Goal: Contribute content: Contribute content

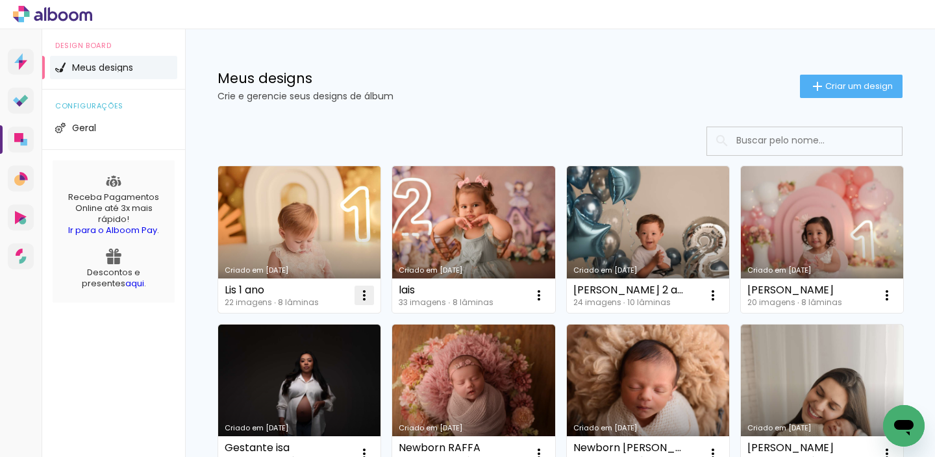
click at [363, 294] on iron-icon at bounding box center [364, 296] width 16 height 16
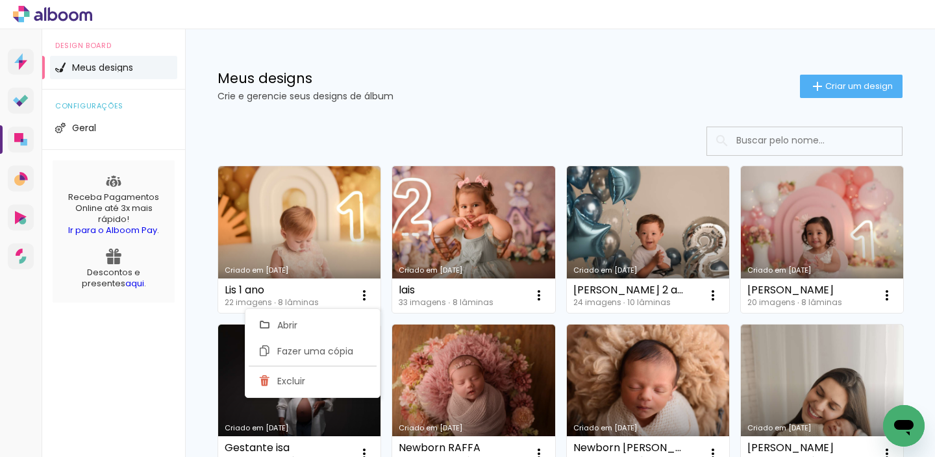
click at [308, 255] on link "Criado em [DATE]" at bounding box center [299, 239] width 162 height 147
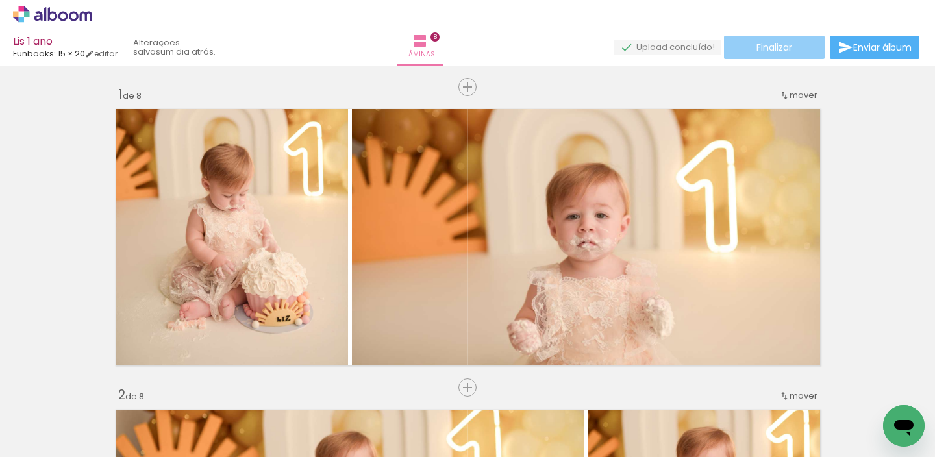
click at [756, 51] on span "Finalizar" at bounding box center [774, 47] width 36 height 9
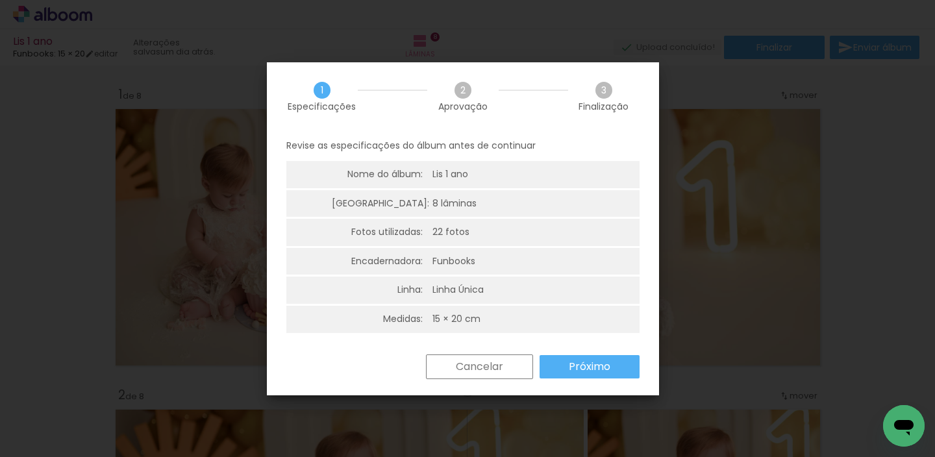
click at [0, 0] on slot "Próximo" at bounding box center [0, 0] width 0 height 0
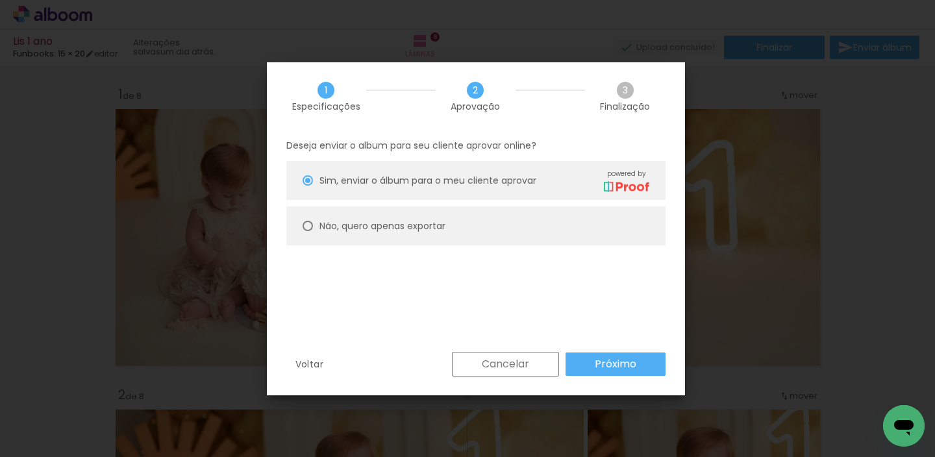
click at [495, 225] on paper-radio-button "Não, quero apenas exportar" at bounding box center [475, 225] width 379 height 39
type paper-radio-button "on"
click at [576, 369] on paper-button "Próximo" at bounding box center [615, 363] width 100 height 23
type input "Alta, 300 DPI"
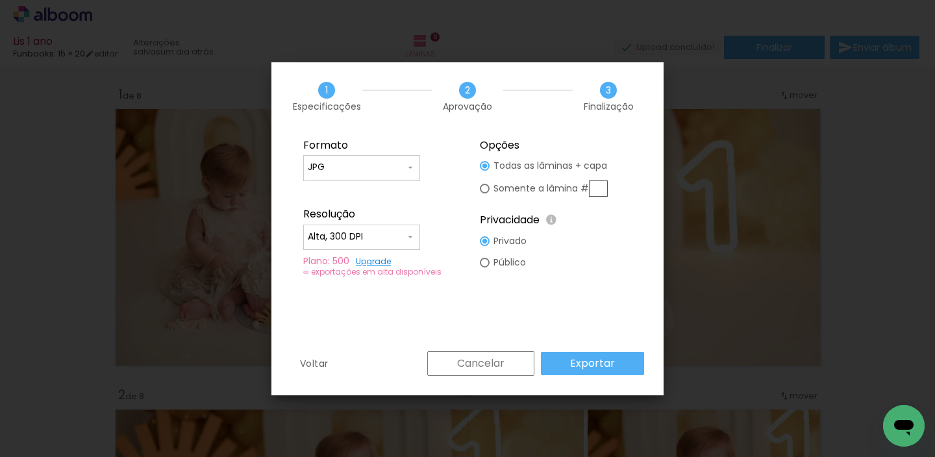
click at [0, 0] on slot "Exportar" at bounding box center [0, 0] width 0 height 0
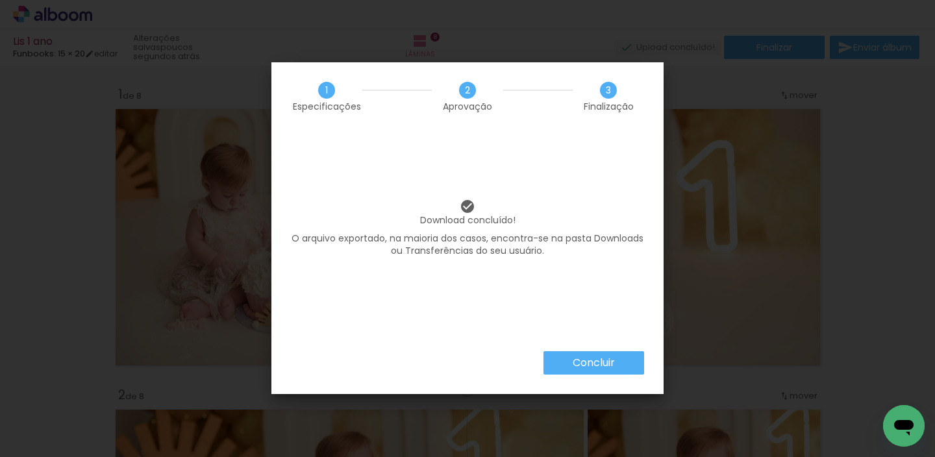
click at [563, 360] on paper-button "Concluir" at bounding box center [593, 362] width 101 height 23
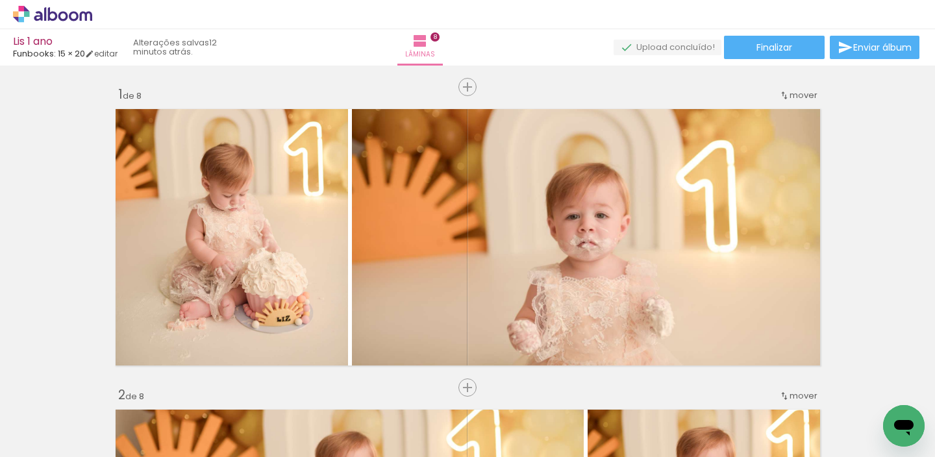
click at [20, 14] on icon at bounding box center [52, 14] width 79 height 17
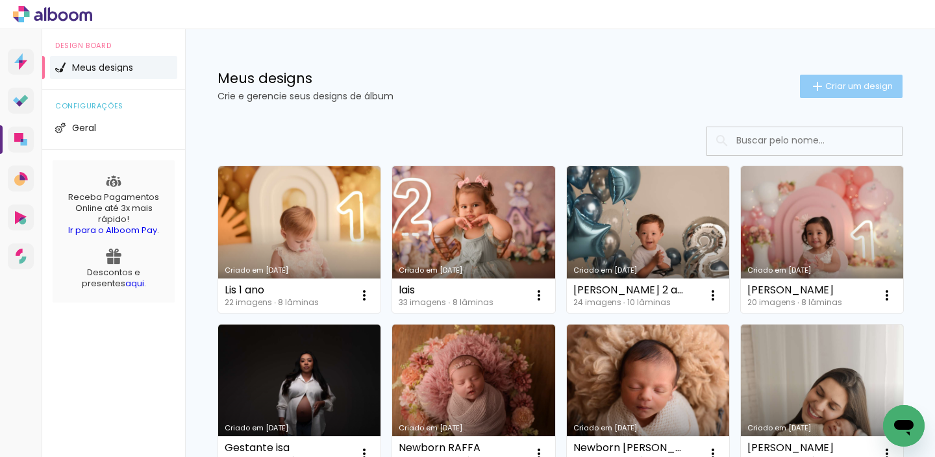
click at [810, 79] on iron-icon at bounding box center [818, 87] width 16 height 16
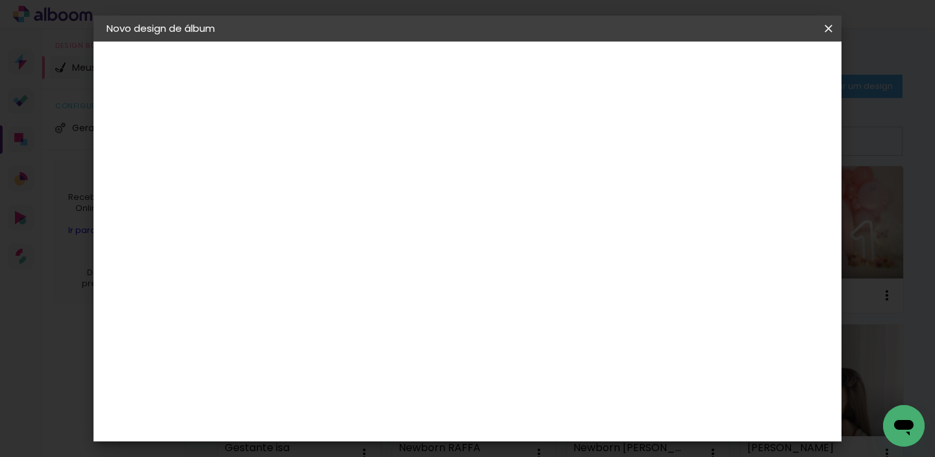
click at [319, 173] on input at bounding box center [319, 174] width 0 height 20
type input "Andreia"
type paper-input "Andreia"
click at [0, 0] on slot "Avançar" at bounding box center [0, 0] width 0 height 0
click at [417, 239] on input at bounding box center [351, 247] width 131 height 16
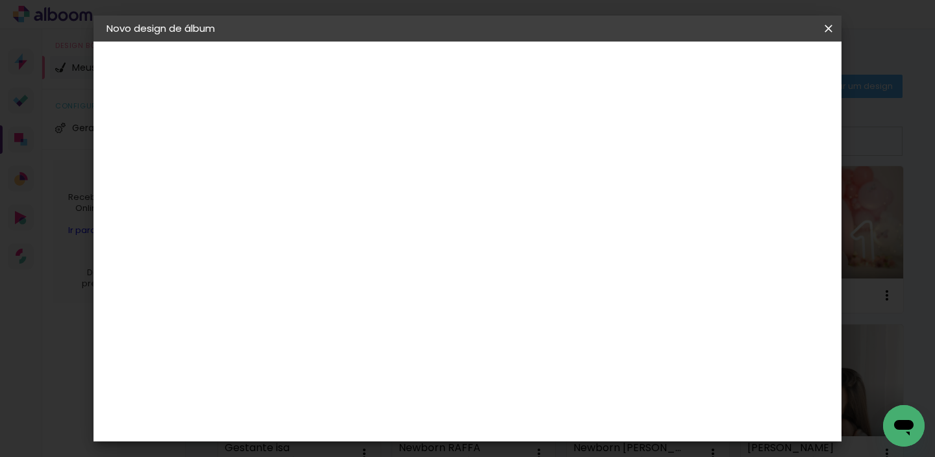
type input "fun"
type paper-input "fun"
click at [396, 299] on paper-item "Funbooks" at bounding box center [339, 293] width 114 height 29
click at [0, 0] on slot "Avançar" at bounding box center [0, 0] width 0 height 0
click at [406, 314] on span "20 × 30" at bounding box center [376, 327] width 60 height 27
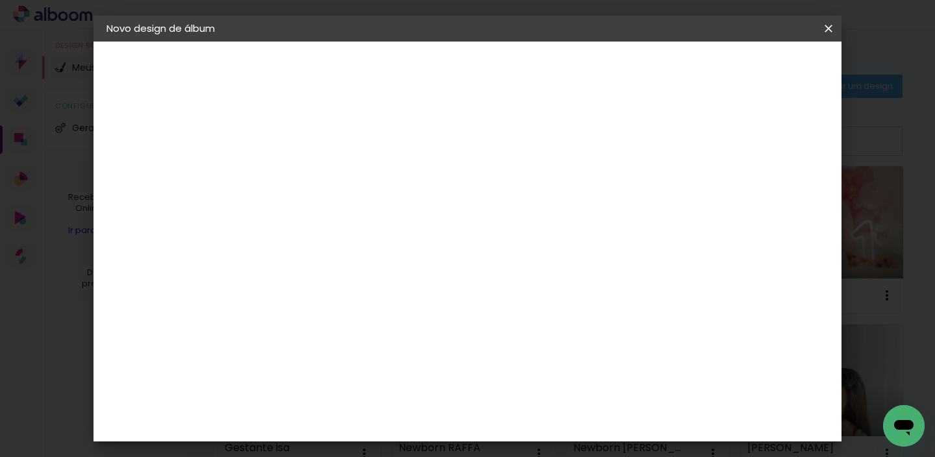
click at [0, 0] on slot "Avançar" at bounding box center [0, 0] width 0 height 0
click at [747, 73] on span "Iniciar design" at bounding box center [717, 68] width 59 height 9
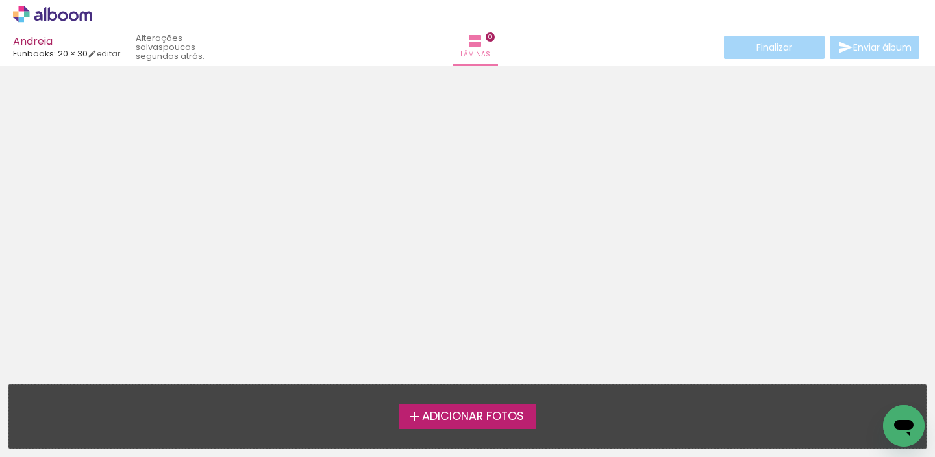
click at [407, 404] on label "Adicionar Fotos" at bounding box center [468, 416] width 138 height 25
click at [0, 0] on input "file" at bounding box center [0, 0] width 0 height 0
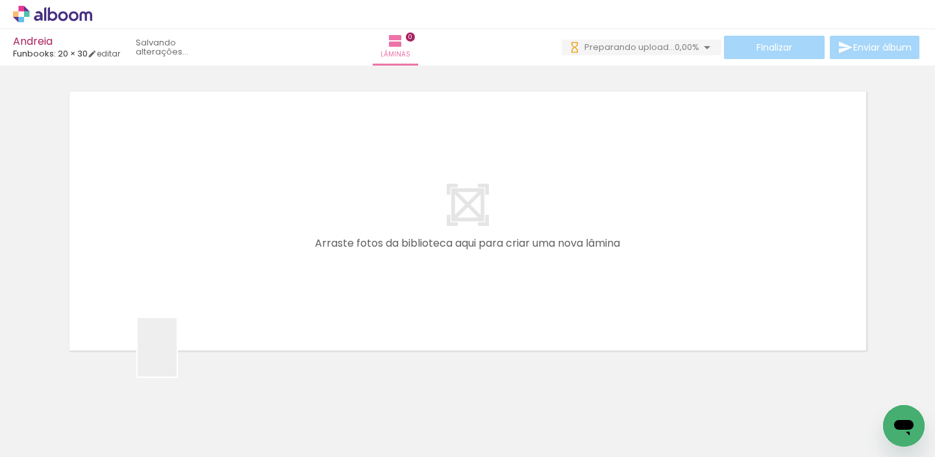
drag, startPoint x: 177, startPoint y: 357, endPoint x: 206, endPoint y: 411, distance: 61.6
click at [219, 298] on quentale-workspace at bounding box center [467, 228] width 935 height 457
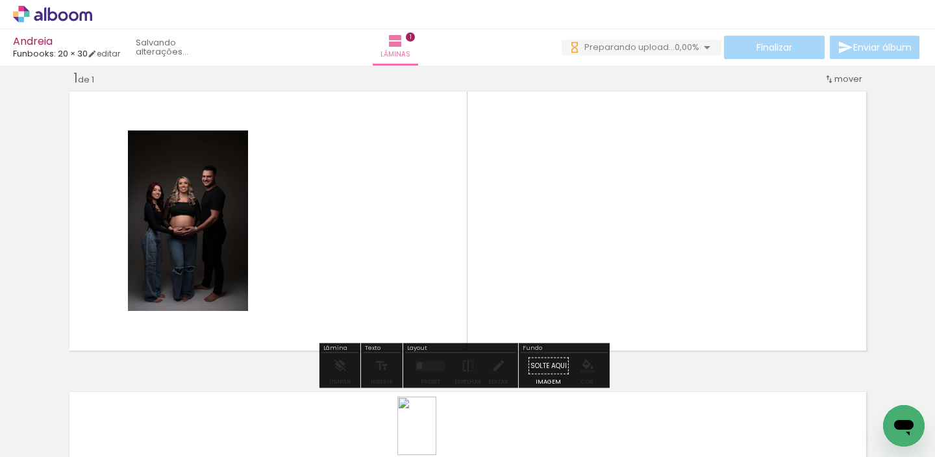
drag, startPoint x: 433, startPoint y: 402, endPoint x: 437, endPoint y: 437, distance: 34.6
click at [438, 438] on div at bounding box center [420, 413] width 43 height 64
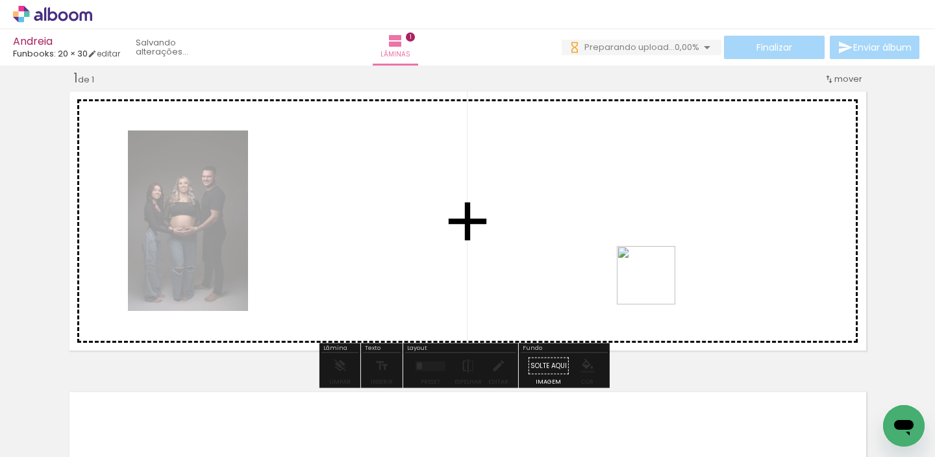
drag, startPoint x: 642, startPoint y: 415, endPoint x: 656, endPoint y: 285, distance: 130.5
click at [656, 285] on quentale-workspace at bounding box center [467, 228] width 935 height 457
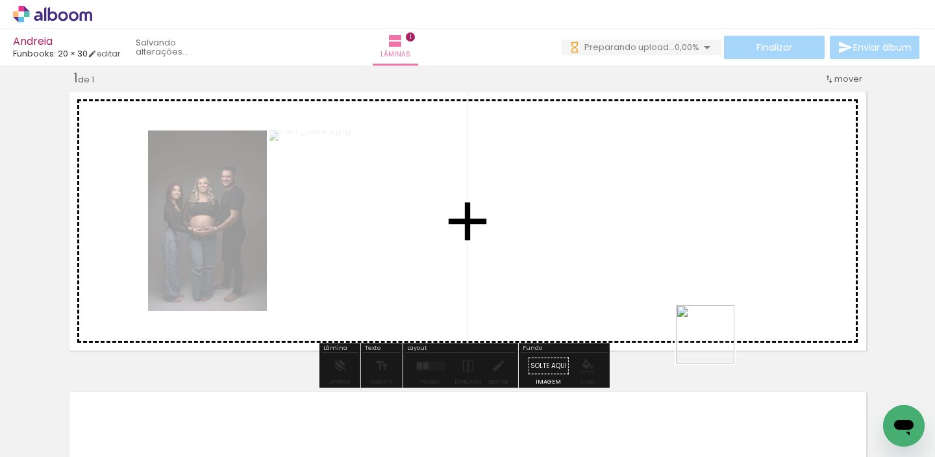
drag, startPoint x: 721, startPoint y: 417, endPoint x: 720, endPoint y: 380, distance: 36.4
click at [704, 264] on quentale-workspace at bounding box center [467, 228] width 935 height 457
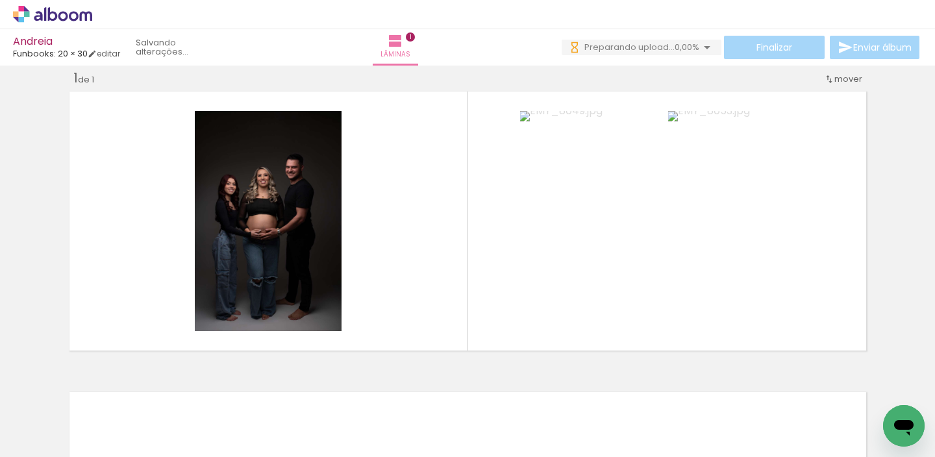
scroll to position [0, 0]
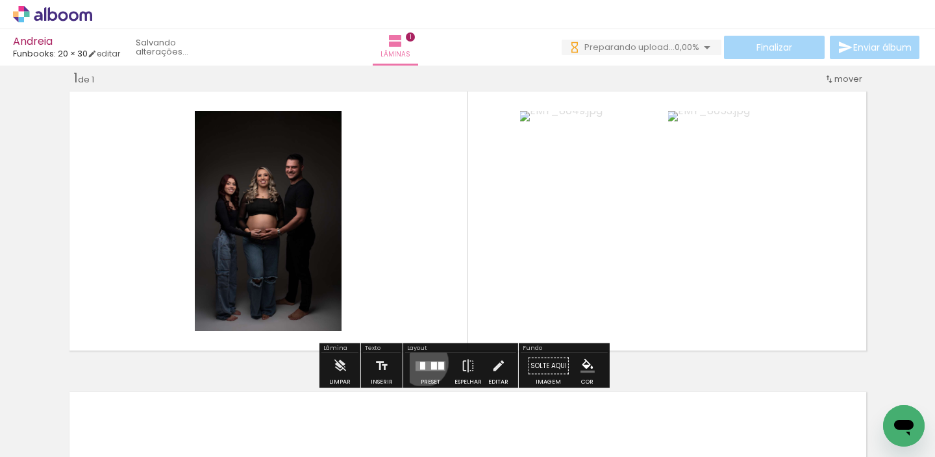
drag, startPoint x: 421, startPoint y: 362, endPoint x: 410, endPoint y: 365, distance: 11.5
click at [420, 362] on div at bounding box center [422, 366] width 5 height 8
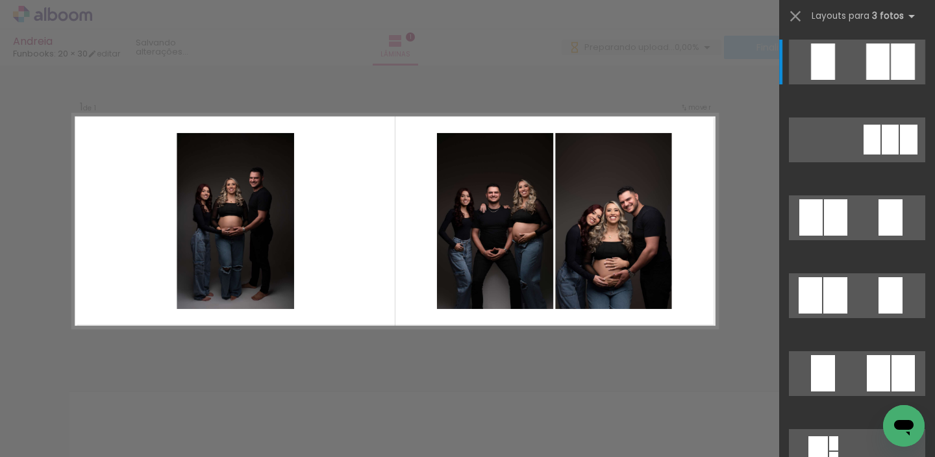
click at [355, 338] on div "Confirmar Cancelar" at bounding box center [467, 365] width 935 height 632
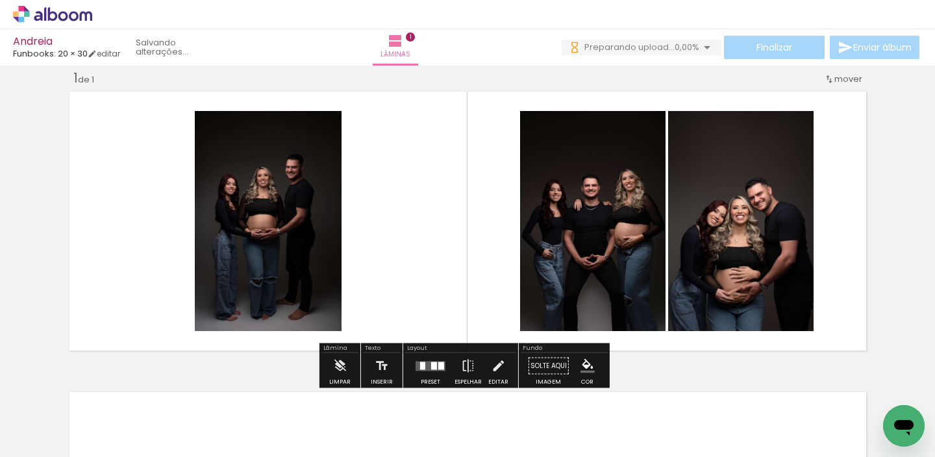
drag, startPoint x: 321, startPoint y: 280, endPoint x: 343, endPoint y: 247, distance: 40.2
click at [338, 260] on quentale-workspace at bounding box center [467, 228] width 935 height 457
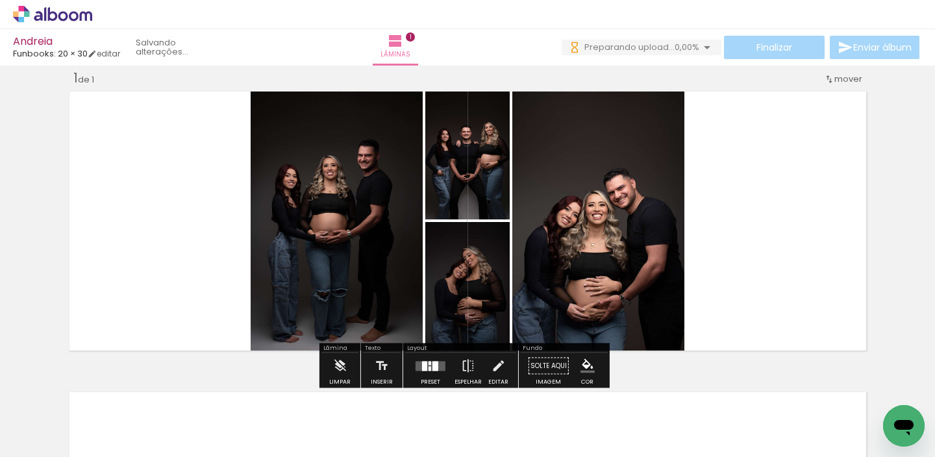
click at [433, 364] on div at bounding box center [435, 366] width 6 height 10
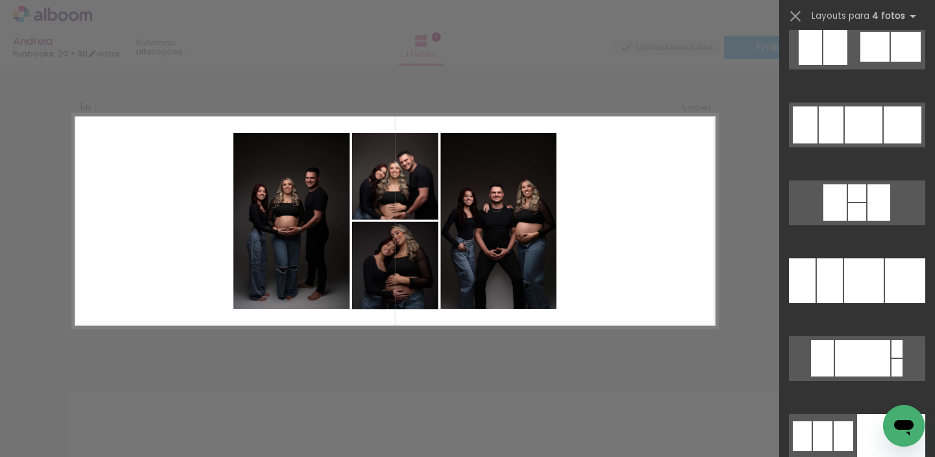
scroll to position [3678, 0]
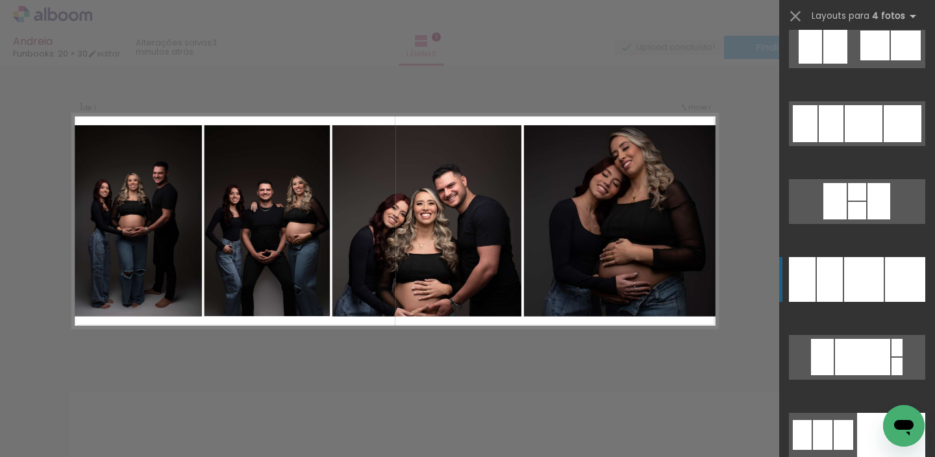
click at [848, 280] on div at bounding box center [864, 279] width 40 height 45
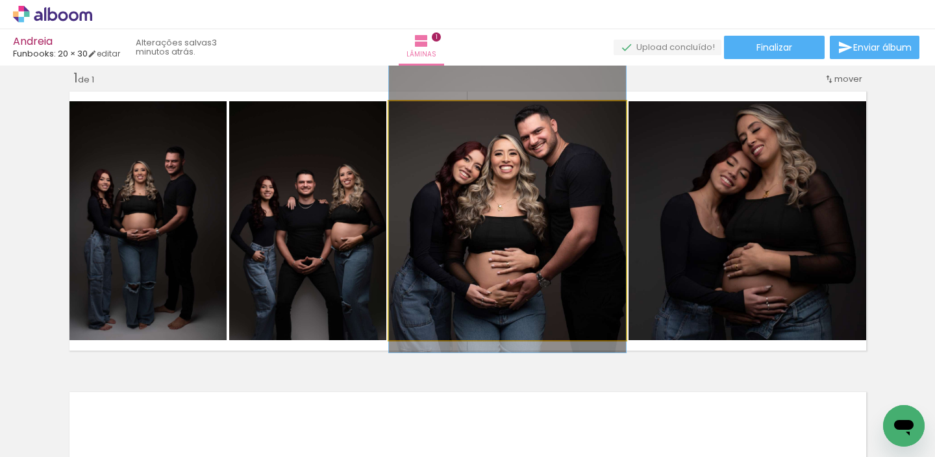
drag, startPoint x: 475, startPoint y: 266, endPoint x: 477, endPoint y: 221, distance: 44.2
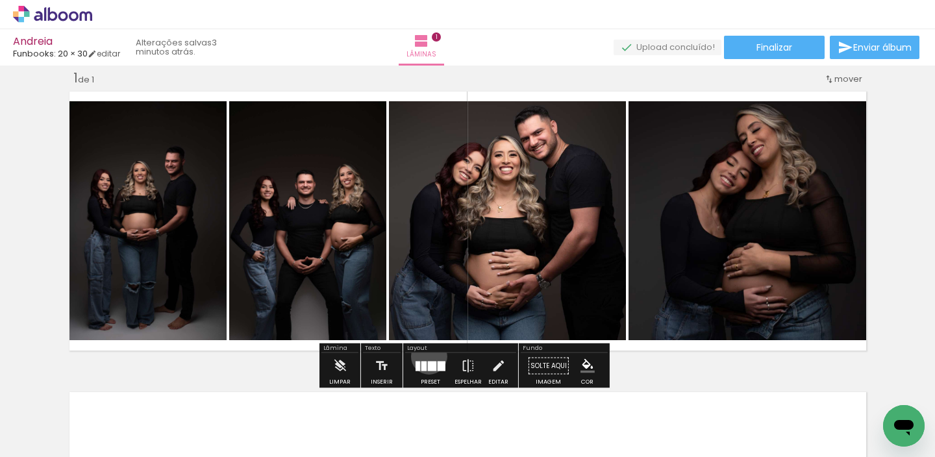
click at [426, 356] on div at bounding box center [430, 366] width 35 height 26
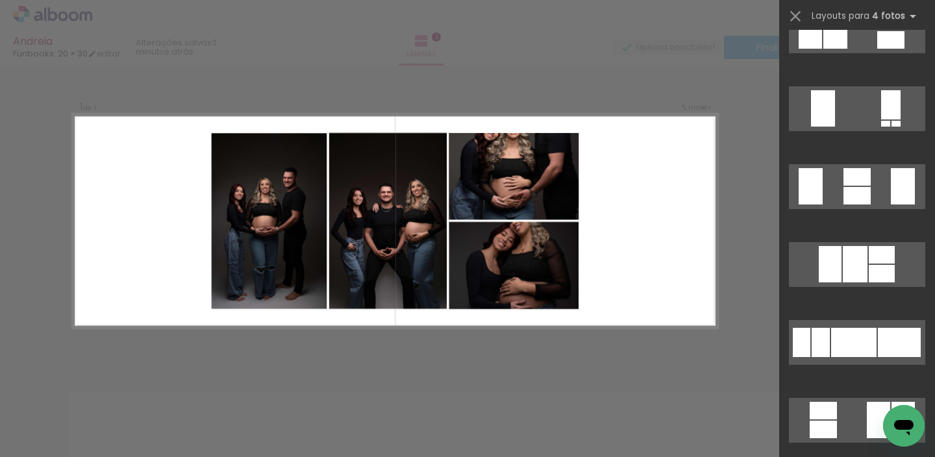
scroll to position [11216, 0]
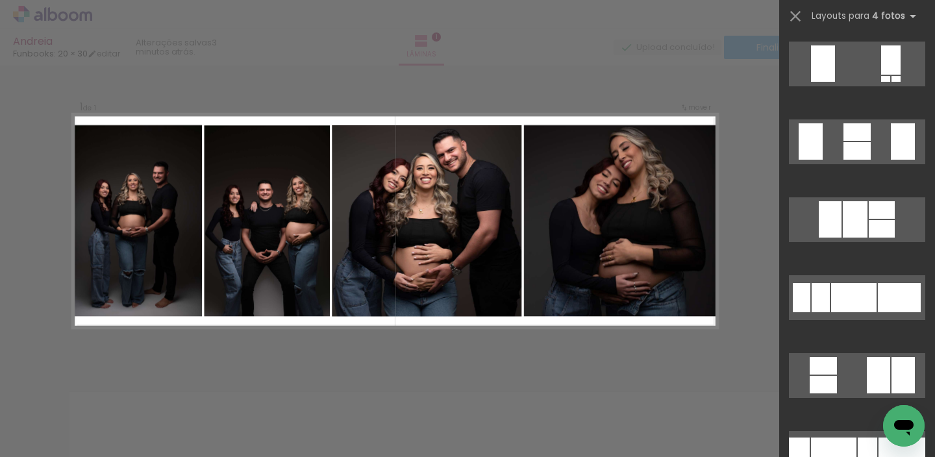
click at [764, 246] on div "Confirmar Cancelar" at bounding box center [467, 365] width 935 height 632
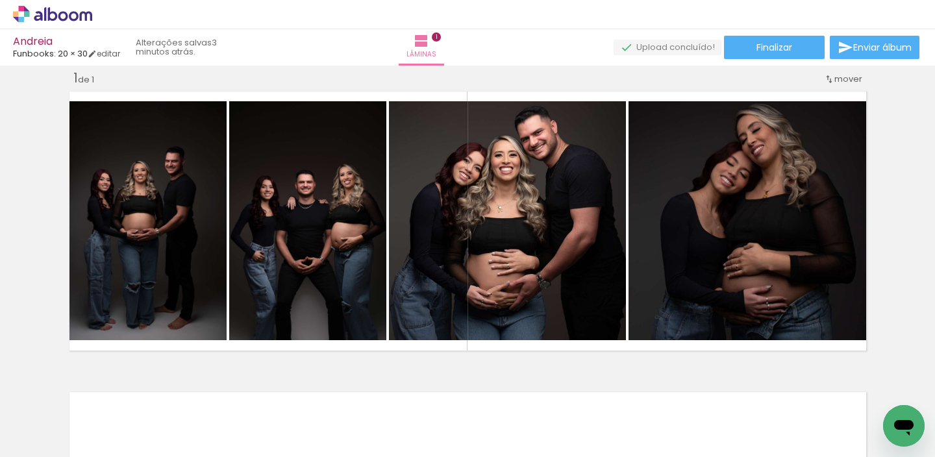
scroll to position [0, 0]
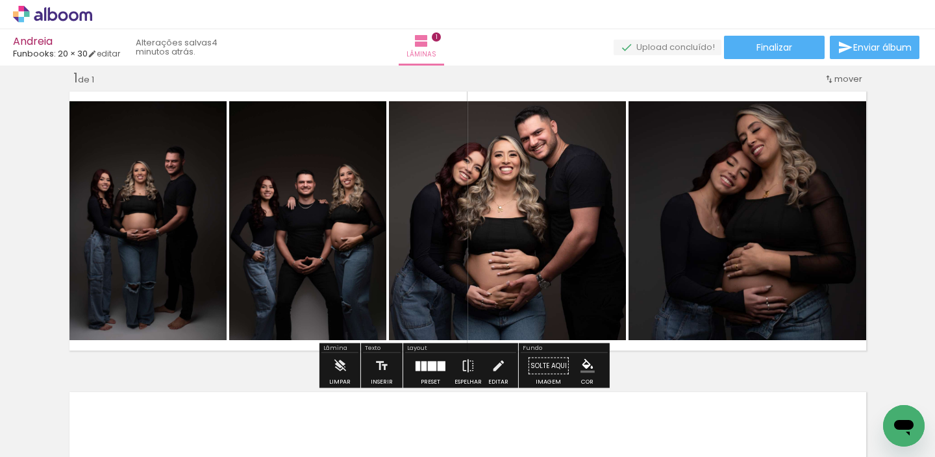
drag, startPoint x: 438, startPoint y: 357, endPoint x: 443, endPoint y: 363, distance: 7.8
click at [436, 362] on div at bounding box center [430, 366] width 35 height 26
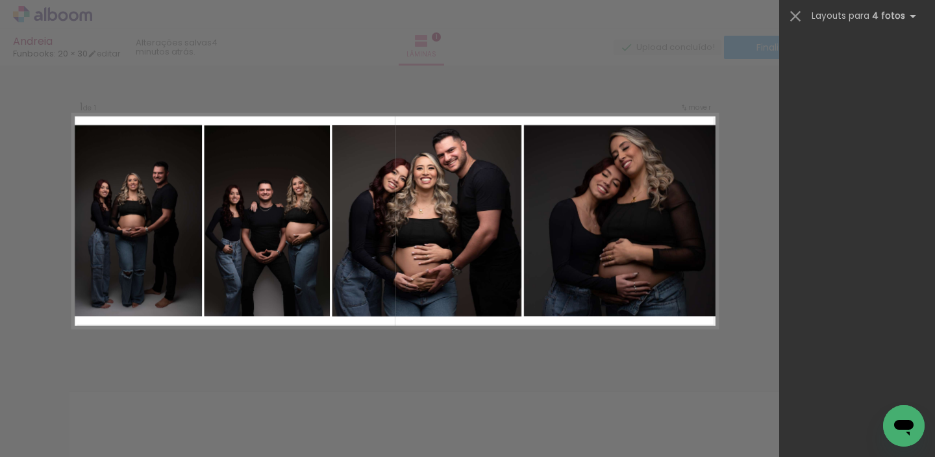
scroll to position [3895, 0]
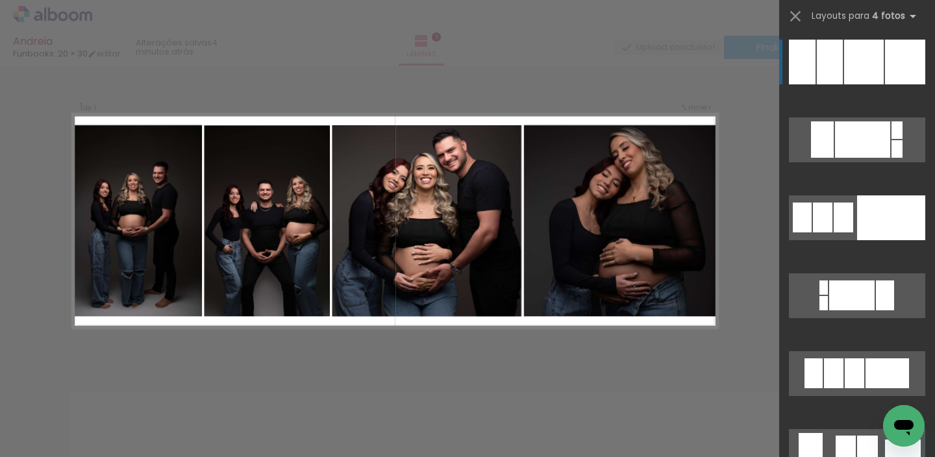
drag, startPoint x: 584, startPoint y: 358, endPoint x: 585, endPoint y: 371, distance: 12.4
click at [585, 357] on div "Confirmar Cancelar" at bounding box center [467, 365] width 935 height 632
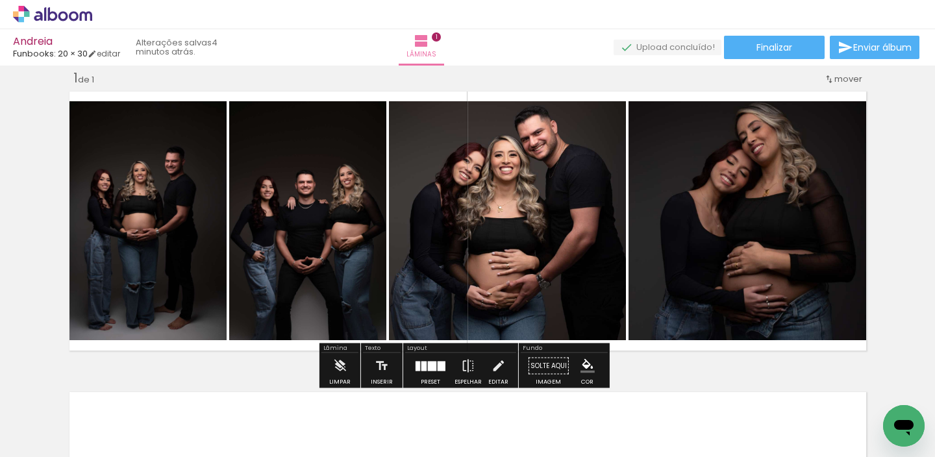
click at [739, 215] on quentale-photo at bounding box center [749, 220] width 242 height 239
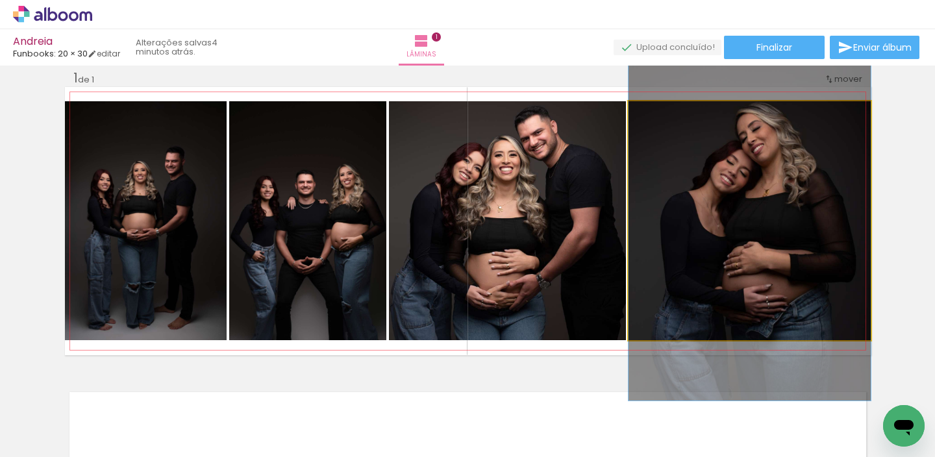
click at [739, 215] on quentale-photo at bounding box center [749, 220] width 242 height 239
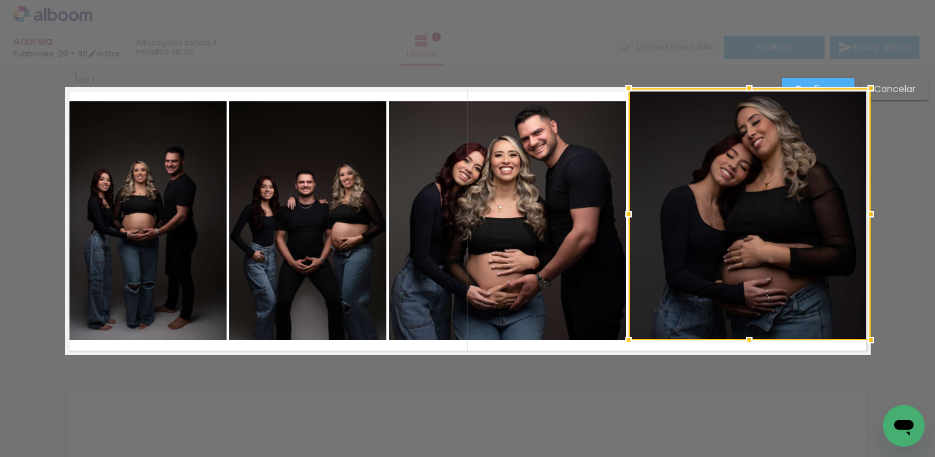
drag, startPoint x: 745, startPoint y: 99, endPoint x: 748, endPoint y: 68, distance: 32.0
click at [752, 0] on div "Andreia Funbooks: 20 × 30 editar 4 minutos atrás. Lâminas 1 Finalizar Enviar ál…" at bounding box center [467, 0] width 935 height 0
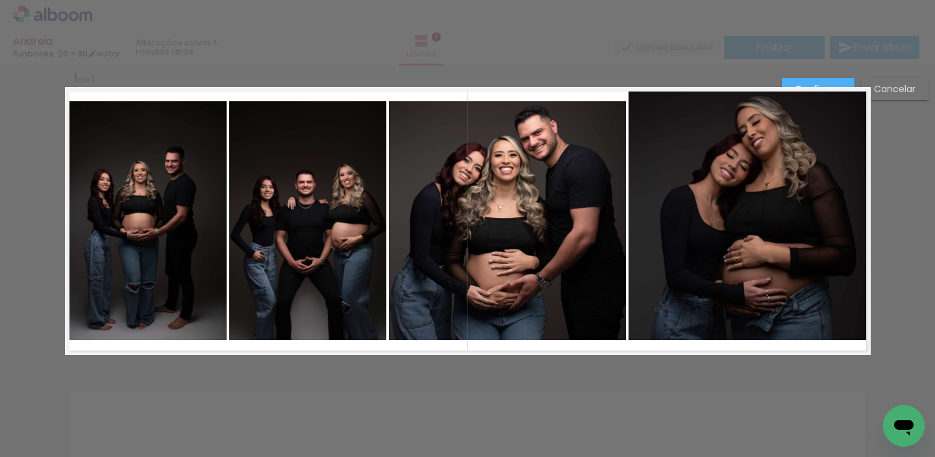
click at [734, 281] on quentale-photo at bounding box center [749, 214] width 242 height 252
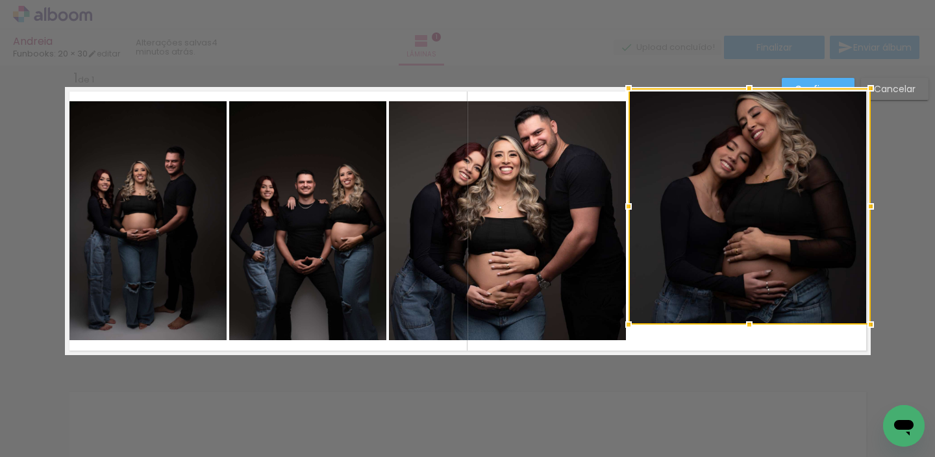
drag, startPoint x: 743, startPoint y: 339, endPoint x: 749, endPoint y: 364, distance: 25.4
click at [751, 397] on div "Inserir lâmina 1 de 1 Confirmar Cancelar" at bounding box center [467, 365] width 935 height 632
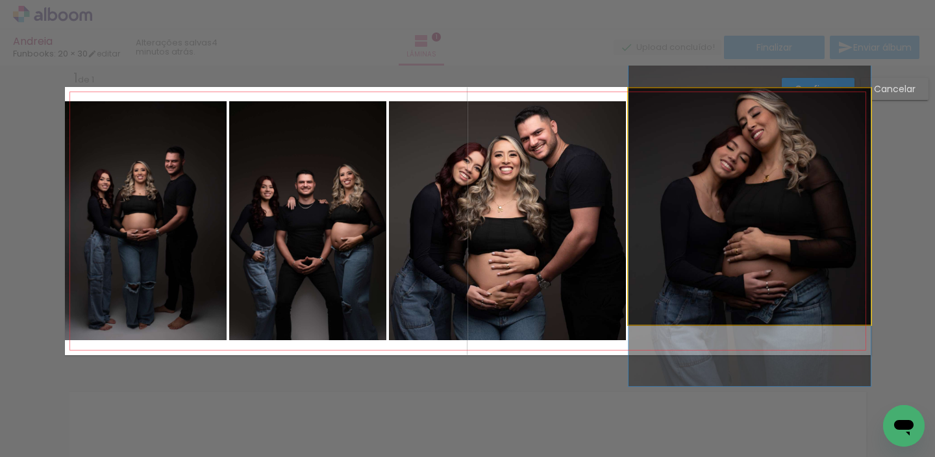
click at [751, 291] on quentale-photo at bounding box center [749, 206] width 242 height 236
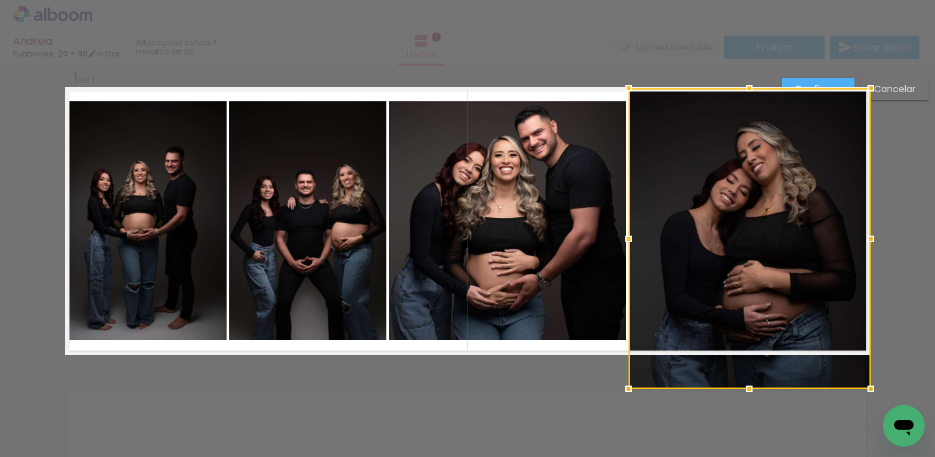
drag, startPoint x: 741, startPoint y: 323, endPoint x: 739, endPoint y: 358, distance: 35.1
click at [739, 358] on div at bounding box center [749, 238] width 242 height 301
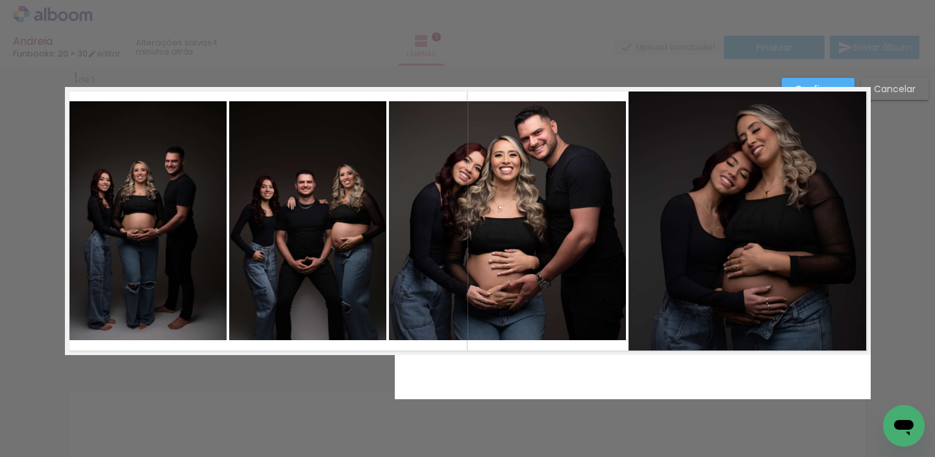
click at [639, 237] on quentale-photo at bounding box center [749, 221] width 242 height 267
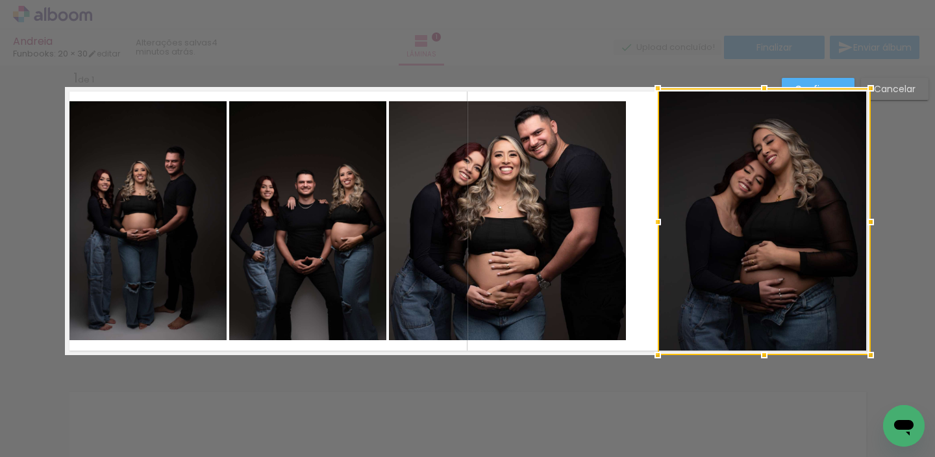
drag, startPoint x: 623, startPoint y: 219, endPoint x: 653, endPoint y: 227, distance: 31.3
click at [654, 227] on div at bounding box center [658, 222] width 26 height 26
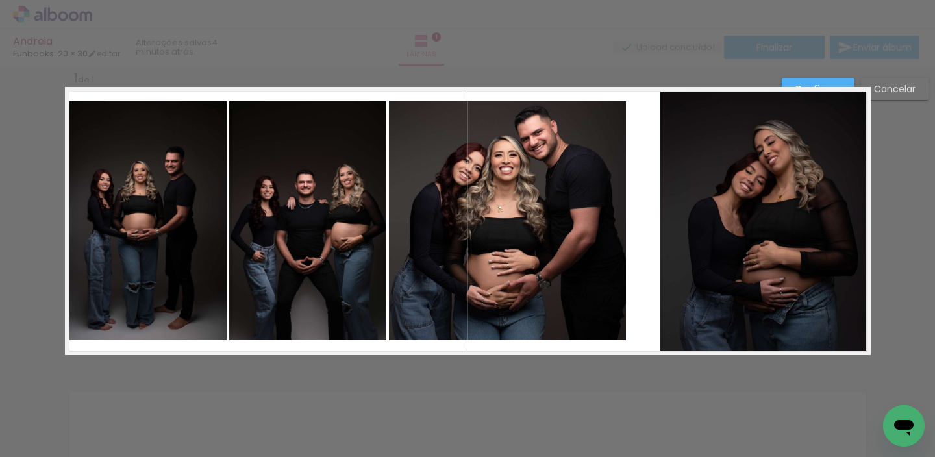
click at [593, 223] on quentale-photo at bounding box center [507, 220] width 237 height 239
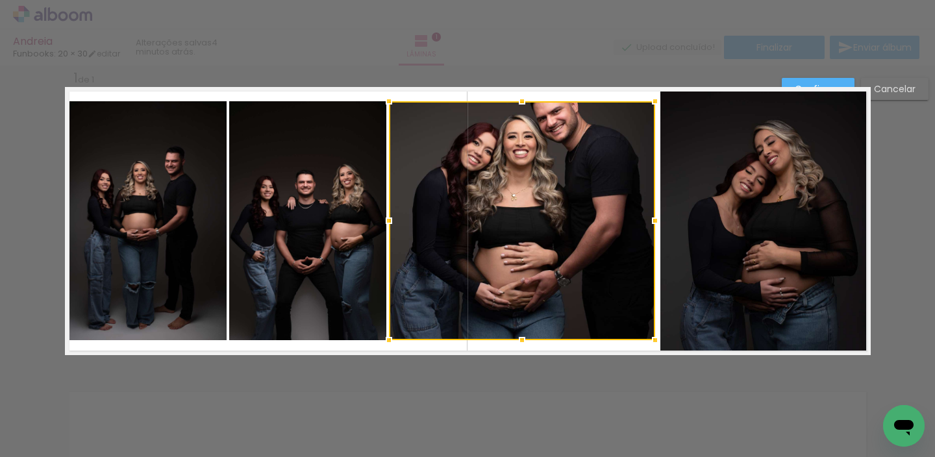
drag, startPoint x: 619, startPoint y: 217, endPoint x: 616, endPoint y: 197, distance: 19.7
click at [649, 223] on div at bounding box center [655, 221] width 26 height 26
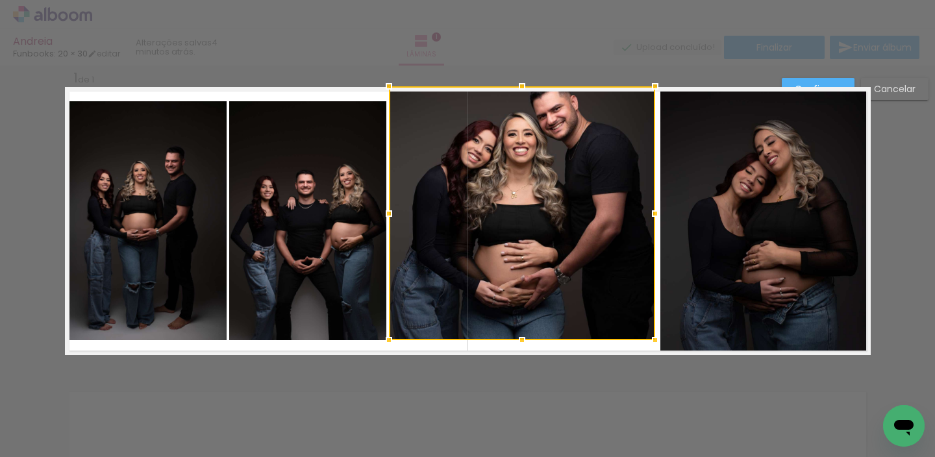
drag, startPoint x: 518, startPoint y: 99, endPoint x: 522, endPoint y: 75, distance: 24.3
click at [522, 0] on div "Andreia Funbooks: 20 × 30 editar 4 minutos atrás. Lâminas 1 Finalizar Enviar ál…" at bounding box center [467, 0] width 935 height 0
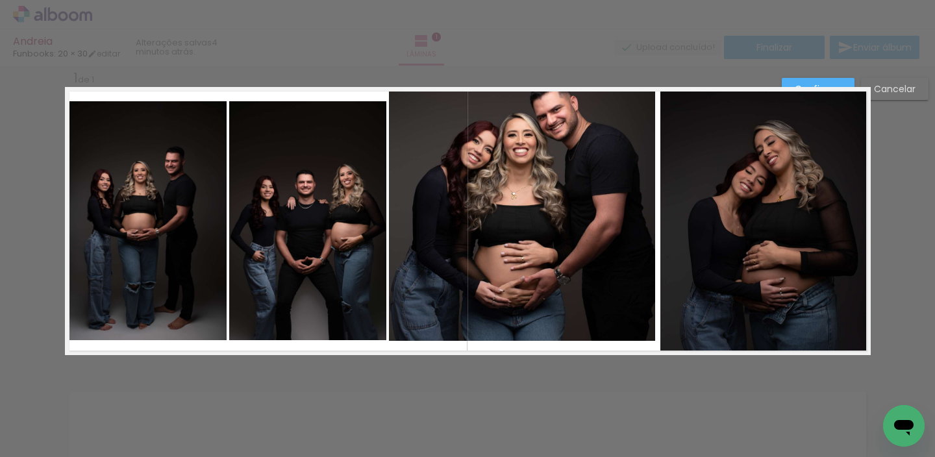
click at [519, 308] on quentale-photo at bounding box center [522, 214] width 266 height 254
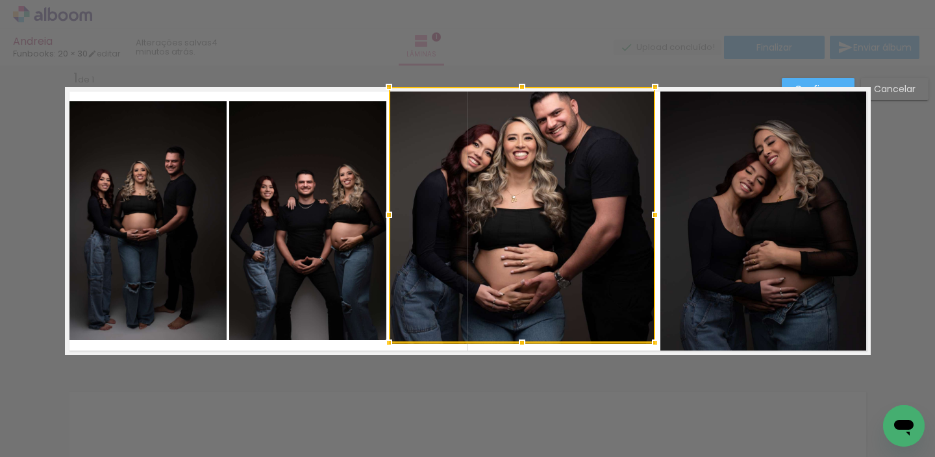
drag, startPoint x: 517, startPoint y: 341, endPoint x: 518, endPoint y: 356, distance: 15.6
click at [517, 390] on div "Inserir lâmina 1 de 1 Confirmar Cancelar" at bounding box center [467, 365] width 935 height 632
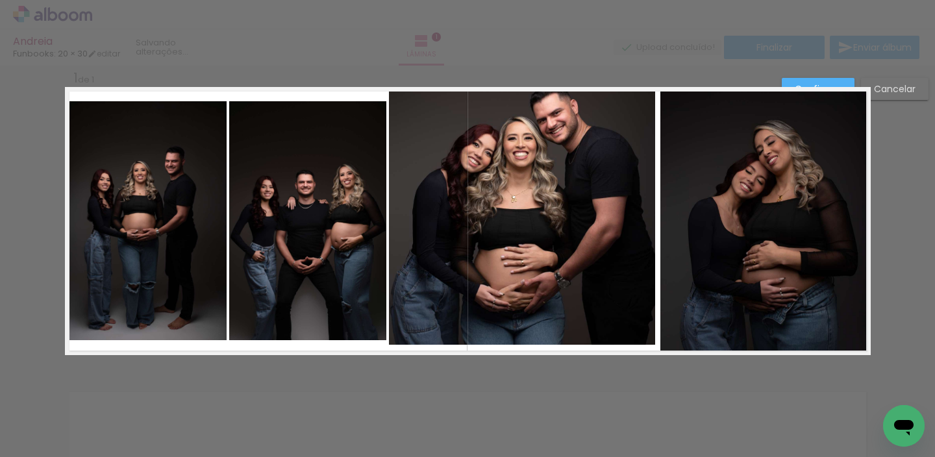
click at [524, 322] on quentale-photo at bounding box center [522, 216] width 266 height 258
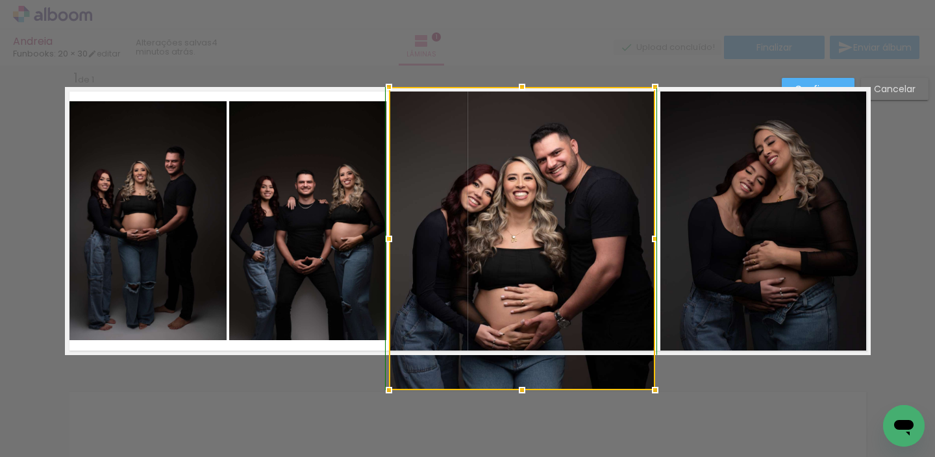
click at [517, 349] on div at bounding box center [522, 238] width 266 height 303
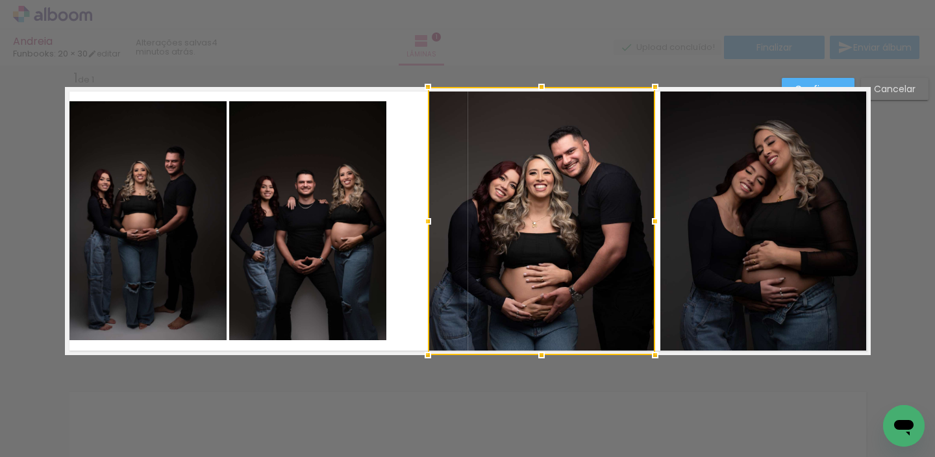
drag, startPoint x: 391, startPoint y: 220, endPoint x: 421, endPoint y: 231, distance: 31.8
click at [425, 232] on div at bounding box center [428, 221] width 26 height 26
click at [345, 225] on quentale-photo at bounding box center [307, 220] width 157 height 239
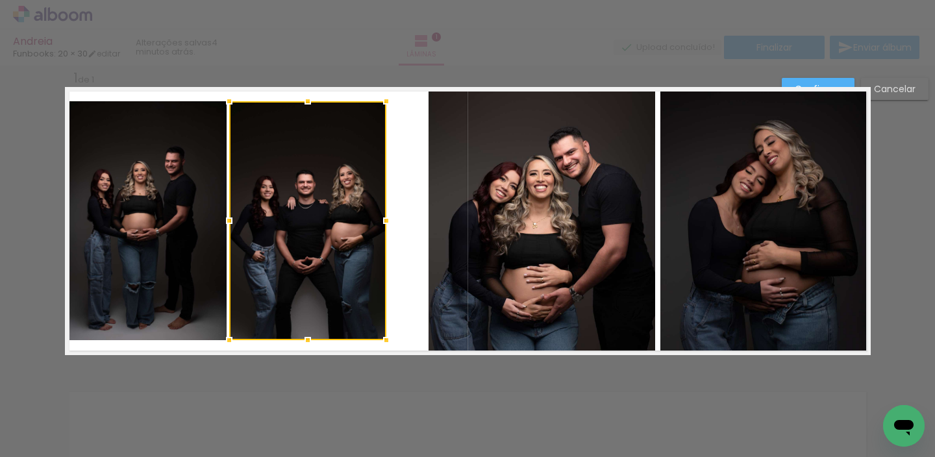
click at [345, 225] on div at bounding box center [307, 220] width 157 height 239
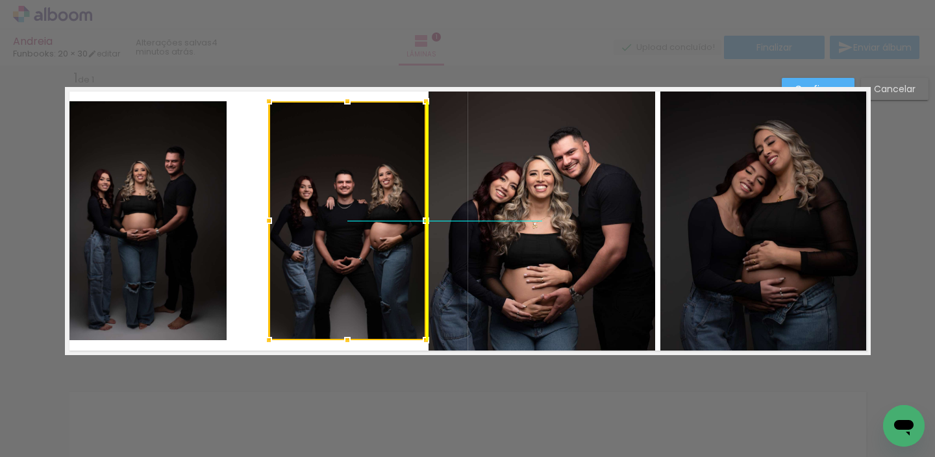
drag, startPoint x: 343, startPoint y: 229, endPoint x: 378, endPoint y: 234, distance: 34.8
click at [378, 234] on div at bounding box center [347, 220] width 157 height 239
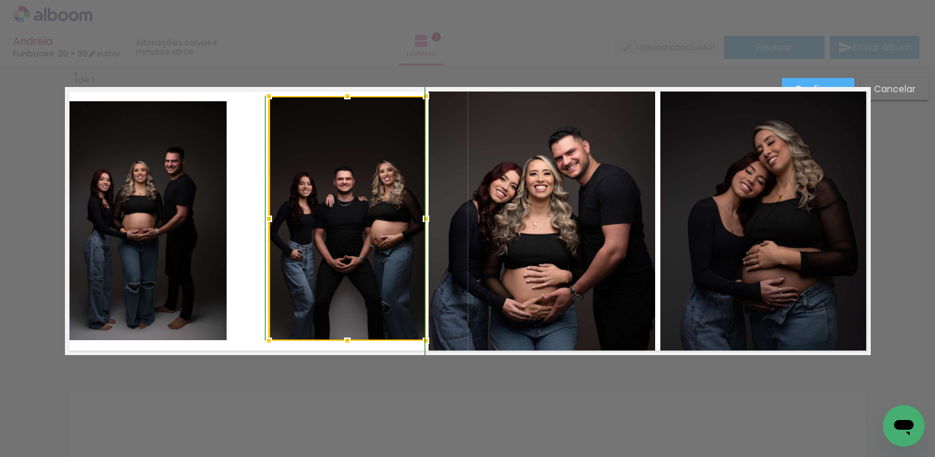
drag, startPoint x: 343, startPoint y: 97, endPoint x: 352, endPoint y: 49, distance: 49.5
click at [352, 0] on div "Andreia Funbooks: 20 × 30 editar 4 minutos atrás. Lâminas 1 Finalizar Enviar ál…" at bounding box center [467, 0] width 935 height 0
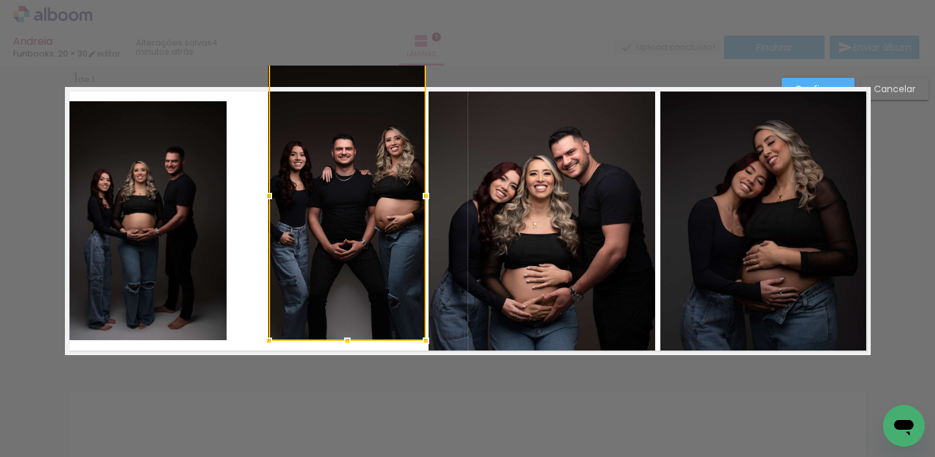
drag, startPoint x: 343, startPoint y: 95, endPoint x: 345, endPoint y: 88, distance: 7.4
click at [345, 88] on div at bounding box center [347, 196] width 157 height 290
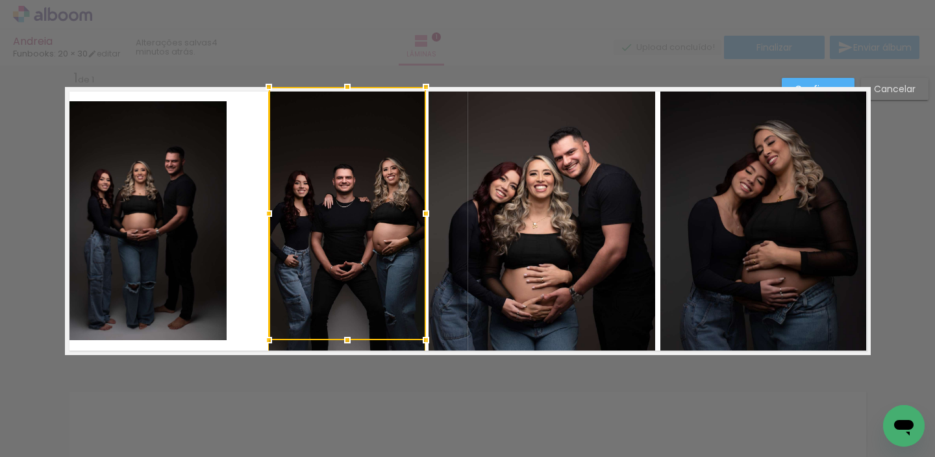
click at [340, 315] on div at bounding box center [347, 213] width 157 height 253
click at [154, 203] on quentale-photo at bounding box center [146, 220] width 162 height 239
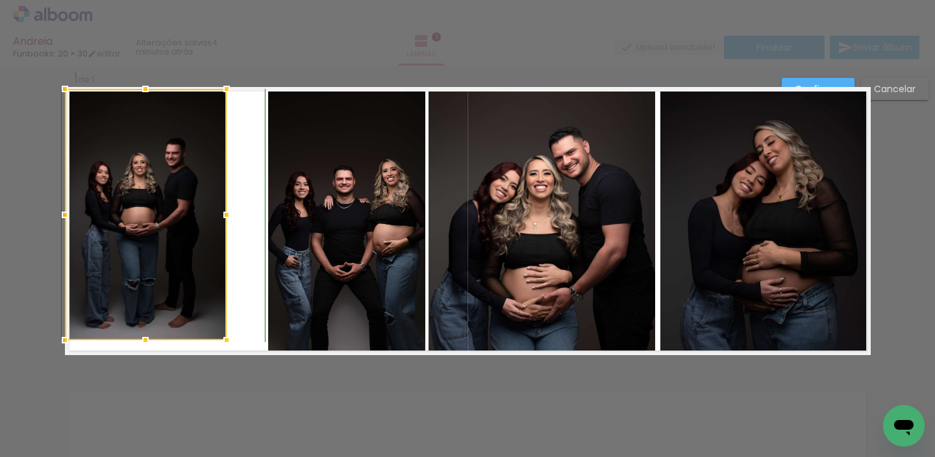
drag, startPoint x: 143, startPoint y: 99, endPoint x: 162, endPoint y: 103, distance: 20.0
click at [152, 0] on div "Andreia Funbooks: 20 × 30 editar 4 minutos atrás. Lâminas 1 Finalizar Enviar ál…" at bounding box center [467, 0] width 935 height 0
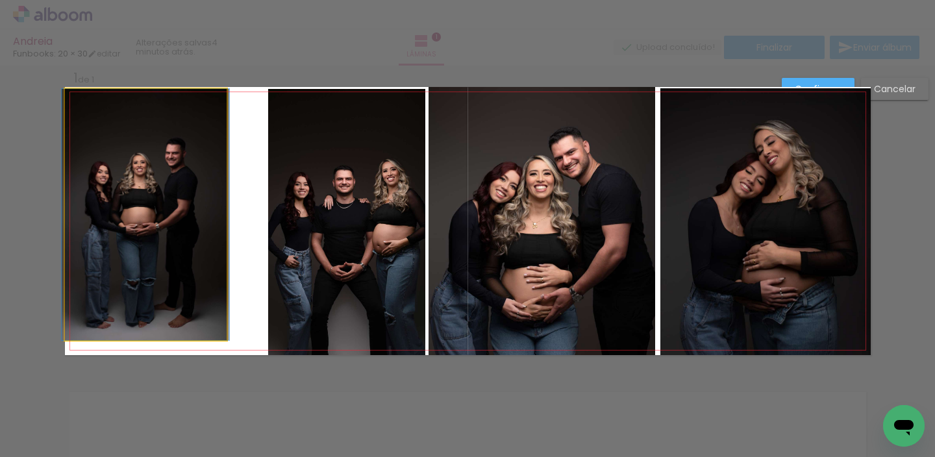
click at [184, 192] on quentale-photo at bounding box center [146, 214] width 162 height 251
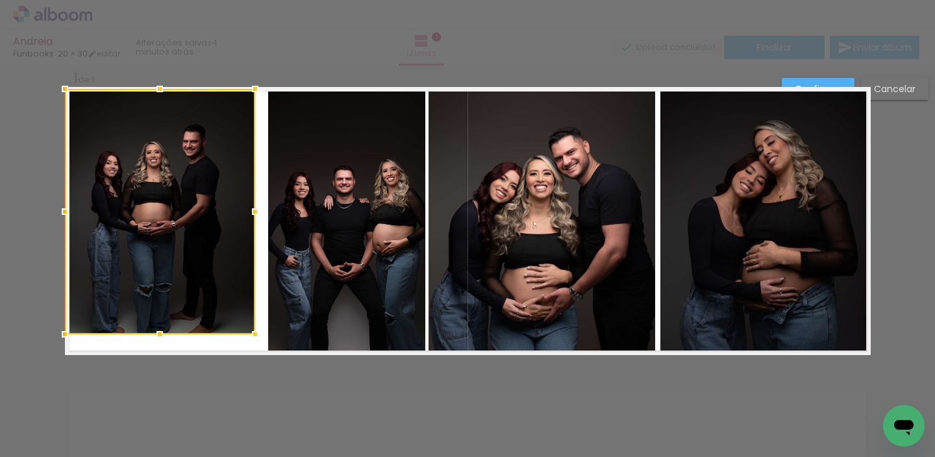
drag, startPoint x: 219, startPoint y: 336, endPoint x: 210, endPoint y: 364, distance: 28.7
click at [247, 397] on div "Inserir lâmina 1 de 1 Confirmar Cancelar" at bounding box center [467, 365] width 935 height 632
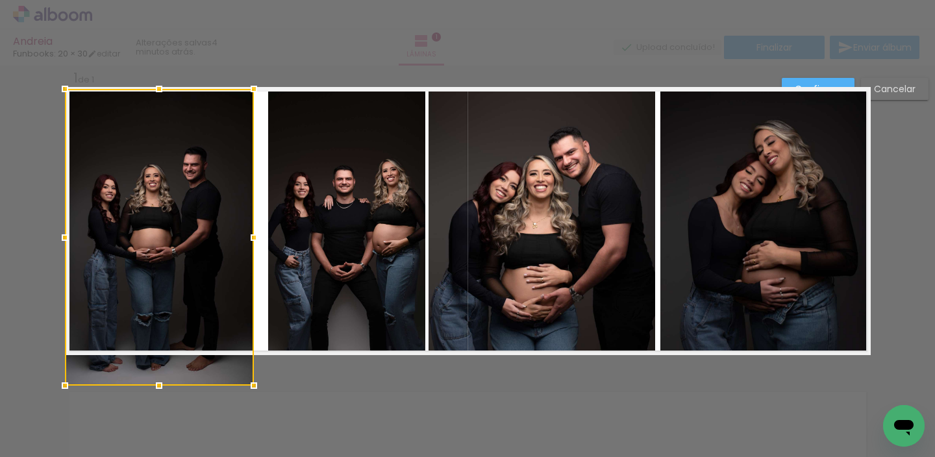
drag, startPoint x: 156, startPoint y: 331, endPoint x: 156, endPoint y: 340, distance: 9.1
click at [156, 340] on div at bounding box center [159, 237] width 189 height 297
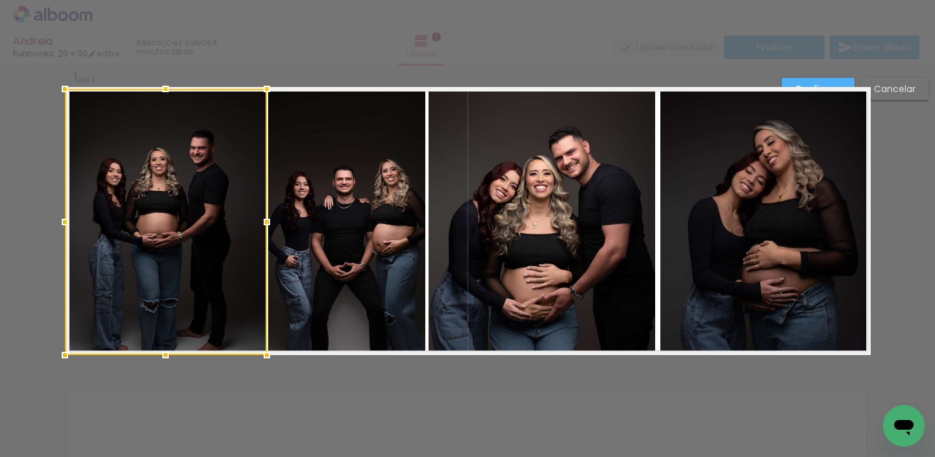
drag, startPoint x: 245, startPoint y: 220, endPoint x: 254, endPoint y: 227, distance: 11.6
click at [256, 227] on div at bounding box center [267, 222] width 26 height 26
click at [264, 223] on div at bounding box center [267, 222] width 26 height 26
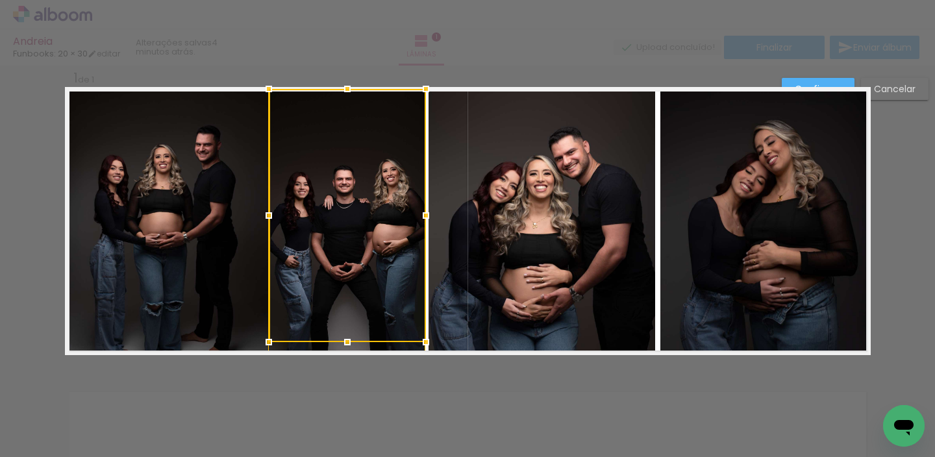
click at [245, 222] on quentale-photo at bounding box center [170, 222] width 210 height 266
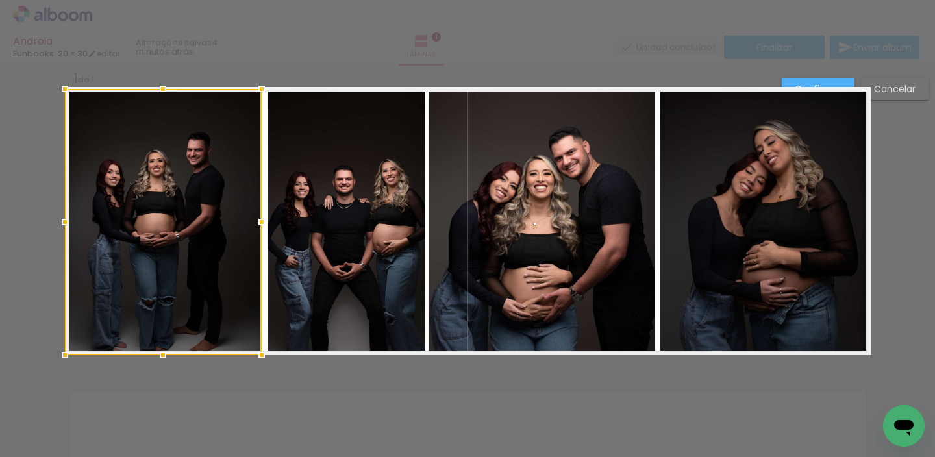
drag, startPoint x: 269, startPoint y: 219, endPoint x: 263, endPoint y: 222, distance: 6.7
click at [263, 223] on div at bounding box center [262, 222] width 26 height 26
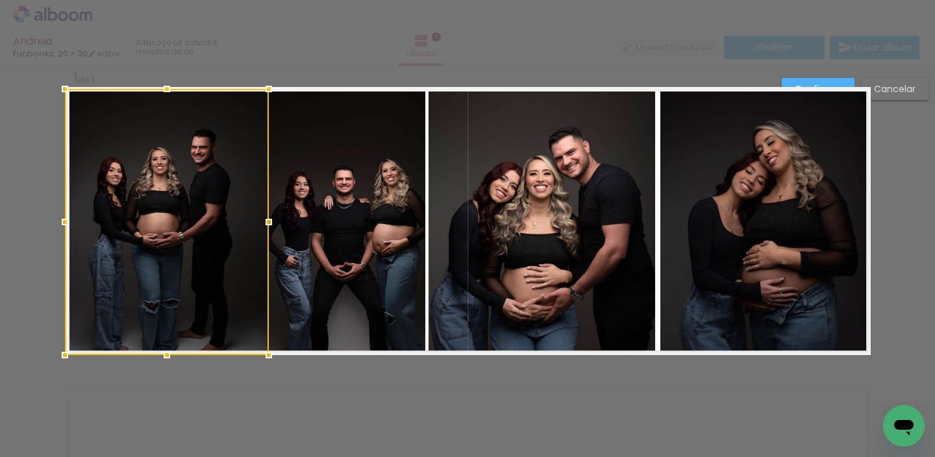
click at [534, 201] on quentale-photo at bounding box center [541, 221] width 227 height 268
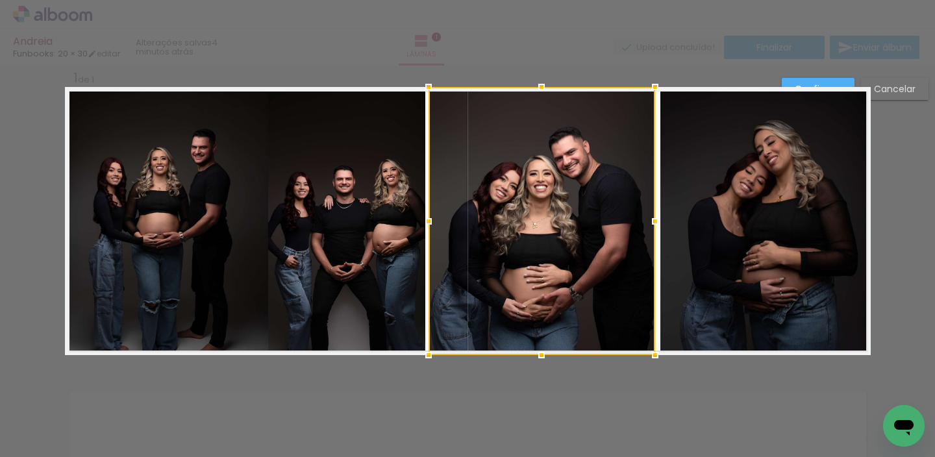
click at [536, 200] on div at bounding box center [541, 221] width 227 height 268
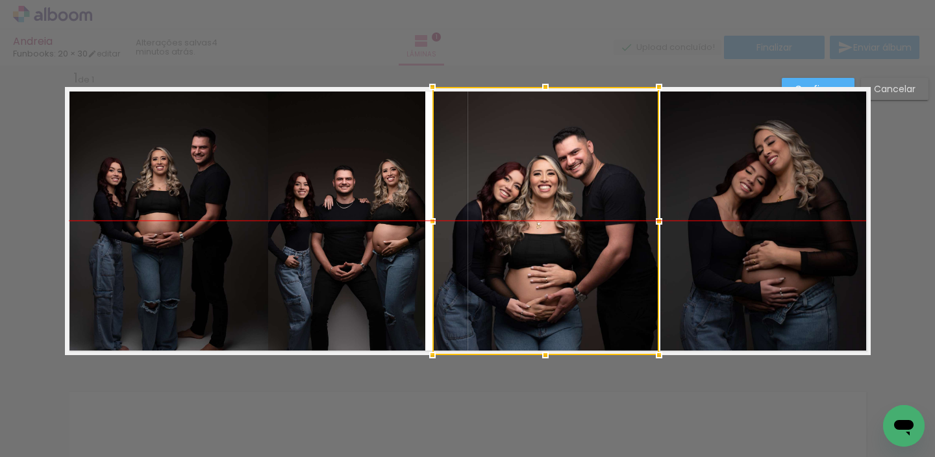
click at [533, 215] on div at bounding box center [545, 221] width 227 height 268
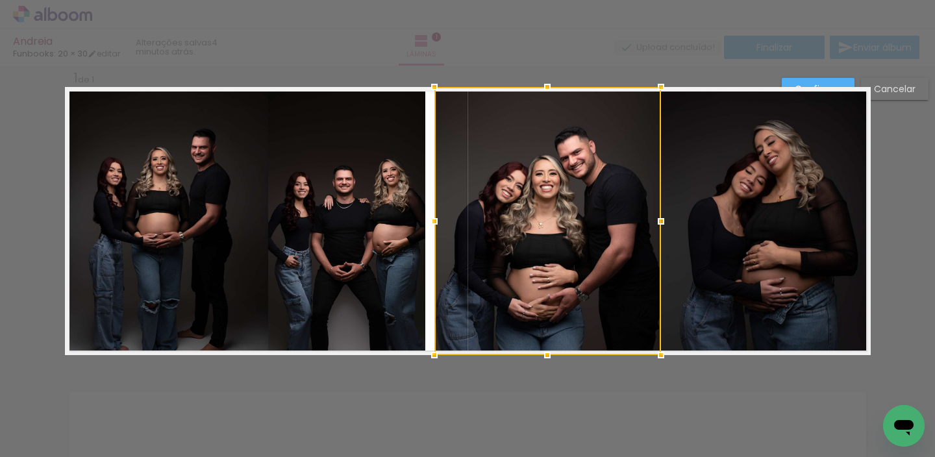
click at [371, 225] on quentale-photo at bounding box center [346, 222] width 157 height 266
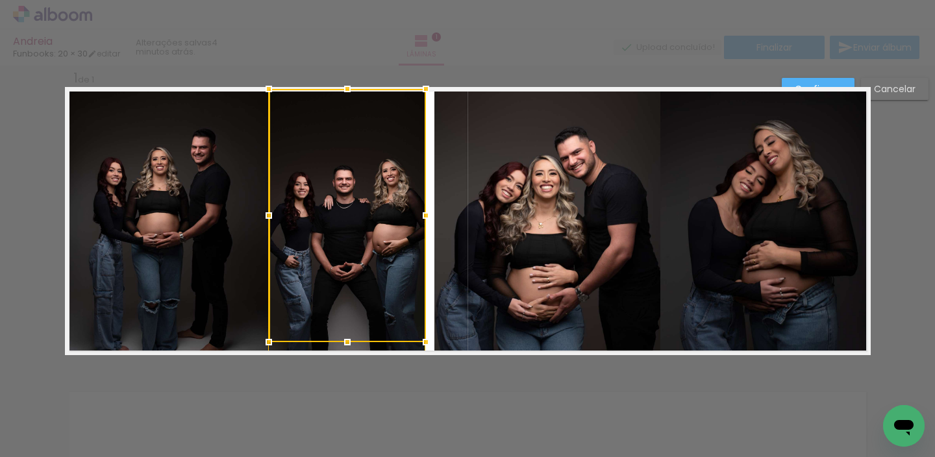
click at [371, 225] on div at bounding box center [347, 215] width 157 height 253
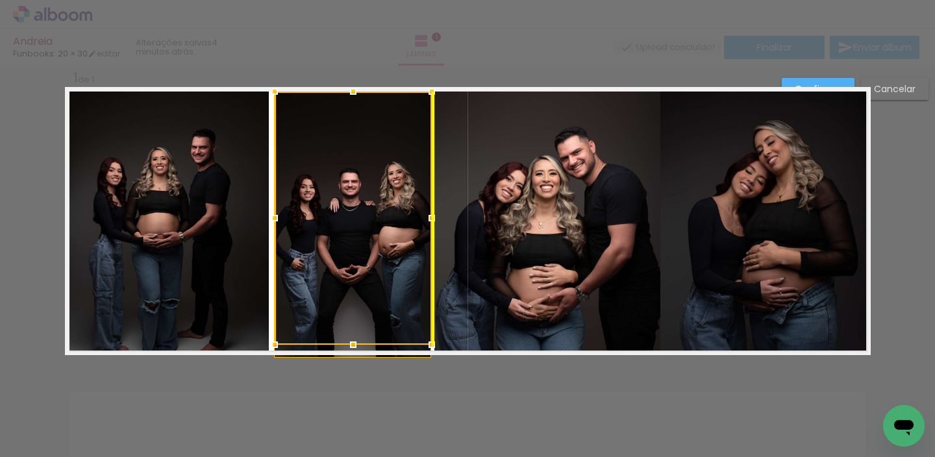
click at [375, 230] on div at bounding box center [353, 218] width 157 height 253
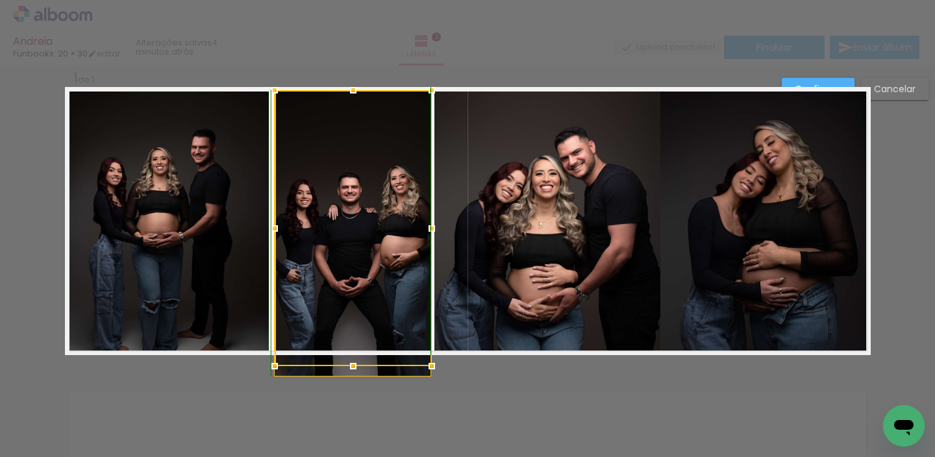
click at [351, 74] on div "Inserir lâmina 1 de 1 Confirmar Cancelar" at bounding box center [467, 365] width 935 height 632
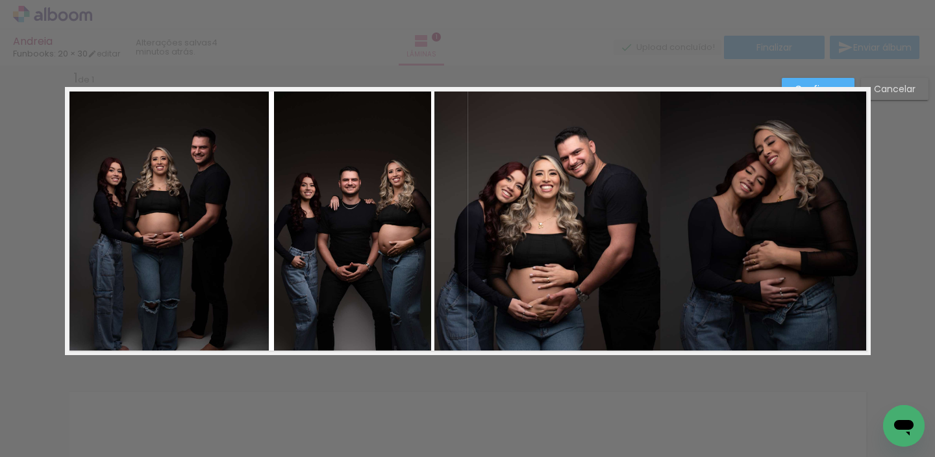
click at [323, 202] on quentale-photo at bounding box center [352, 222] width 157 height 265
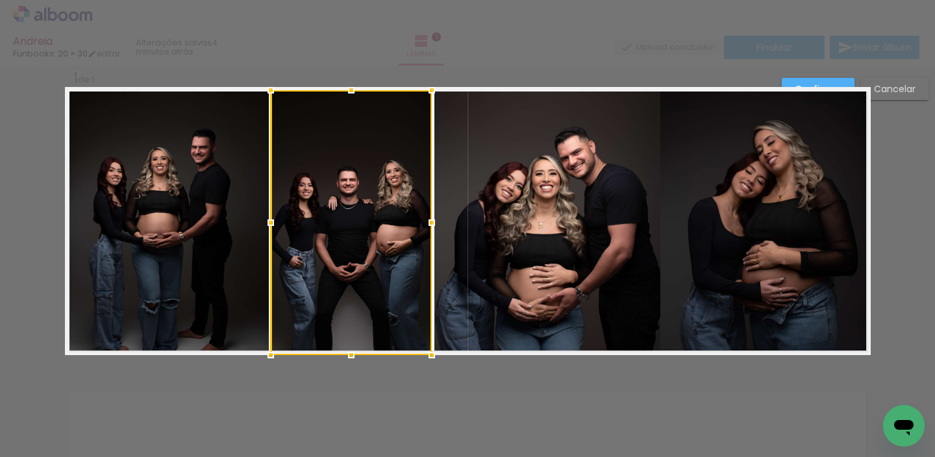
click at [269, 219] on div at bounding box center [271, 223] width 26 height 26
click at [550, 202] on quentale-photo at bounding box center [547, 221] width 227 height 268
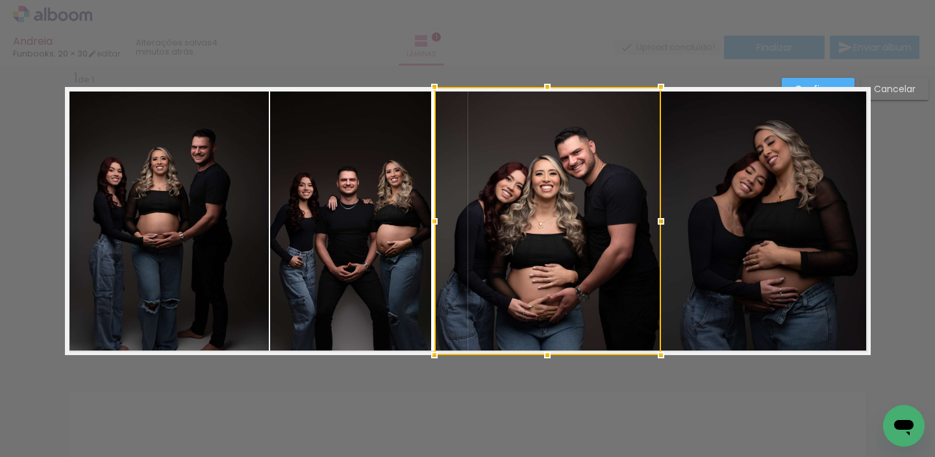
click at [550, 199] on div at bounding box center [547, 221] width 227 height 268
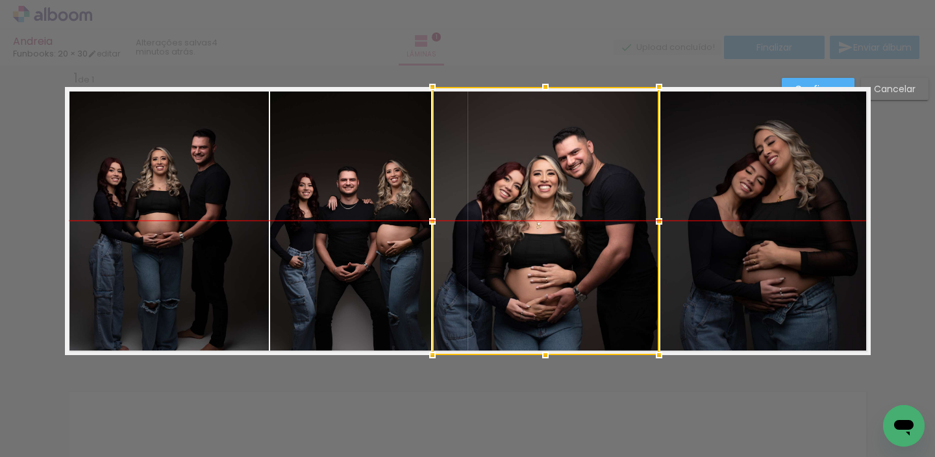
click at [548, 199] on div at bounding box center [545, 221] width 227 height 268
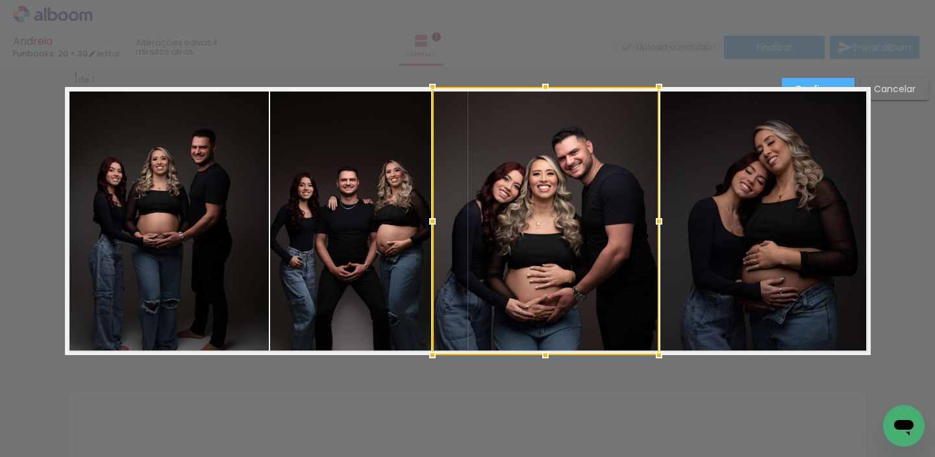
click at [587, 182] on div at bounding box center [545, 221] width 227 height 268
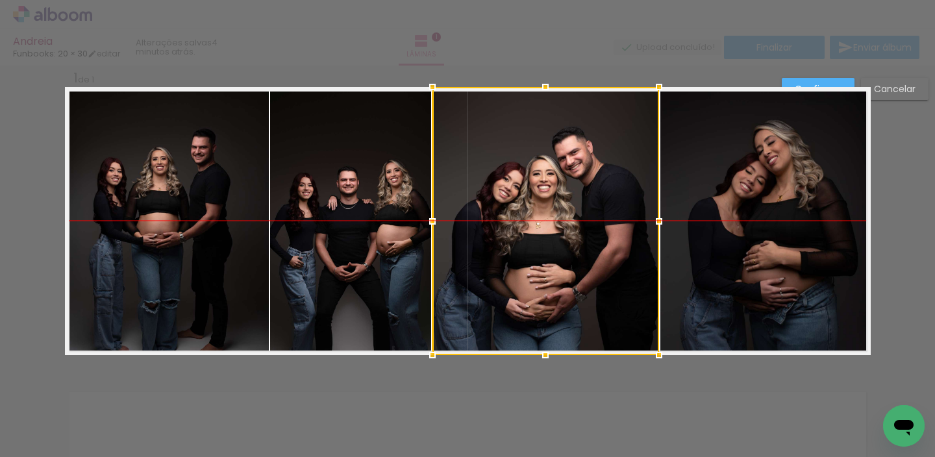
click at [578, 179] on div at bounding box center [545, 221] width 227 height 268
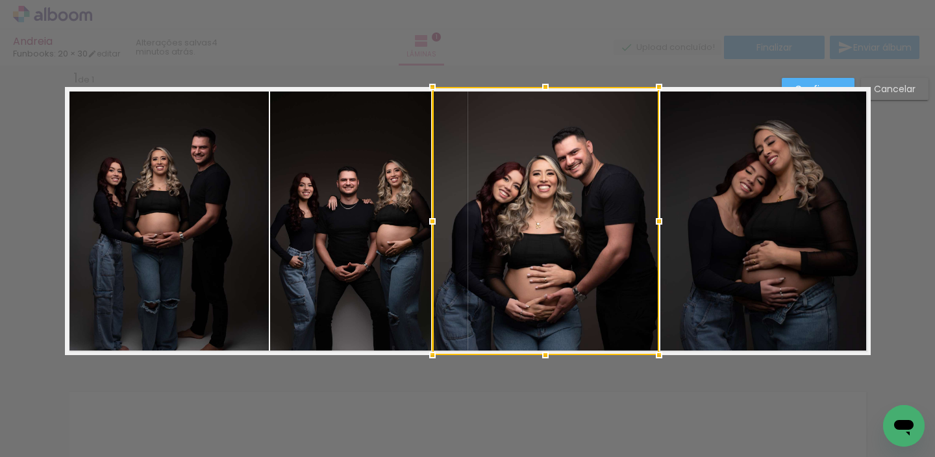
click at [361, 218] on quentale-photo at bounding box center [350, 222] width 161 height 265
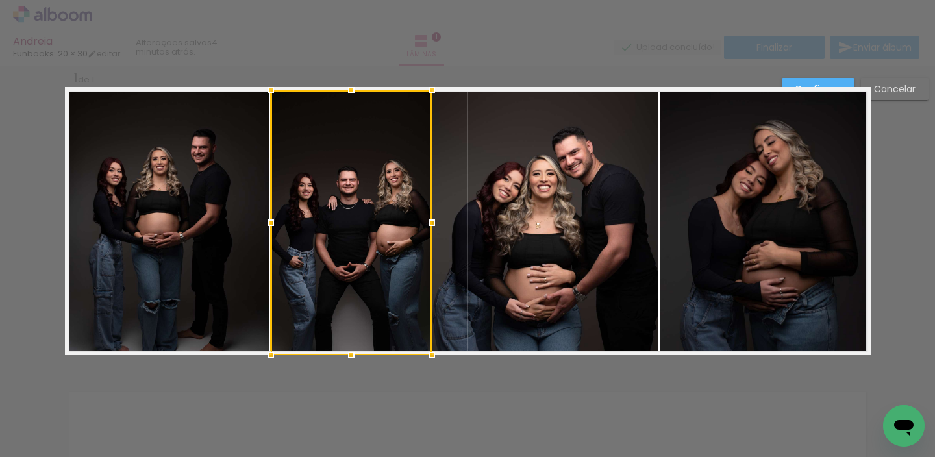
click at [361, 218] on div at bounding box center [351, 222] width 161 height 265
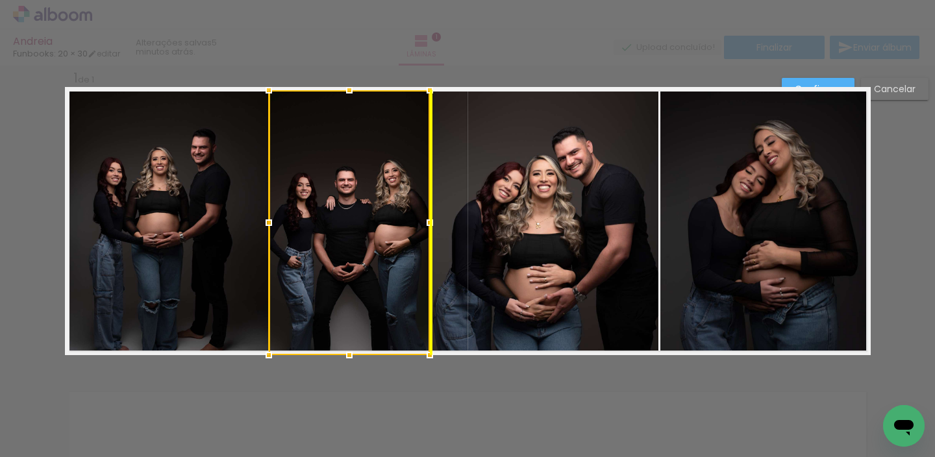
click at [359, 223] on div at bounding box center [349, 222] width 161 height 265
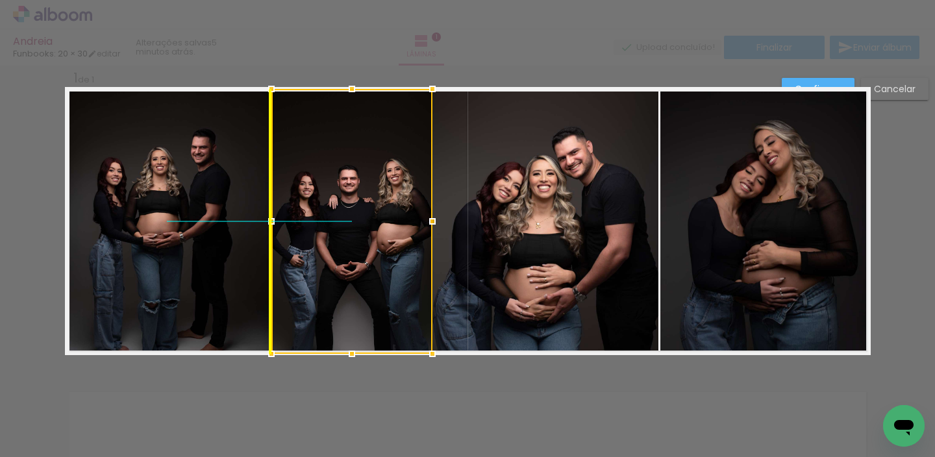
click at [360, 212] on div at bounding box center [351, 221] width 161 height 265
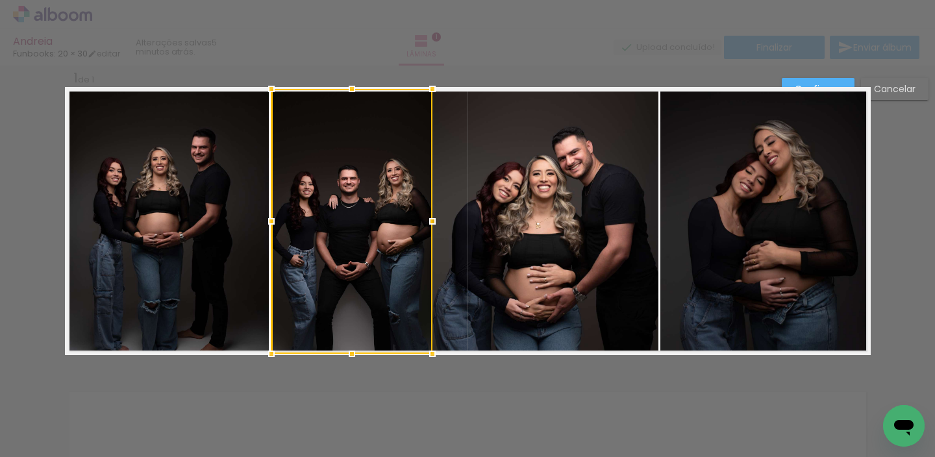
click at [791, 80] on paper-button "Confirmar" at bounding box center [818, 89] width 73 height 22
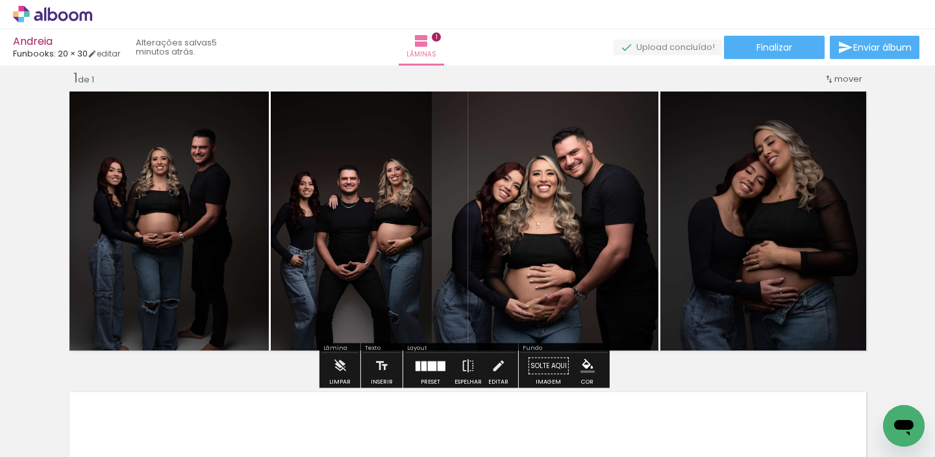
click at [235, 232] on quentale-photo at bounding box center [167, 222] width 204 height 266
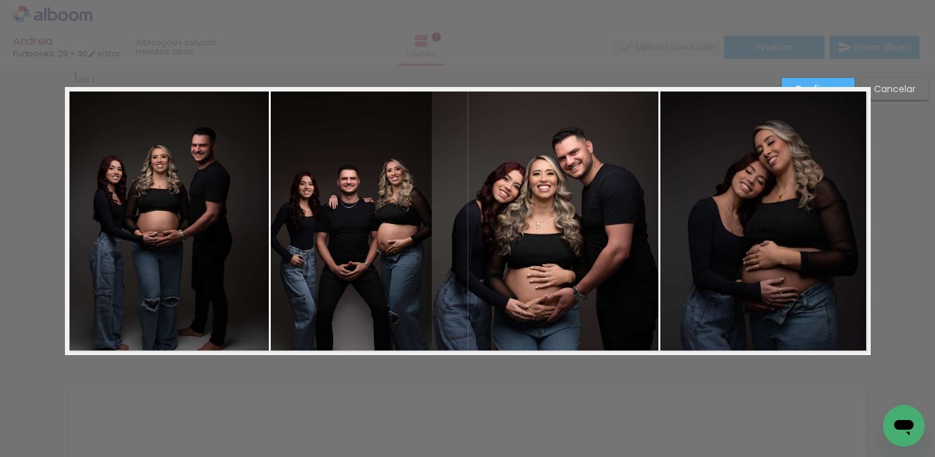
click at [257, 227] on quentale-photo at bounding box center [167, 222] width 204 height 266
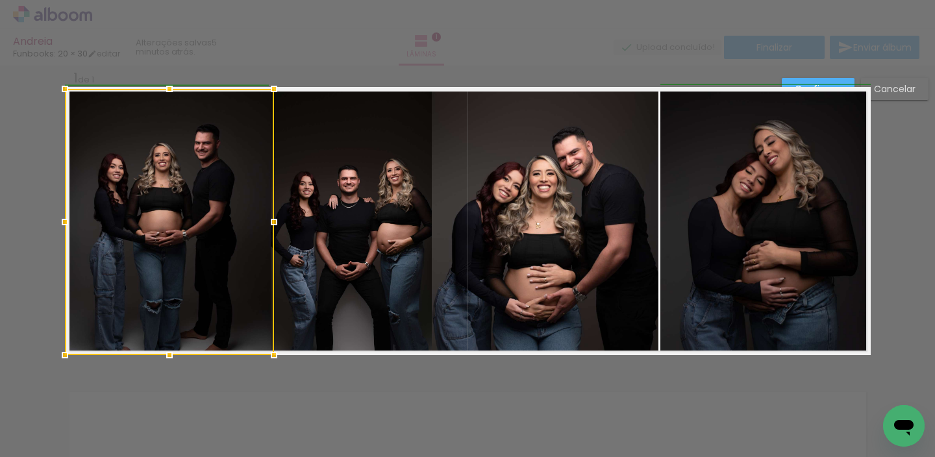
click at [263, 223] on div at bounding box center [274, 222] width 26 height 26
click at [0, 0] on slot "Confirmar" at bounding box center [0, 0] width 0 height 0
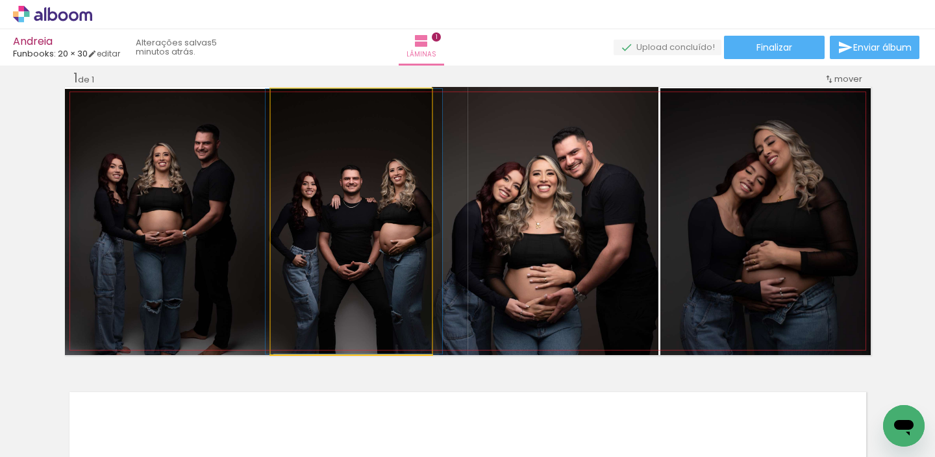
drag, startPoint x: 286, startPoint y: 232, endPoint x: 278, endPoint y: 230, distance: 8.0
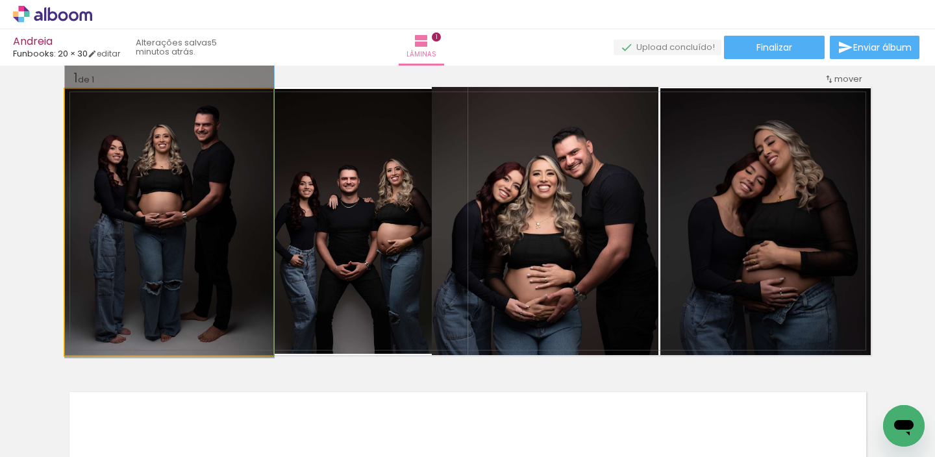
drag, startPoint x: 203, startPoint y: 229, endPoint x: 218, endPoint y: 212, distance: 22.1
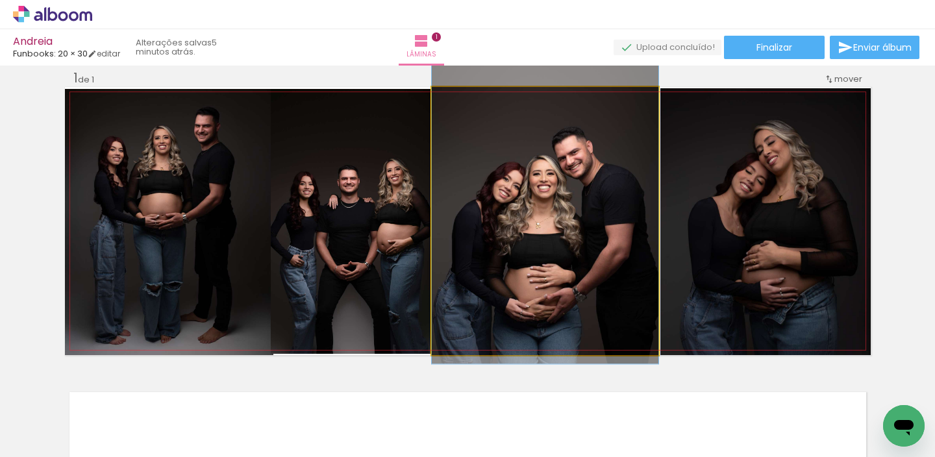
drag, startPoint x: 573, startPoint y: 236, endPoint x: 574, endPoint y: 229, distance: 6.5
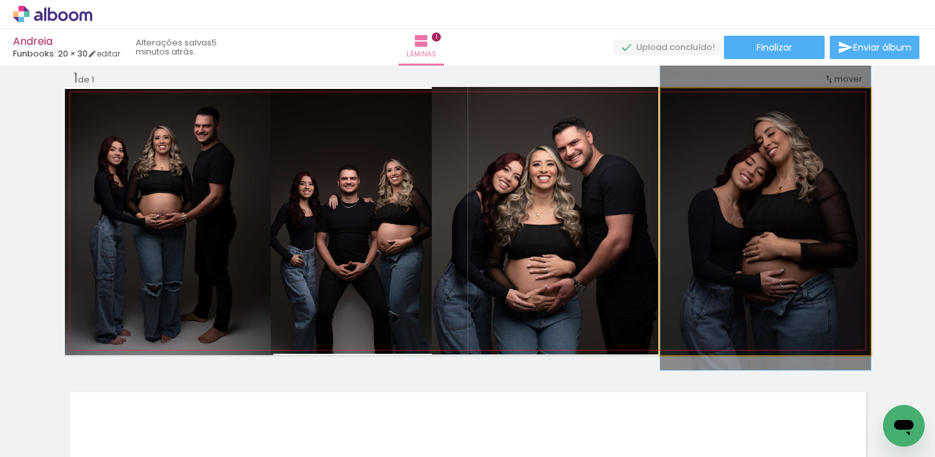
drag, startPoint x: 746, startPoint y: 223, endPoint x: 742, endPoint y: 216, distance: 8.1
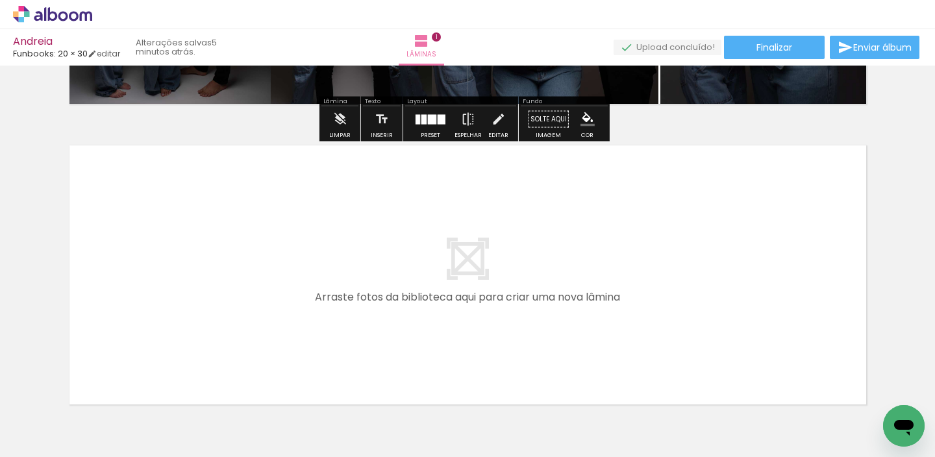
scroll to position [266, 0]
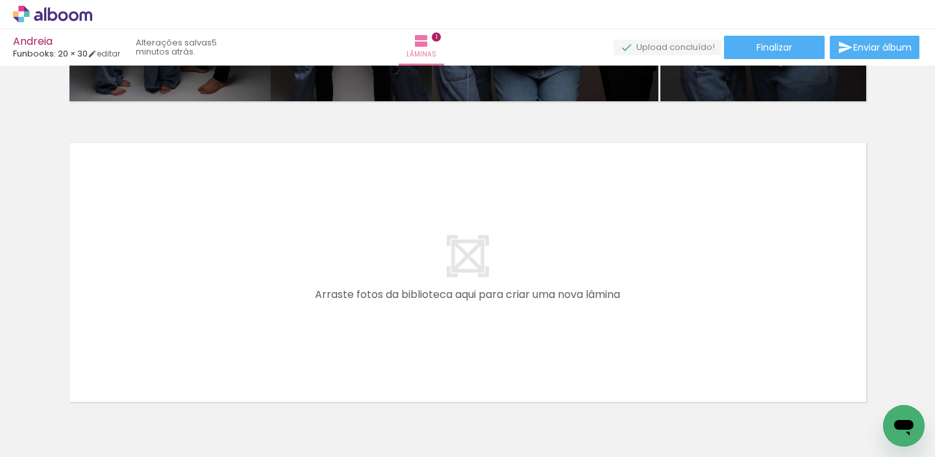
drag, startPoint x: 288, startPoint y: 410, endPoint x: 371, endPoint y: 391, distance: 84.4
click at [388, 236] on quentale-workspace at bounding box center [467, 228] width 935 height 457
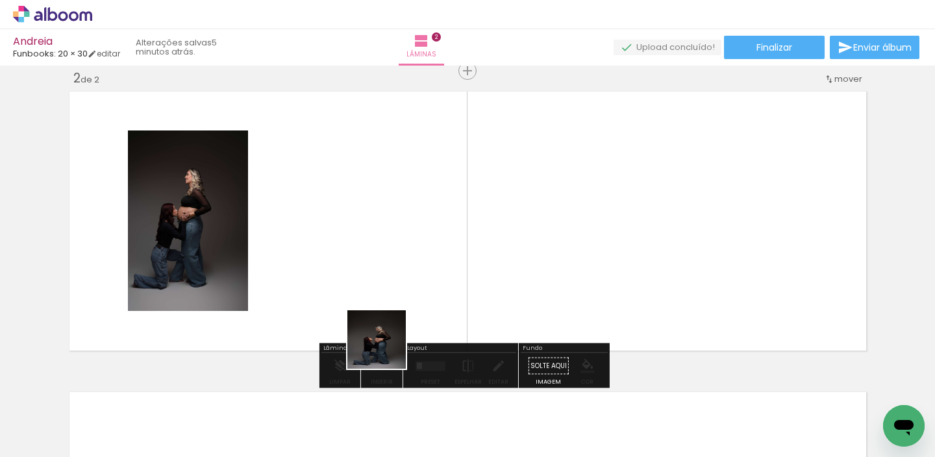
drag, startPoint x: 386, startPoint y: 349, endPoint x: 428, endPoint y: 314, distance: 55.3
click at [460, 226] on quentale-workspace at bounding box center [467, 228] width 935 height 457
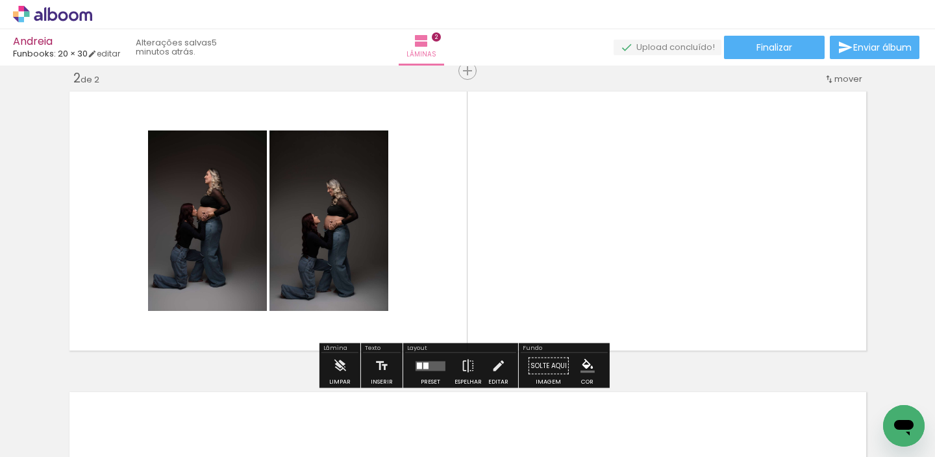
drag, startPoint x: 472, startPoint y: 317, endPoint x: 510, endPoint y: 288, distance: 48.2
click at [525, 221] on quentale-workspace at bounding box center [467, 228] width 935 height 457
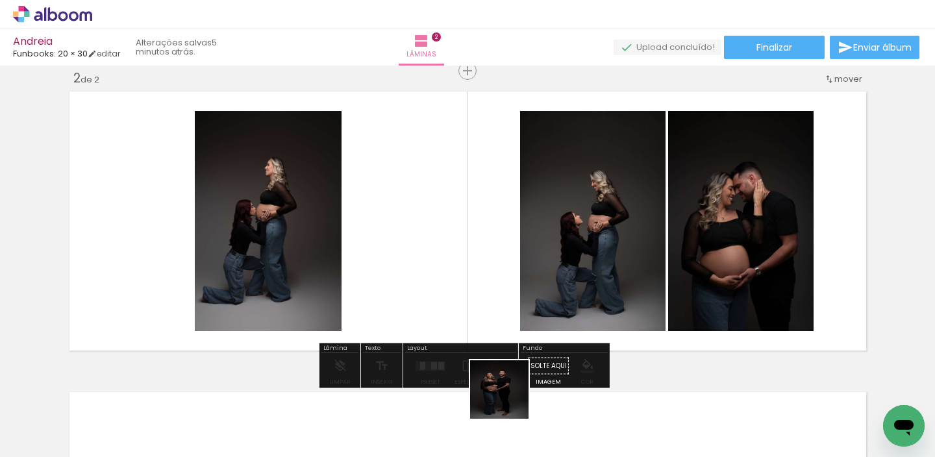
drag, startPoint x: 509, startPoint y: 399, endPoint x: 544, endPoint y: 247, distance: 155.9
click at [573, 195] on quentale-workspace at bounding box center [467, 228] width 935 height 457
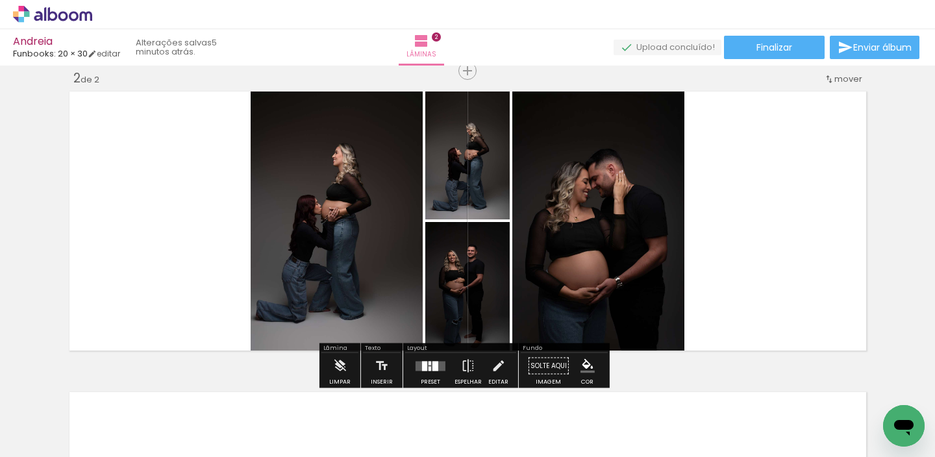
drag, startPoint x: 428, startPoint y: 360, endPoint x: 438, endPoint y: 362, distance: 10.5
click at [429, 358] on div at bounding box center [430, 366] width 35 height 26
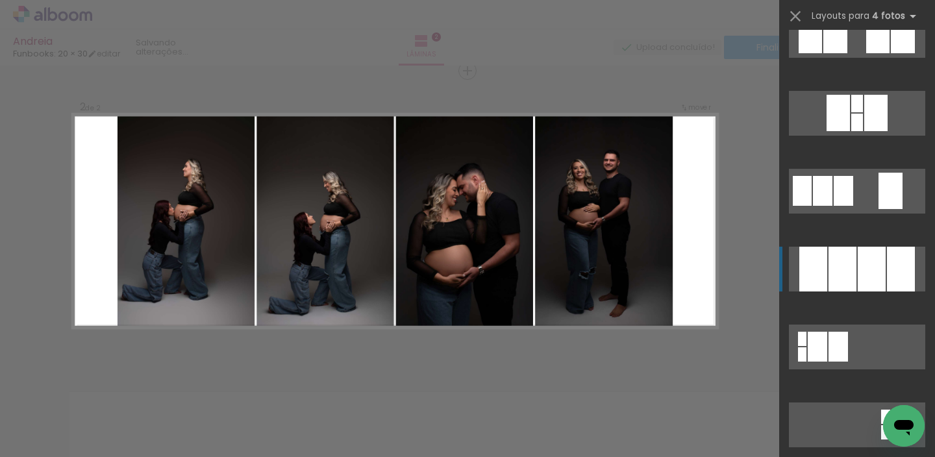
scroll to position [1206, 0]
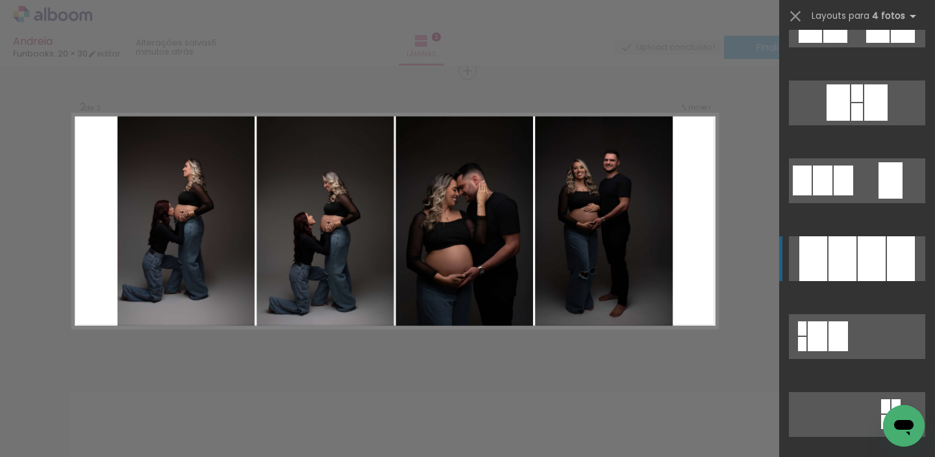
click at [867, 249] on div at bounding box center [872, 258] width 28 height 45
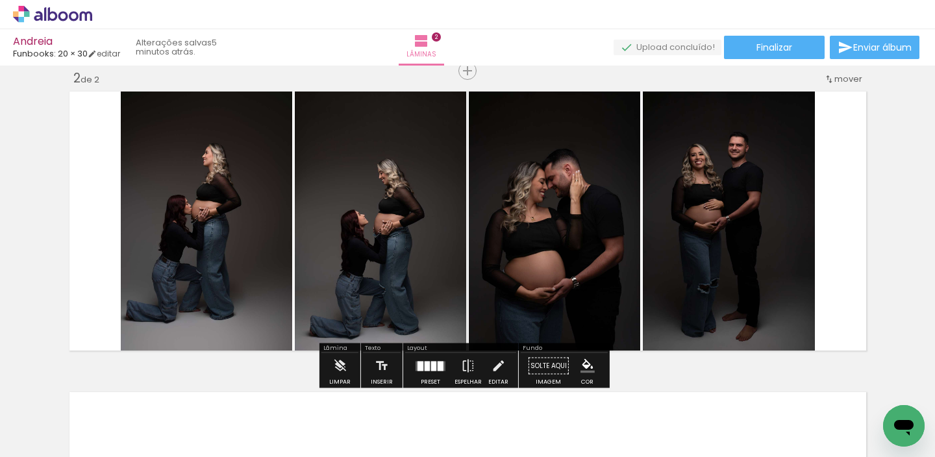
click at [753, 219] on quentale-photo at bounding box center [729, 221] width 172 height 268
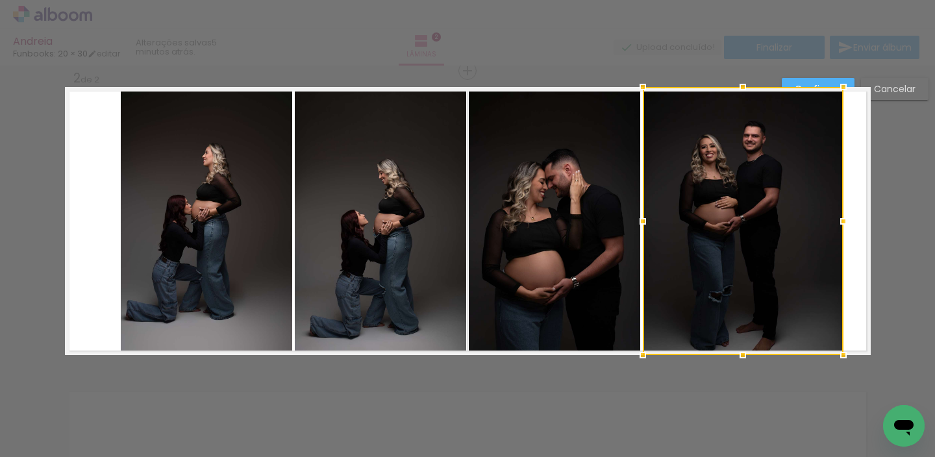
drag, startPoint x: 824, startPoint y: 220, endPoint x: 820, endPoint y: 229, distance: 9.3
click at [841, 226] on div at bounding box center [843, 221] width 26 height 26
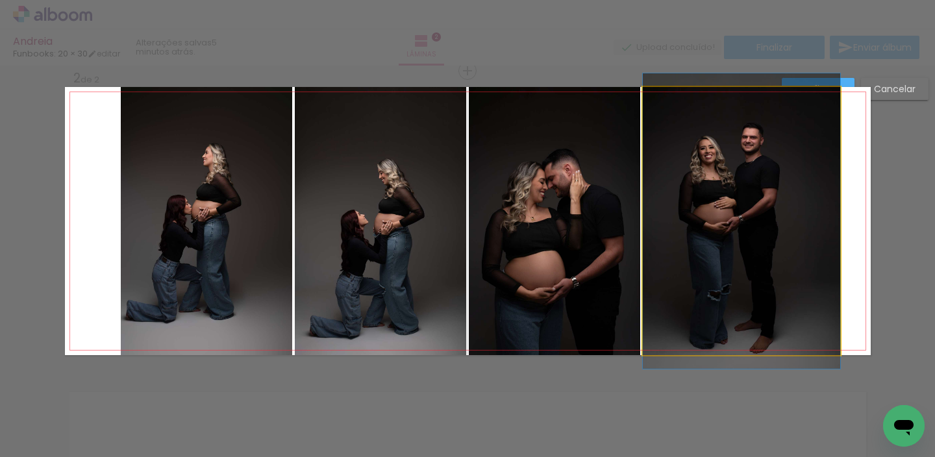
click at [765, 237] on quentale-photo at bounding box center [741, 221] width 197 height 268
click at [765, 237] on div at bounding box center [741, 221] width 197 height 268
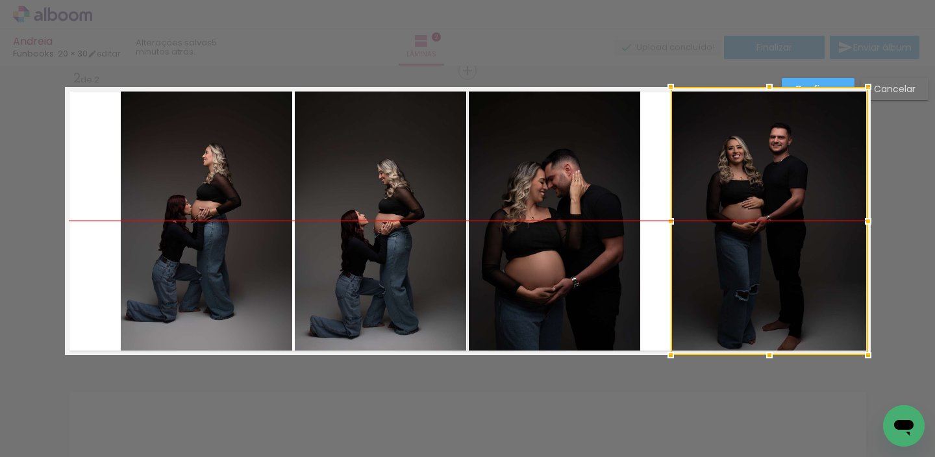
drag, startPoint x: 760, startPoint y: 239, endPoint x: 779, endPoint y: 239, distance: 18.8
click at [783, 240] on div at bounding box center [769, 221] width 197 height 268
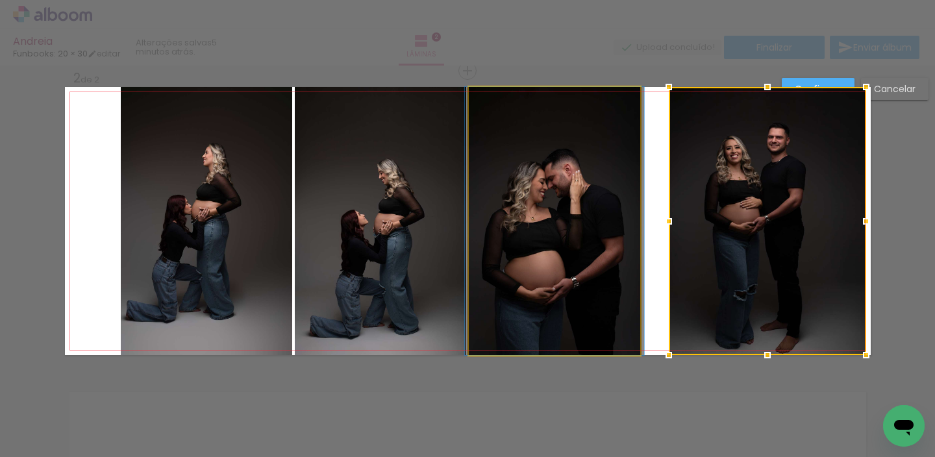
click at [599, 224] on quentale-photo at bounding box center [554, 221] width 171 height 268
click at [669, 224] on div at bounding box center [767, 221] width 197 height 268
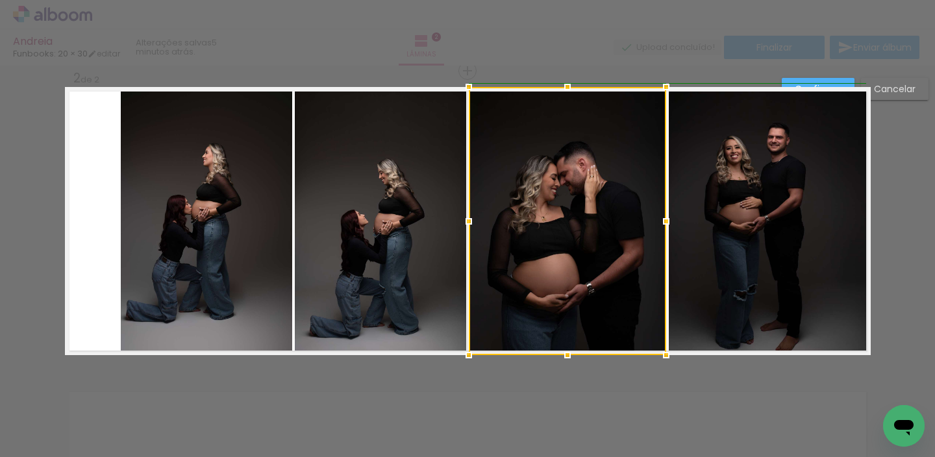
drag, startPoint x: 634, startPoint y: 219, endPoint x: 645, endPoint y: 225, distance: 11.9
click at [657, 227] on div at bounding box center [666, 221] width 26 height 26
click at [151, 222] on quentale-photo at bounding box center [206, 221] width 171 height 268
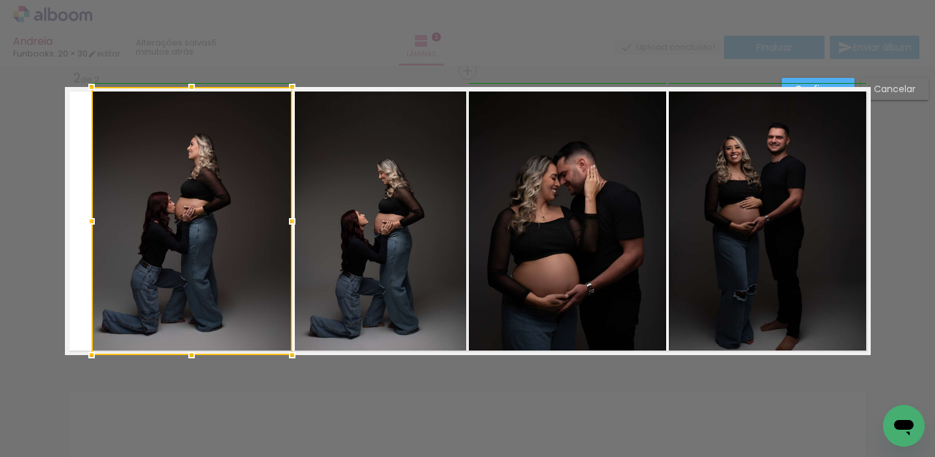
drag, startPoint x: 115, startPoint y: 216, endPoint x: 92, endPoint y: 219, distance: 23.1
click at [90, 219] on div at bounding box center [92, 221] width 26 height 26
click at [166, 220] on div at bounding box center [192, 221] width 201 height 268
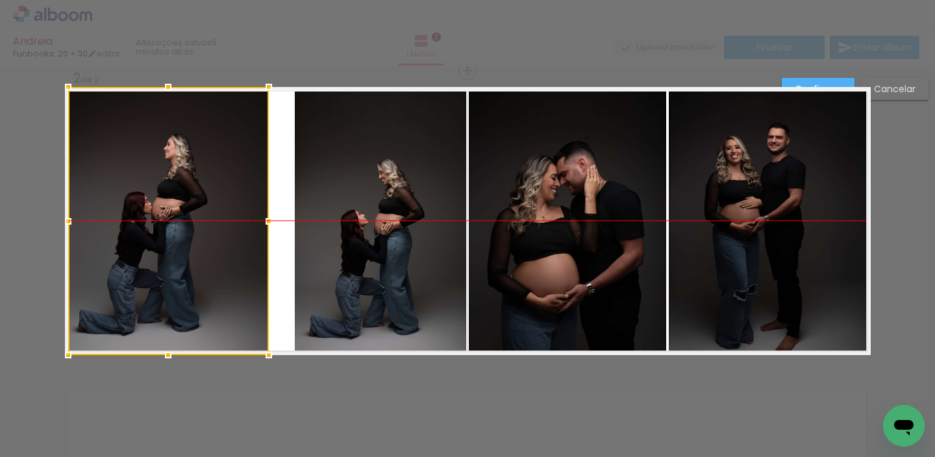
drag, startPoint x: 174, startPoint y: 234, endPoint x: 155, endPoint y: 230, distance: 19.2
click at [150, 233] on div at bounding box center [168, 221] width 201 height 268
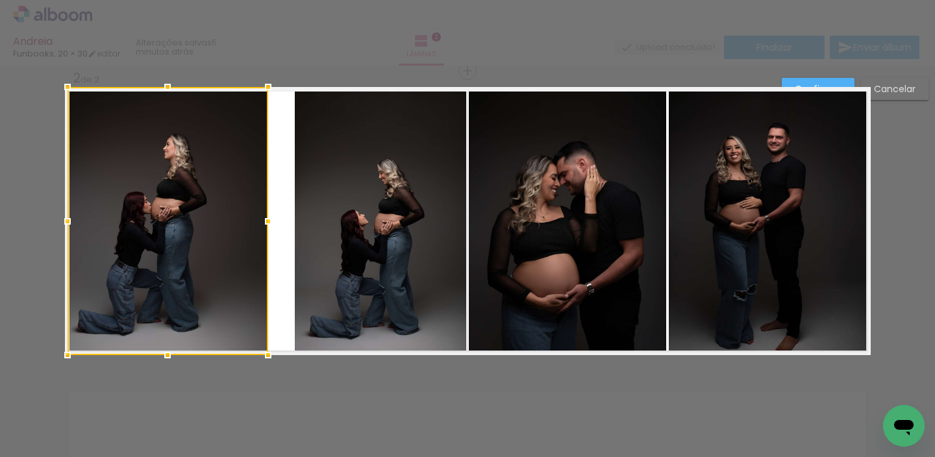
click at [303, 202] on quentale-photo at bounding box center [380, 221] width 171 height 268
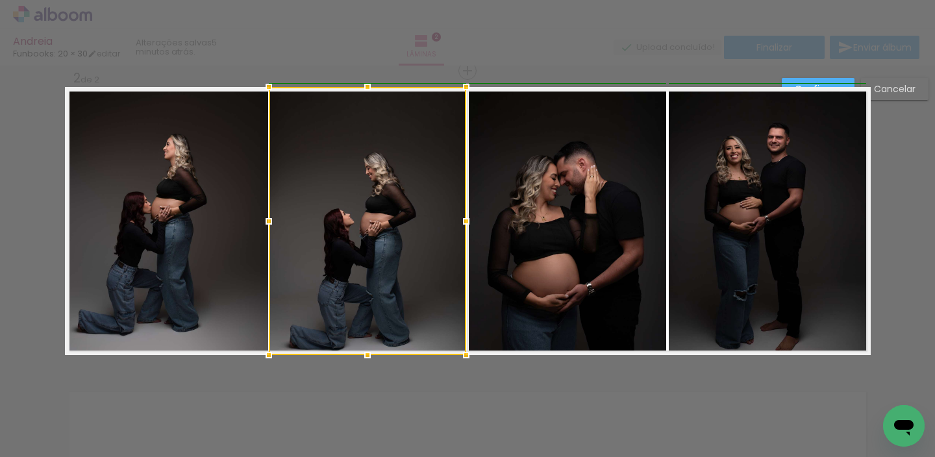
drag, startPoint x: 289, startPoint y: 216, endPoint x: 266, endPoint y: 218, distance: 23.5
click at [265, 218] on div at bounding box center [269, 221] width 26 height 26
click at [799, 79] on paper-button "Confirmar" at bounding box center [818, 89] width 73 height 22
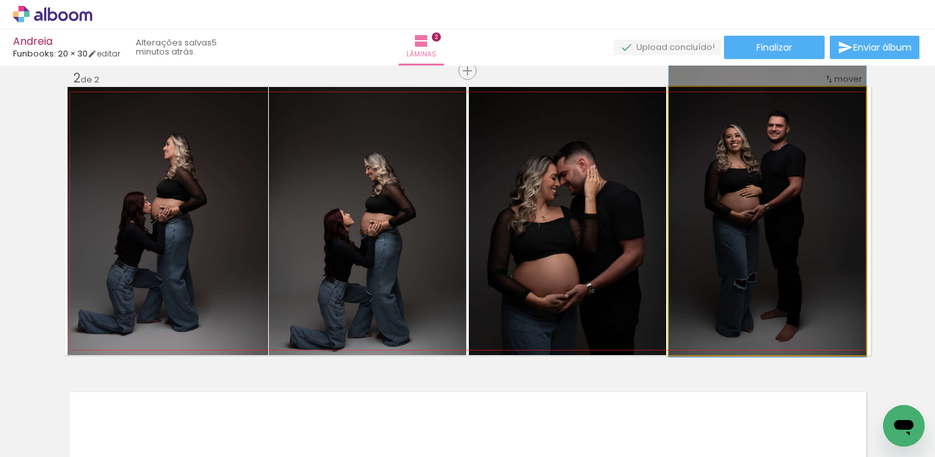
drag, startPoint x: 785, startPoint y: 171, endPoint x: 707, endPoint y: 184, distance: 79.6
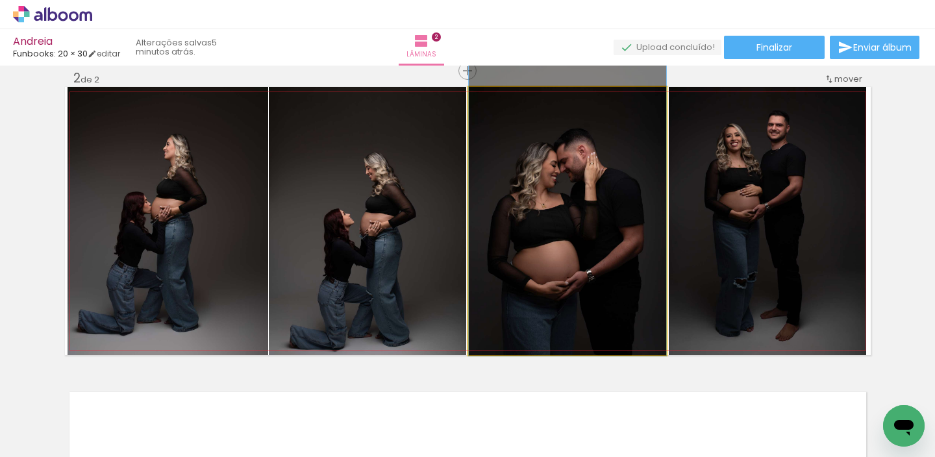
drag, startPoint x: 583, startPoint y: 226, endPoint x: 593, endPoint y: 212, distance: 16.8
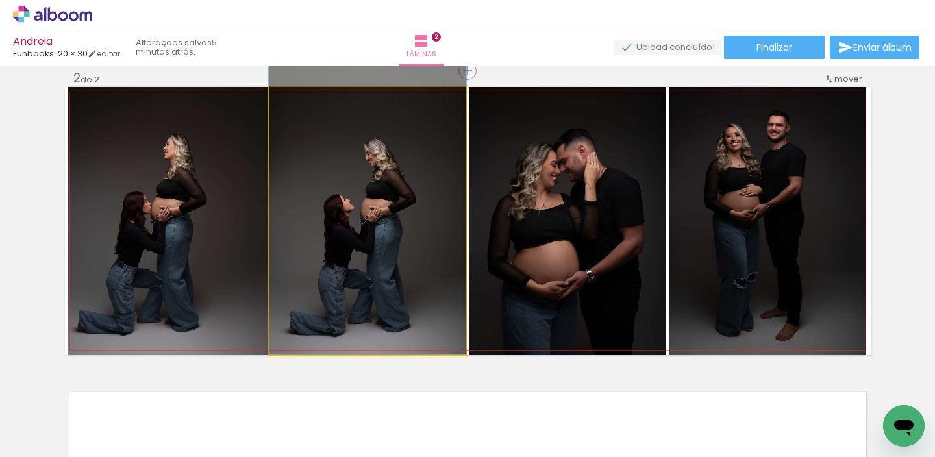
drag, startPoint x: 375, startPoint y: 252, endPoint x: 380, endPoint y: 234, distance: 18.9
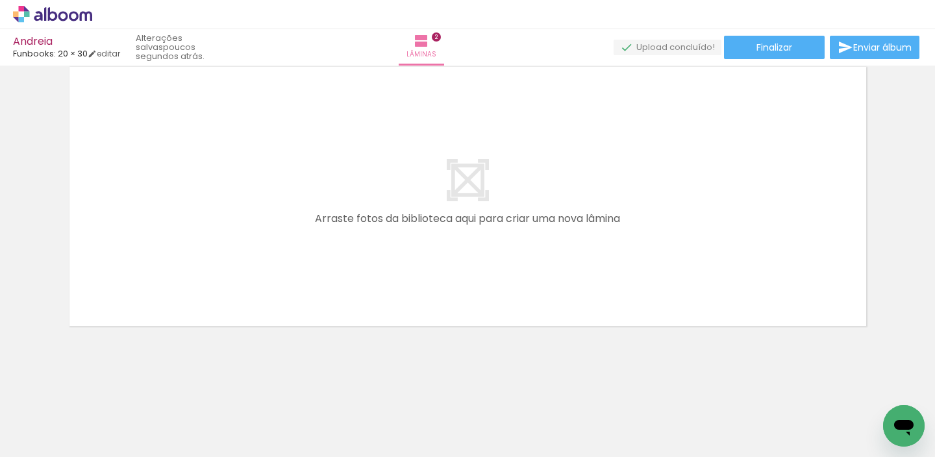
scroll to position [0, 197]
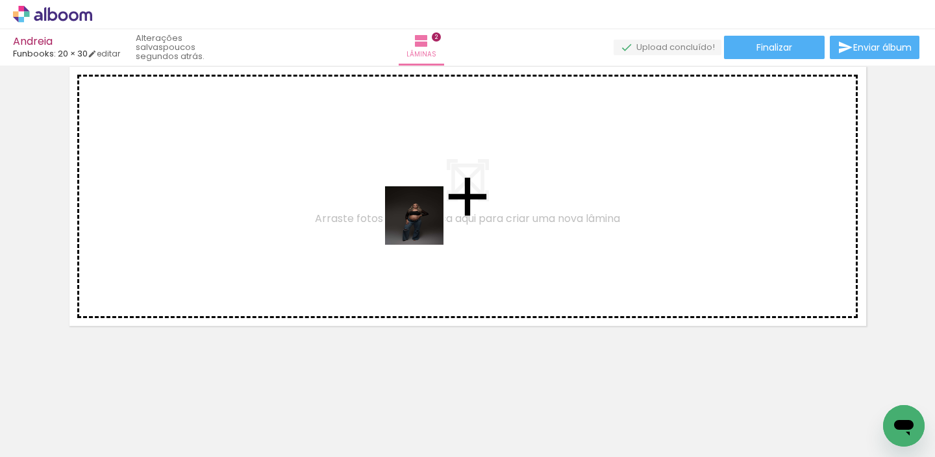
drag, startPoint x: 399, startPoint y: 303, endPoint x: 441, endPoint y: 347, distance: 60.1
click at [433, 208] on quentale-workspace at bounding box center [467, 228] width 935 height 457
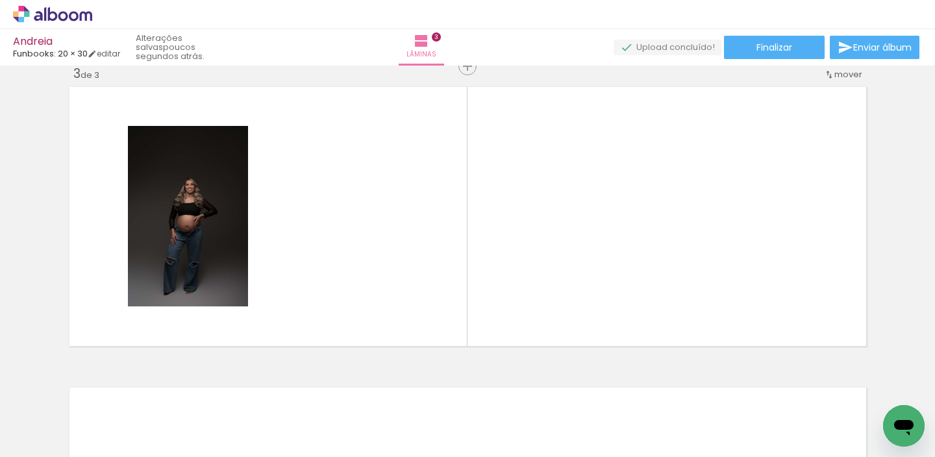
scroll to position [617, 0]
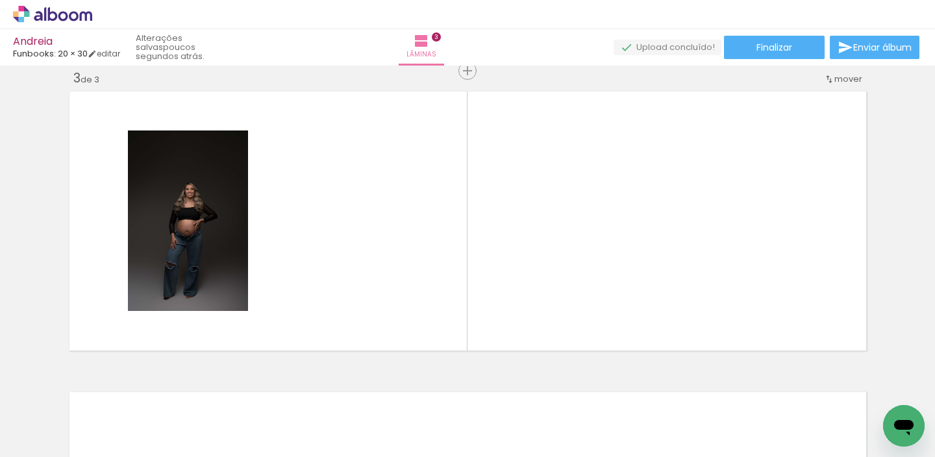
drag, startPoint x: 454, startPoint y: 391, endPoint x: 499, endPoint y: 351, distance: 60.2
click at [491, 232] on quentale-workspace at bounding box center [467, 228] width 935 height 457
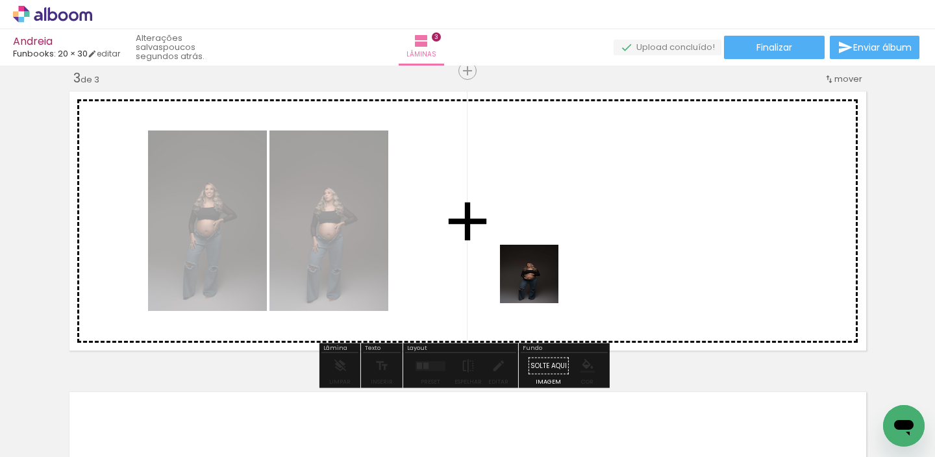
drag, startPoint x: 512, startPoint y: 422, endPoint x: 584, endPoint y: 352, distance: 100.6
click at [544, 256] on quentale-workspace at bounding box center [467, 228] width 935 height 457
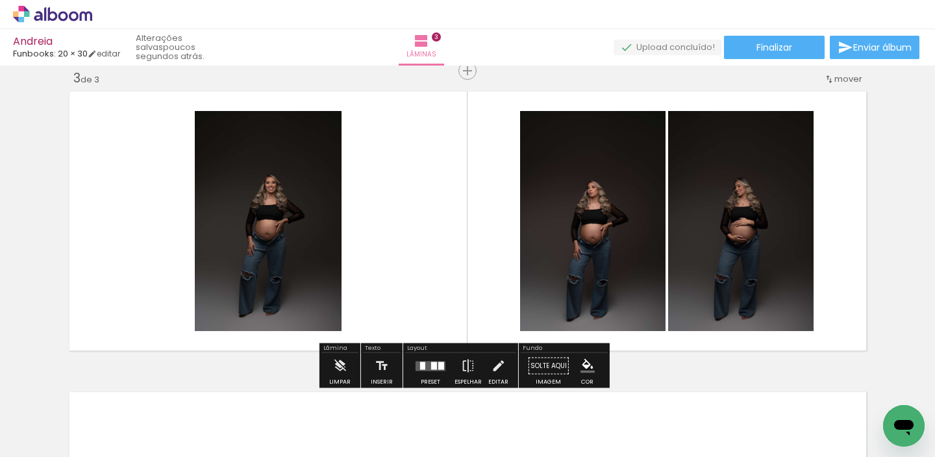
drag, startPoint x: 596, startPoint y: 423, endPoint x: 509, endPoint y: 290, distance: 159.5
click at [580, 234] on quentale-workspace at bounding box center [467, 228] width 935 height 457
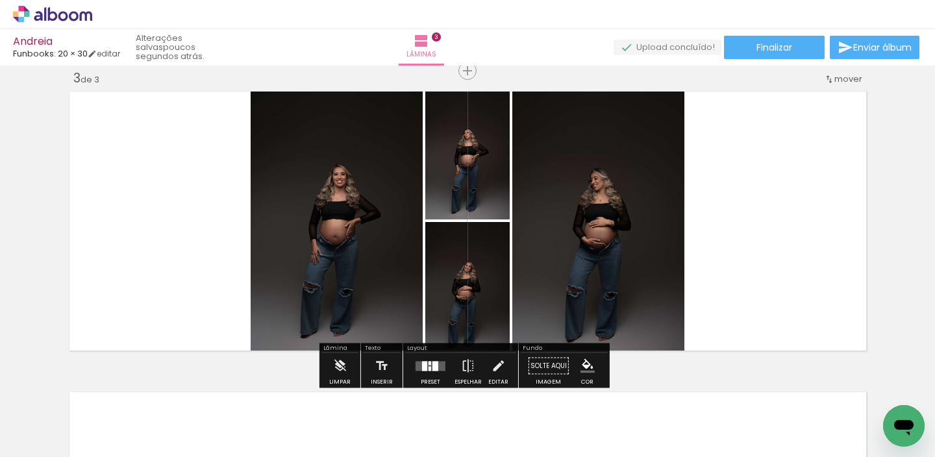
click at [426, 365] on quentale-layouter at bounding box center [430, 366] width 30 height 10
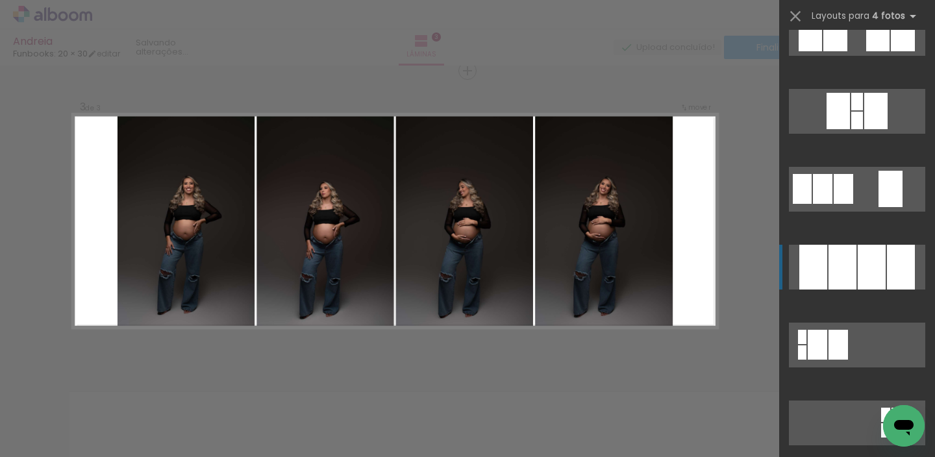
scroll to position [1217, 0]
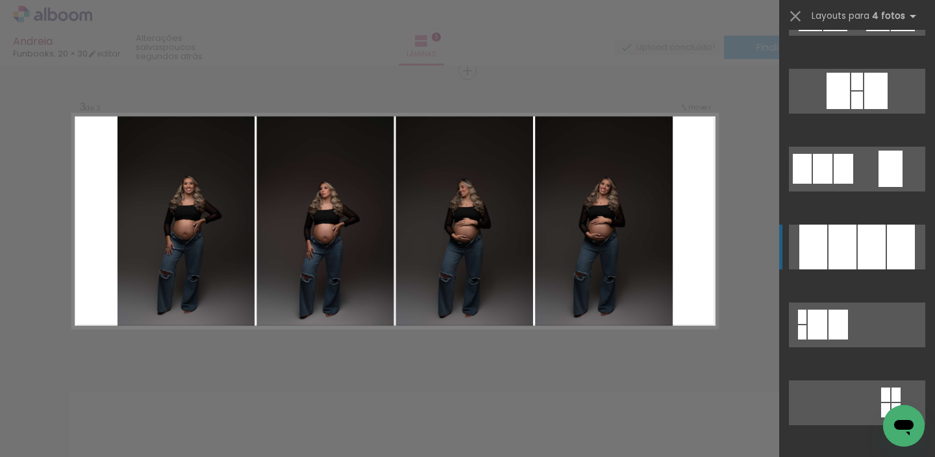
click at [850, 238] on quentale-layouter at bounding box center [857, 247] width 136 height 45
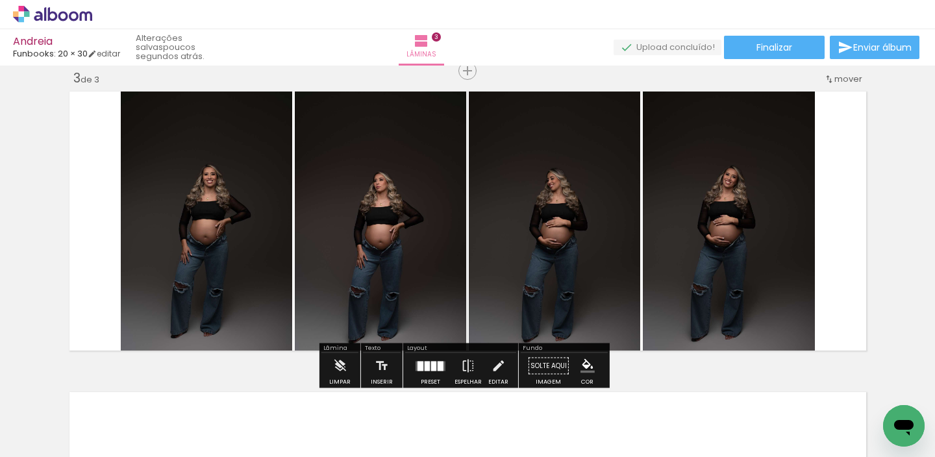
click at [753, 225] on quentale-photo at bounding box center [729, 221] width 172 height 268
drag, startPoint x: 753, startPoint y: 225, endPoint x: 785, endPoint y: 221, distance: 32.6
click at [756, 225] on quentale-photo at bounding box center [729, 221] width 172 height 268
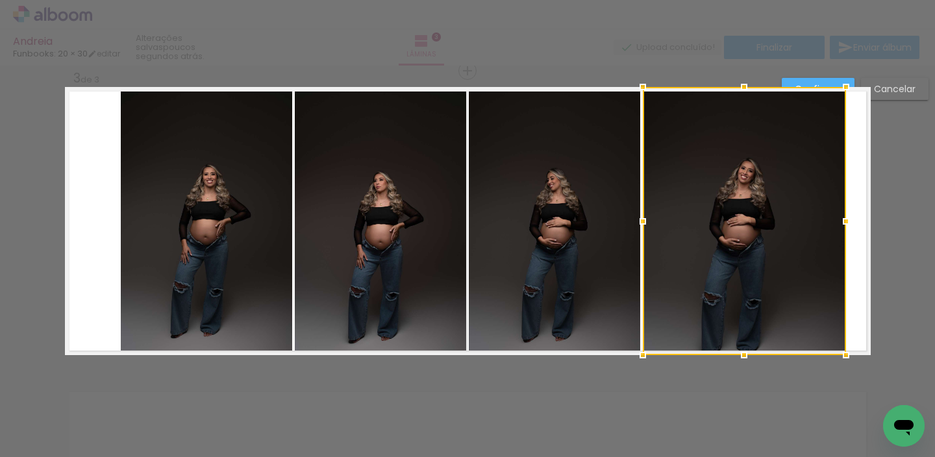
drag, startPoint x: 809, startPoint y: 215, endPoint x: 837, endPoint y: 217, distance: 28.0
click at [839, 216] on div at bounding box center [846, 221] width 26 height 26
click at [785, 231] on div at bounding box center [745, 221] width 204 height 268
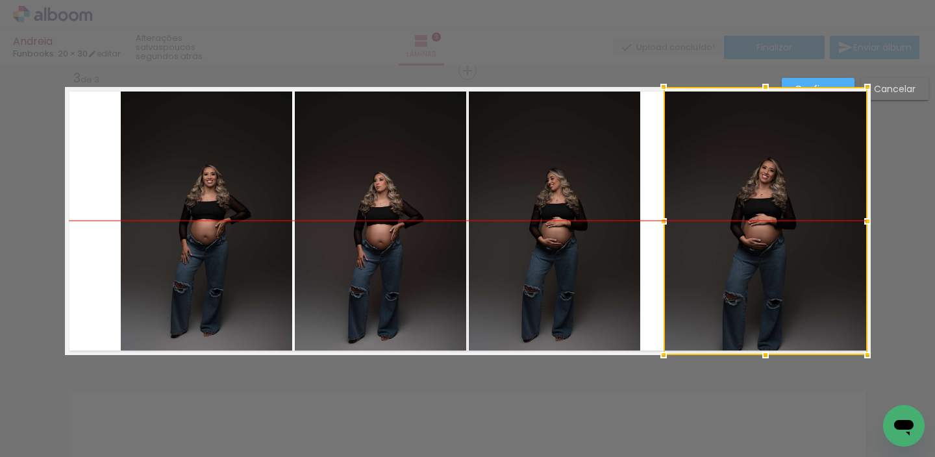
drag, startPoint x: 776, startPoint y: 234, endPoint x: 795, endPoint y: 232, distance: 19.6
click at [797, 232] on div at bounding box center [765, 221] width 204 height 268
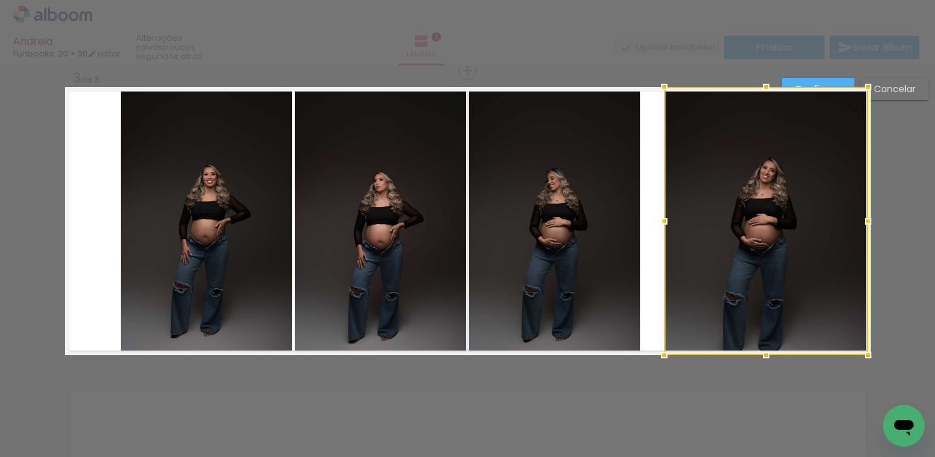
click at [169, 205] on quentale-photo at bounding box center [206, 221] width 171 height 268
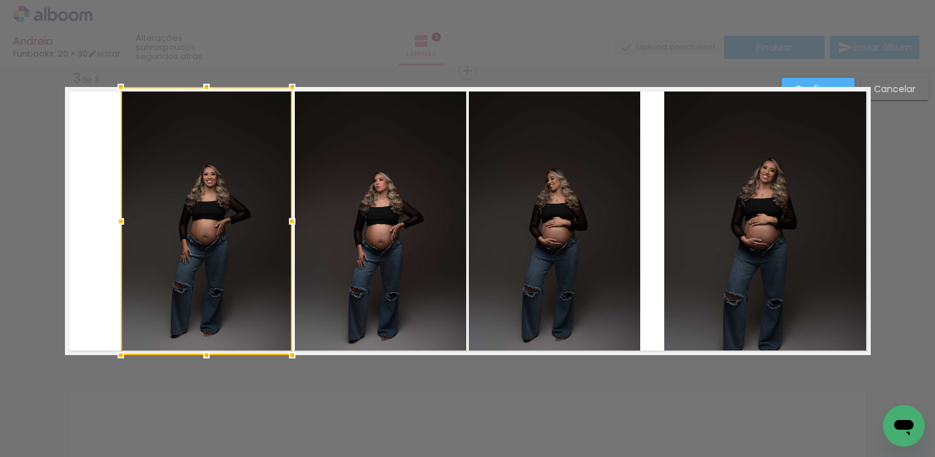
click at [169, 205] on div at bounding box center [206, 221] width 171 height 268
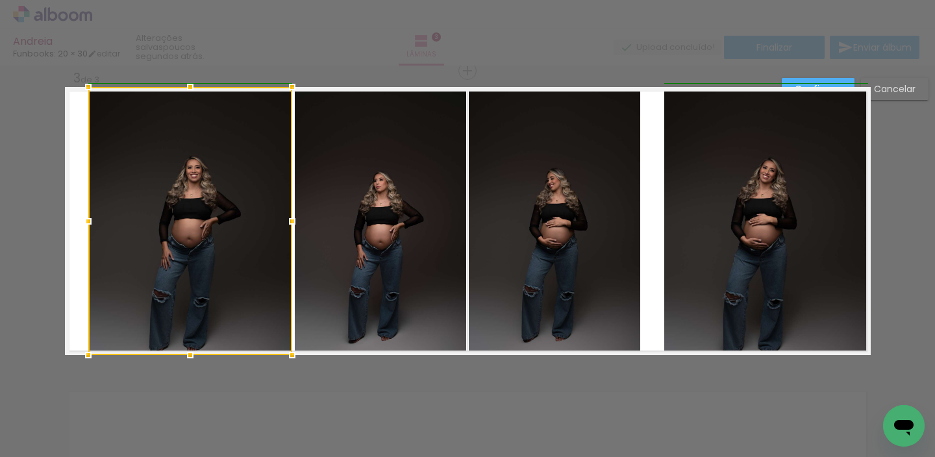
drag, startPoint x: 114, startPoint y: 221, endPoint x: 86, endPoint y: 223, distance: 28.6
click at [82, 225] on div at bounding box center [88, 221] width 26 height 26
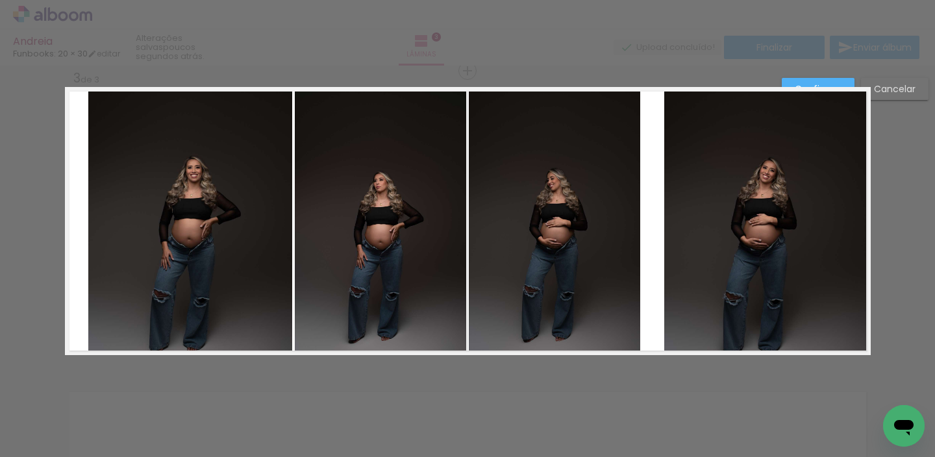
click at [178, 223] on quentale-photo at bounding box center [190, 221] width 204 height 268
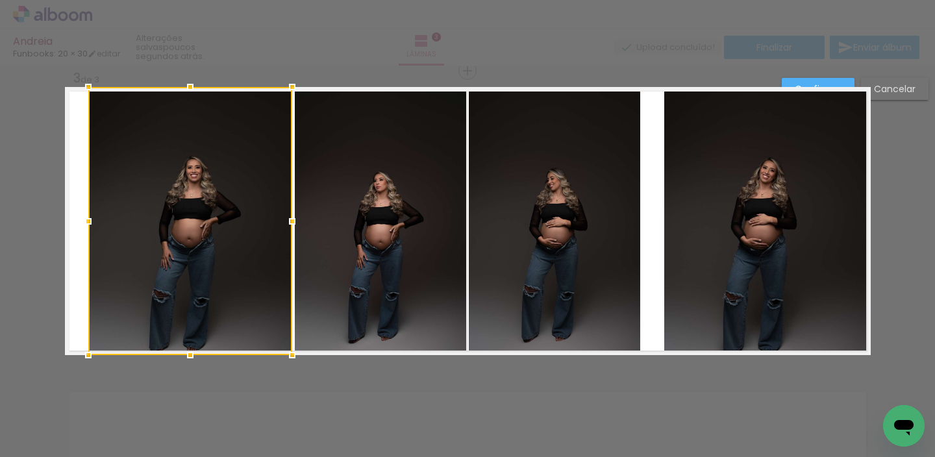
click at [175, 225] on div at bounding box center [190, 221] width 204 height 268
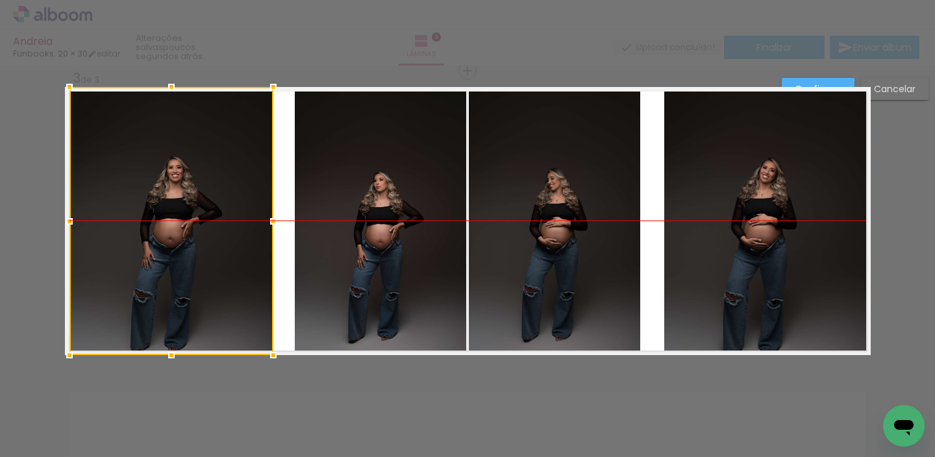
drag, startPoint x: 174, startPoint y: 225, endPoint x: 154, endPoint y: 227, distance: 20.2
click at [154, 227] on div at bounding box center [171, 221] width 204 height 268
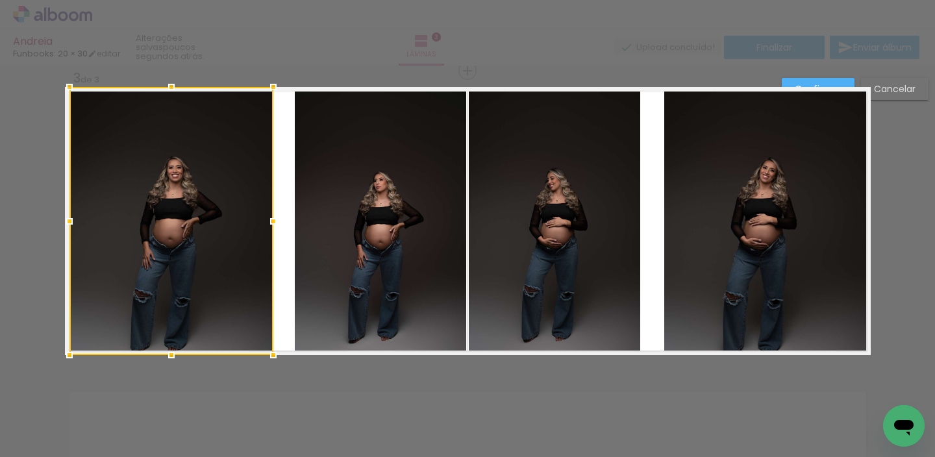
click at [295, 215] on quentale-photo at bounding box center [380, 221] width 171 height 268
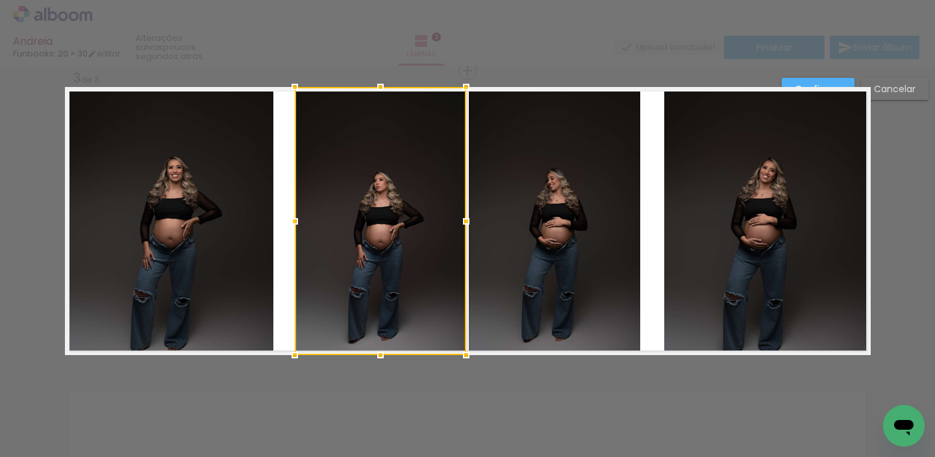
click at [295, 215] on div at bounding box center [295, 221] width 26 height 26
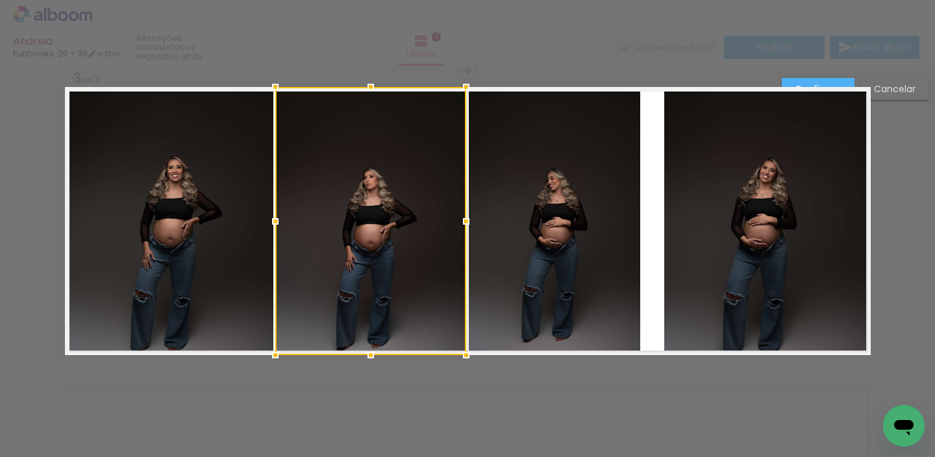
drag, startPoint x: 288, startPoint y: 219, endPoint x: 273, endPoint y: 223, distance: 15.3
click at [269, 224] on div at bounding box center [275, 221] width 26 height 26
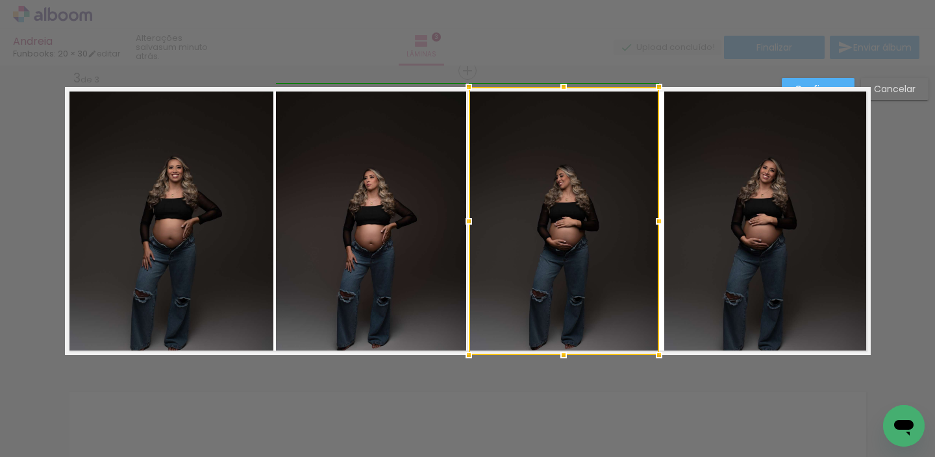
drag, startPoint x: 637, startPoint y: 217, endPoint x: 657, endPoint y: 219, distance: 19.6
click at [657, 219] on div at bounding box center [659, 221] width 26 height 26
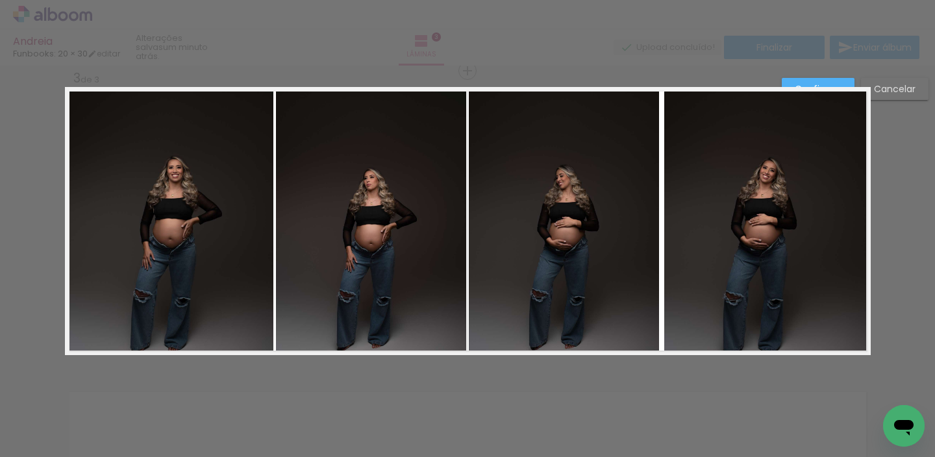
click at [641, 204] on quentale-photo at bounding box center [564, 221] width 190 height 268
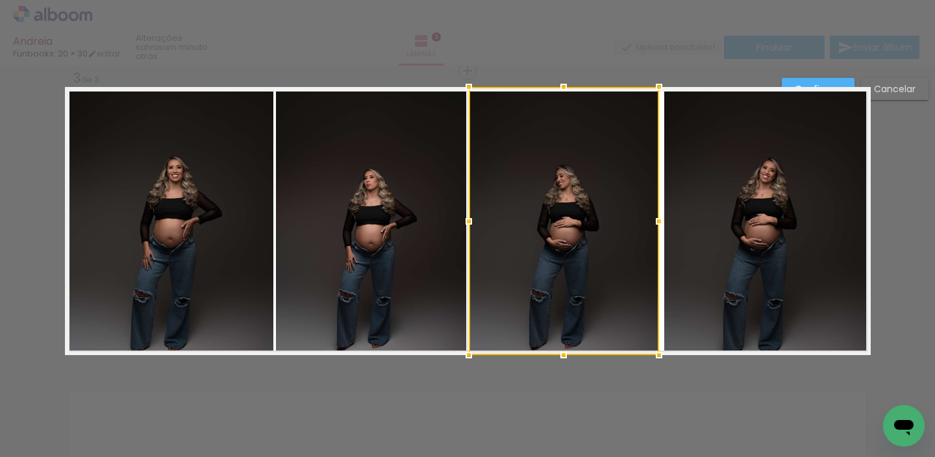
click at [642, 204] on div at bounding box center [564, 221] width 190 height 268
drag, startPoint x: 652, startPoint y: 217, endPoint x: 663, endPoint y: 215, distance: 12.0
click at [658, 218] on div at bounding box center [661, 221] width 26 height 26
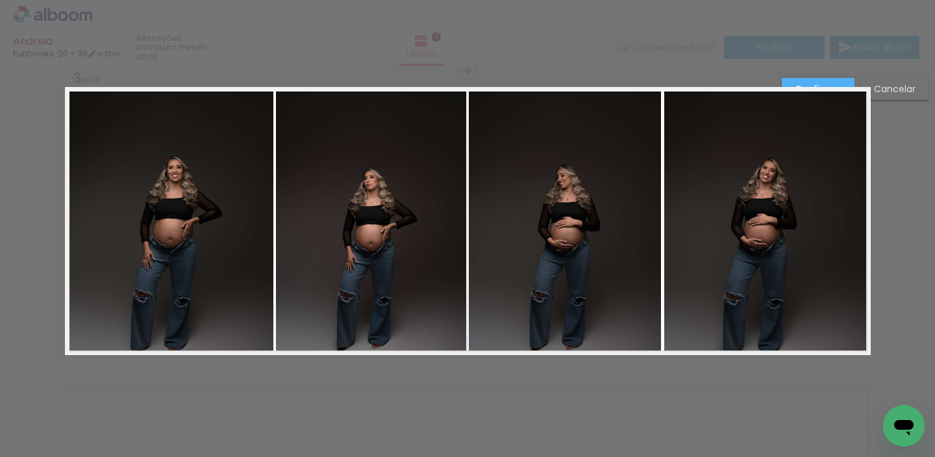
click at [670, 212] on quentale-photo at bounding box center [766, 221] width 204 height 268
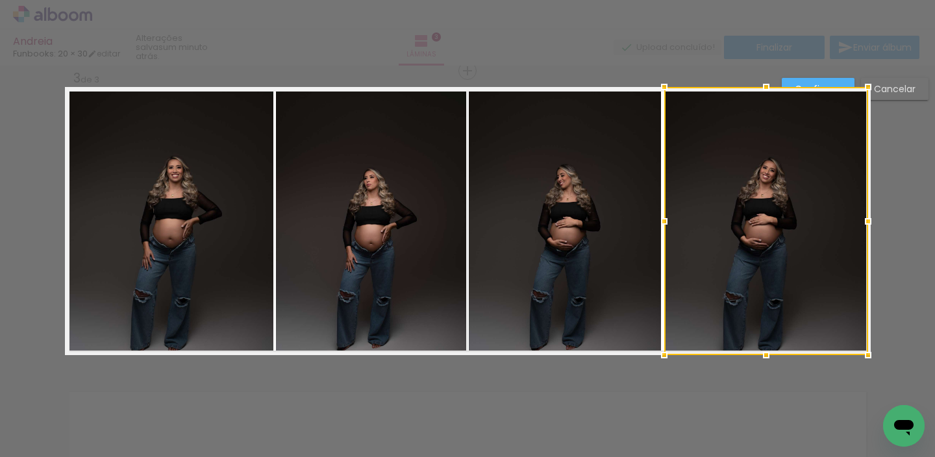
drag, startPoint x: 819, startPoint y: 76, endPoint x: 817, endPoint y: 84, distance: 7.9
click at [819, 77] on div "Confirmar Cancelar" at bounding box center [467, 64] width 935 height 1233
click at [0, 0] on slot "Confirmar" at bounding box center [0, 0] width 0 height 0
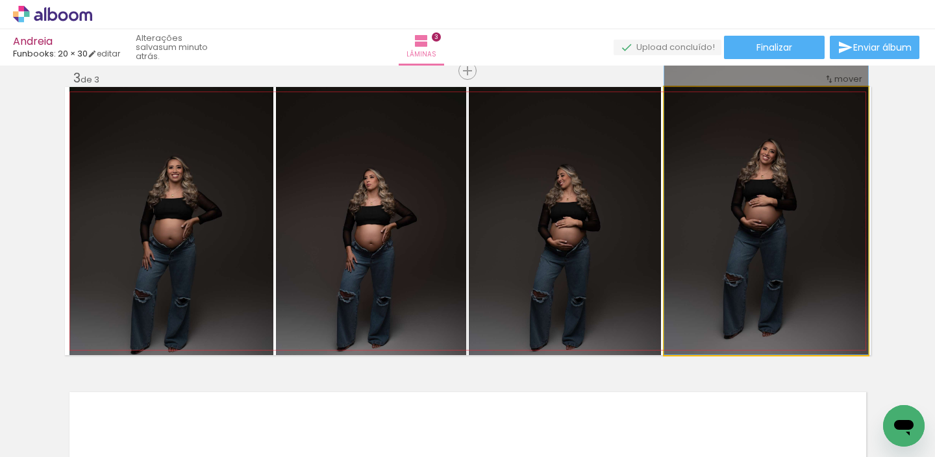
drag, startPoint x: 787, startPoint y: 187, endPoint x: 790, endPoint y: 155, distance: 31.9
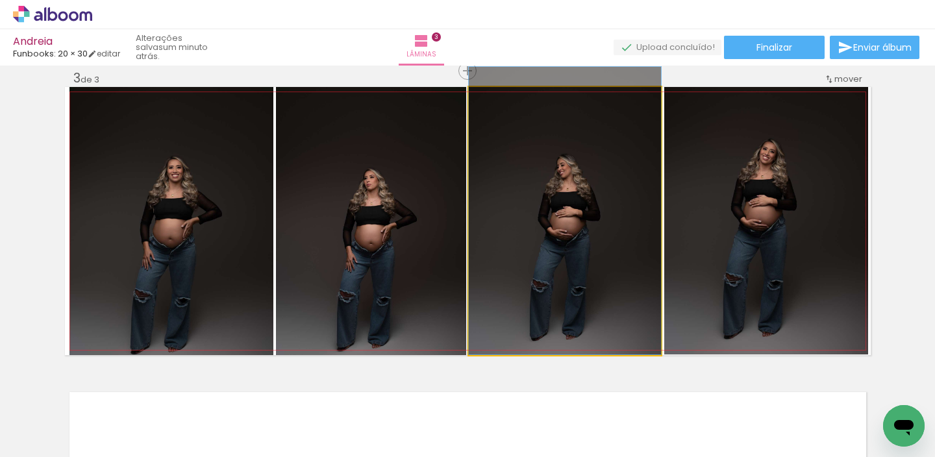
drag, startPoint x: 567, startPoint y: 243, endPoint x: 615, endPoint y: 178, distance: 80.8
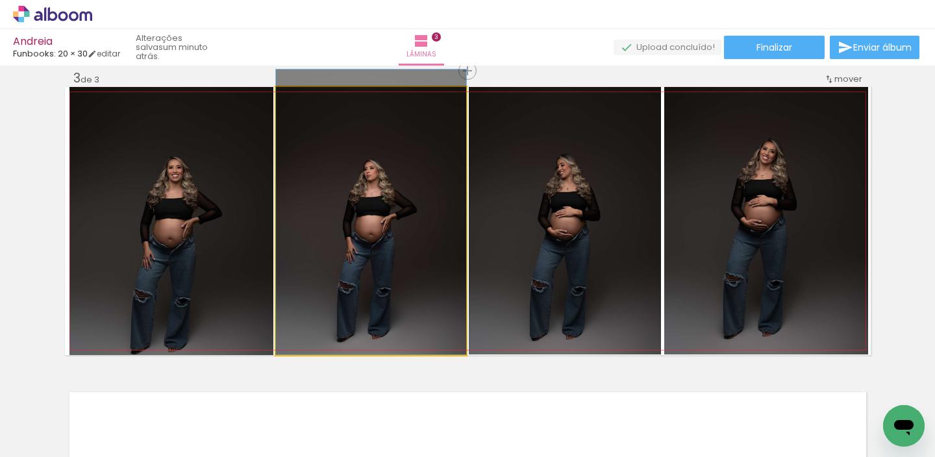
drag, startPoint x: 410, startPoint y: 271, endPoint x: 419, endPoint y: 232, distance: 40.0
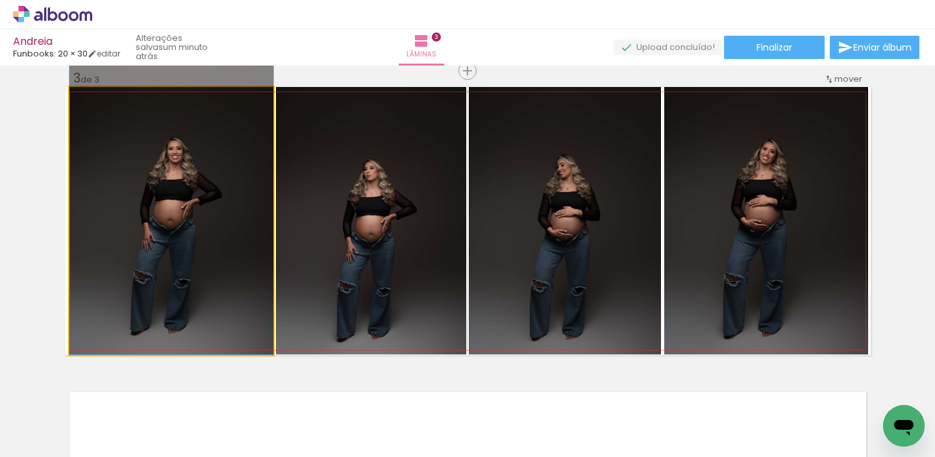
drag, startPoint x: 190, startPoint y: 299, endPoint x: 203, endPoint y: 260, distance: 41.3
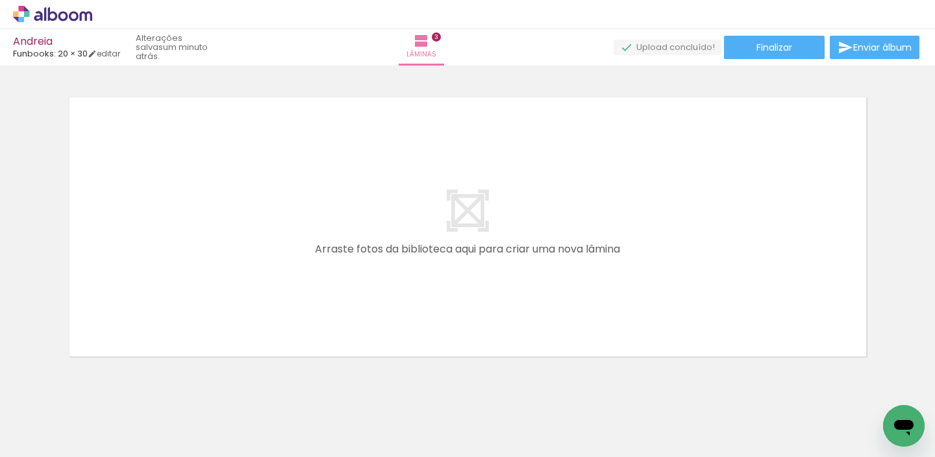
scroll to position [0, 600]
drag, startPoint x: 410, startPoint y: 410, endPoint x: 472, endPoint y: 245, distance: 175.4
click at [472, 245] on quentale-workspace at bounding box center [467, 228] width 935 height 457
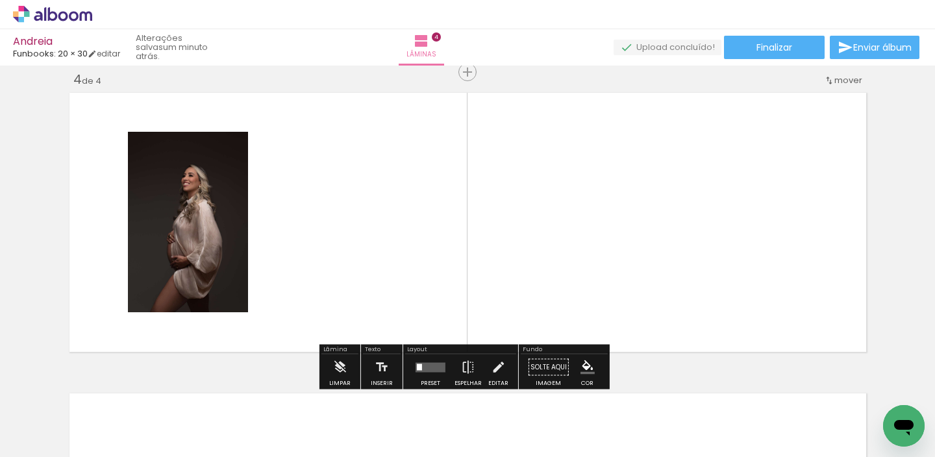
scroll to position [918, 0]
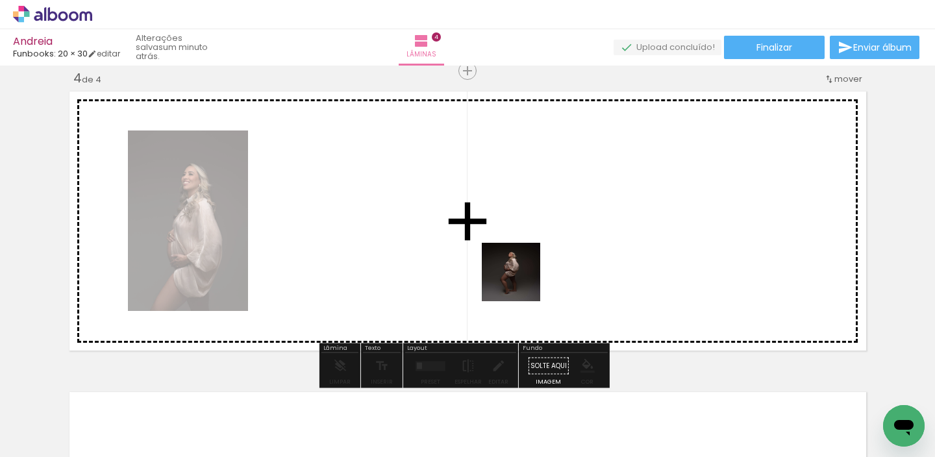
drag, startPoint x: 502, startPoint y: 358, endPoint x: 558, endPoint y: 311, distance: 72.3
click at [538, 219] on quentale-workspace at bounding box center [467, 228] width 935 height 457
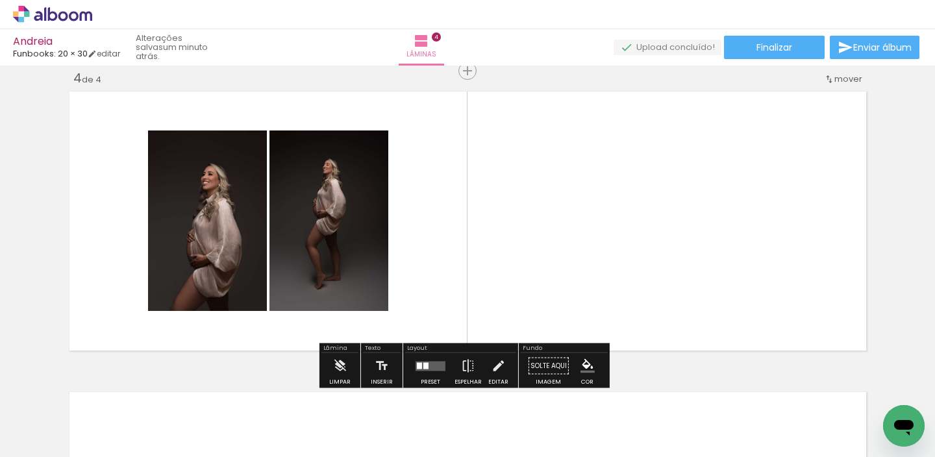
drag, startPoint x: 565, startPoint y: 356, endPoint x: 604, endPoint y: 330, distance: 46.5
click at [588, 233] on quentale-workspace at bounding box center [467, 228] width 935 height 457
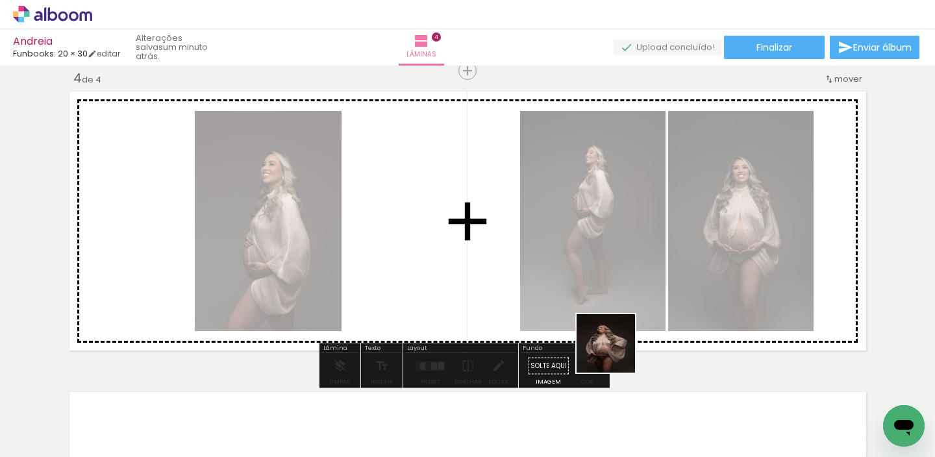
drag, startPoint x: 615, startPoint y: 353, endPoint x: 569, endPoint y: 272, distance: 93.3
click at [615, 253] on quentale-workspace at bounding box center [467, 228] width 935 height 457
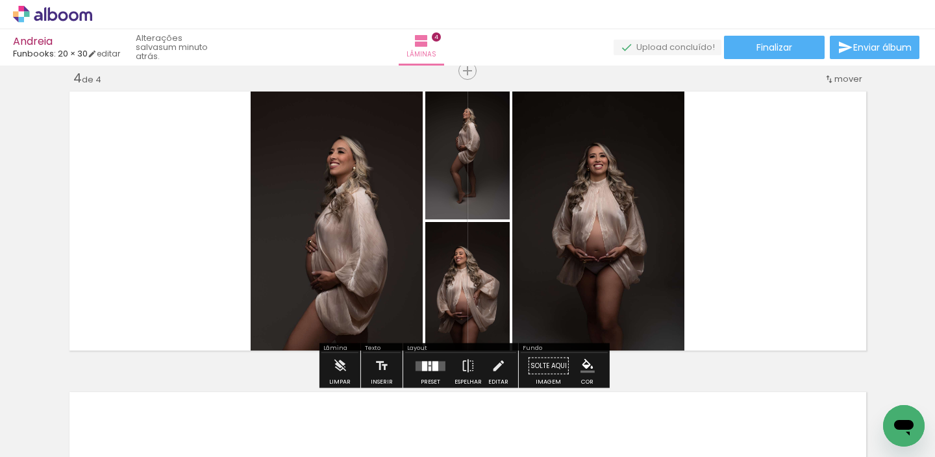
click at [422, 367] on div at bounding box center [424, 366] width 5 height 10
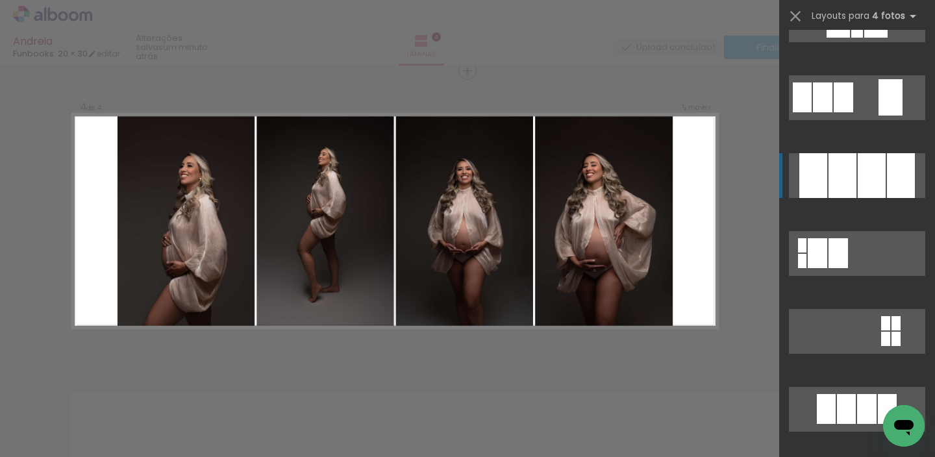
scroll to position [1289, 0]
click at [858, 172] on div at bounding box center [872, 175] width 28 height 45
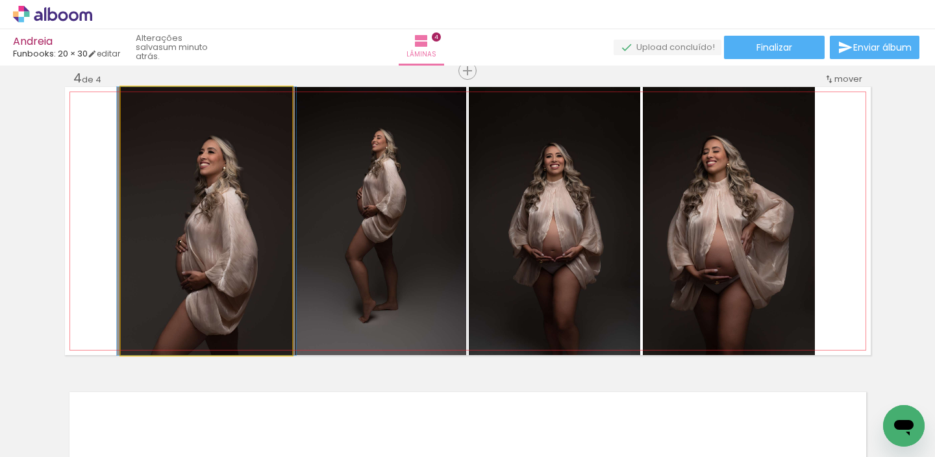
click at [121, 213] on quentale-photo at bounding box center [206, 221] width 171 height 268
click at [123, 216] on quentale-photo at bounding box center [206, 221] width 171 height 268
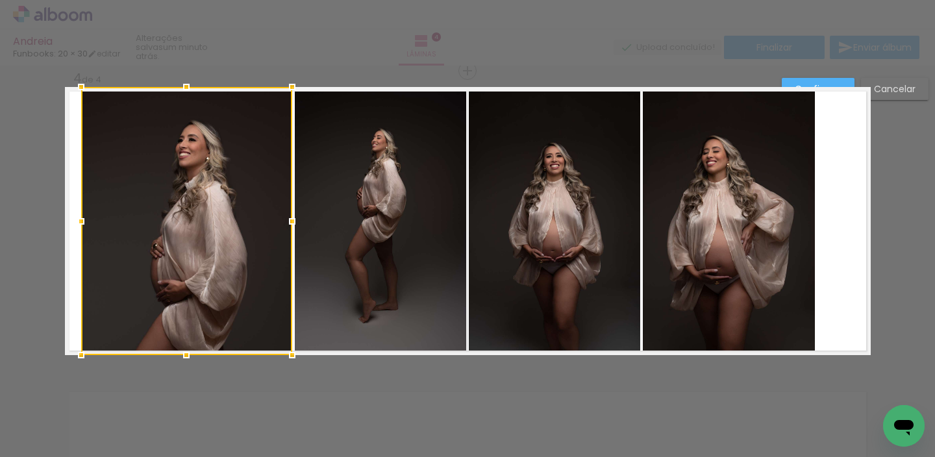
drag, startPoint x: 114, startPoint y: 217, endPoint x: 63, endPoint y: 224, distance: 51.1
click at [68, 223] on div at bounding box center [81, 221] width 26 height 26
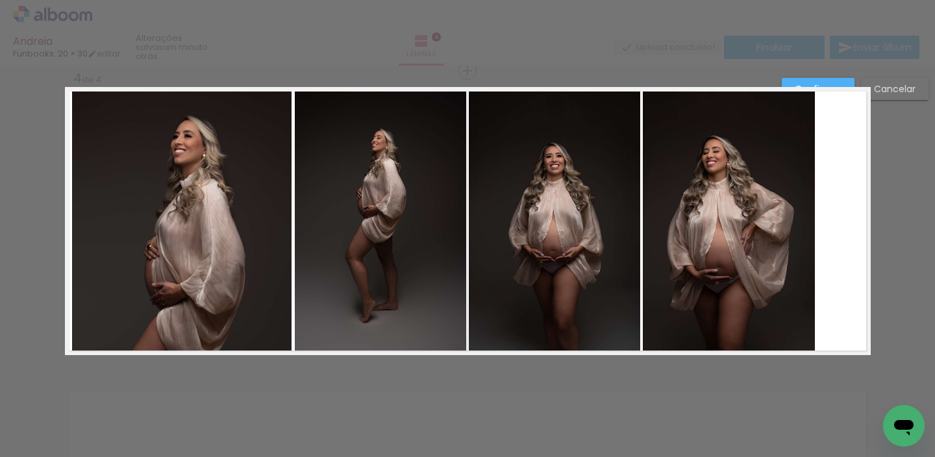
click at [151, 225] on quentale-photo at bounding box center [182, 221] width 220 height 268
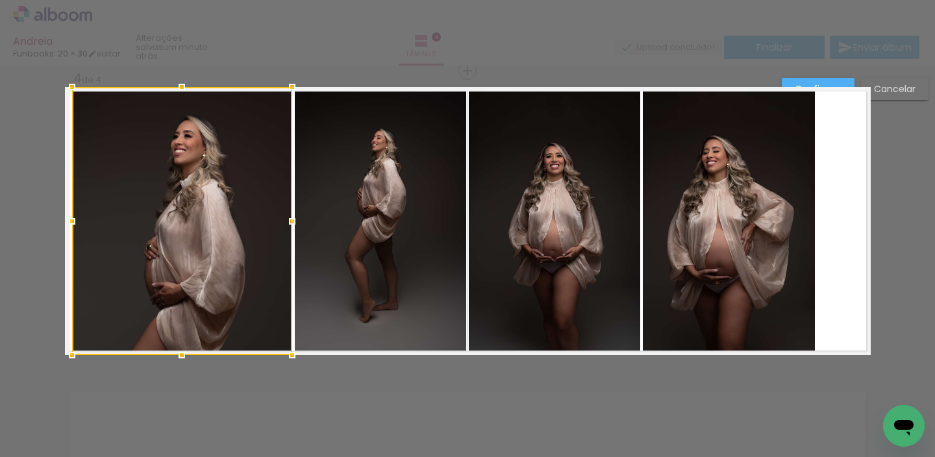
click at [152, 223] on div at bounding box center [182, 221] width 220 height 268
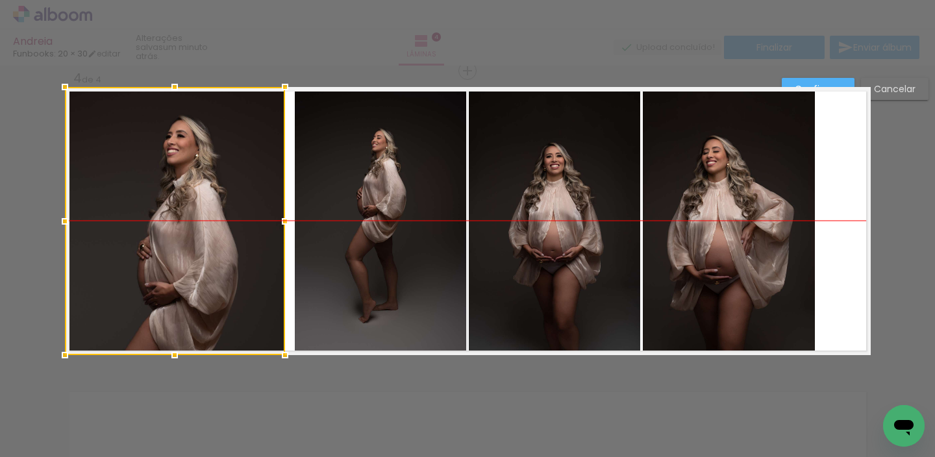
drag, startPoint x: 158, startPoint y: 226, endPoint x: 182, endPoint y: 215, distance: 27.0
click at [149, 226] on div at bounding box center [175, 221] width 220 height 268
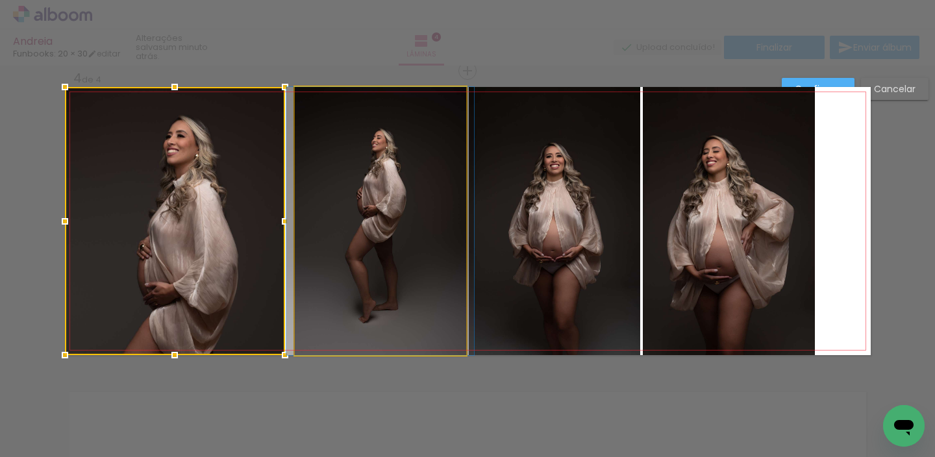
drag, startPoint x: 315, startPoint y: 199, endPoint x: 308, endPoint y: 208, distance: 12.0
click at [314, 201] on quentale-photo at bounding box center [380, 221] width 171 height 268
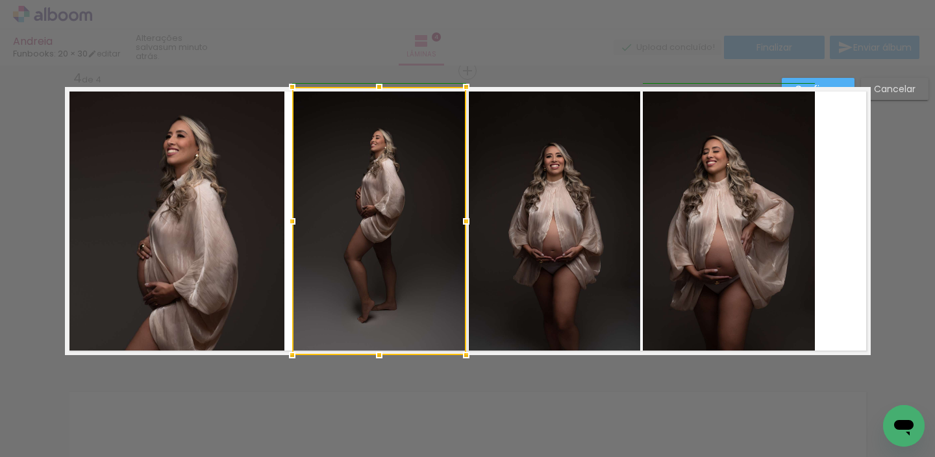
drag, startPoint x: 290, startPoint y: 222, endPoint x: 283, endPoint y: 225, distance: 7.3
click at [283, 225] on div at bounding box center [292, 221] width 26 height 26
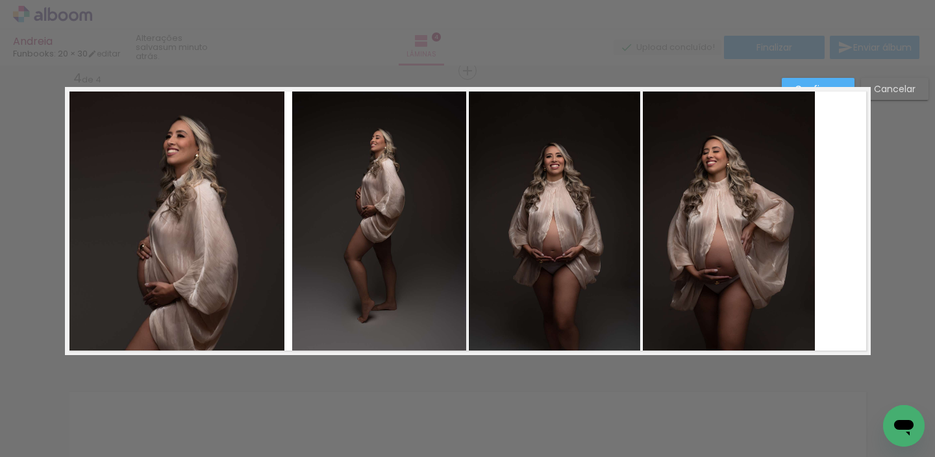
click at [346, 245] on quentale-photo at bounding box center [379, 221] width 174 height 268
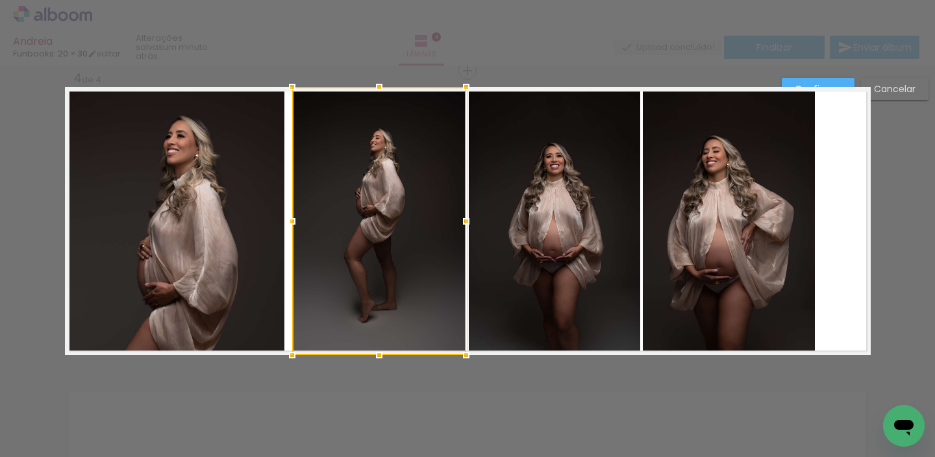
click at [346, 245] on div at bounding box center [379, 221] width 174 height 268
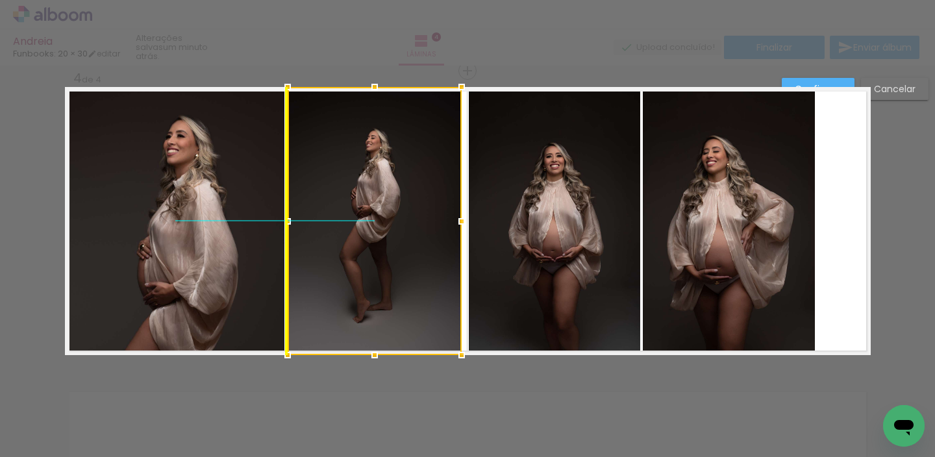
click at [347, 251] on div at bounding box center [375, 221] width 174 height 268
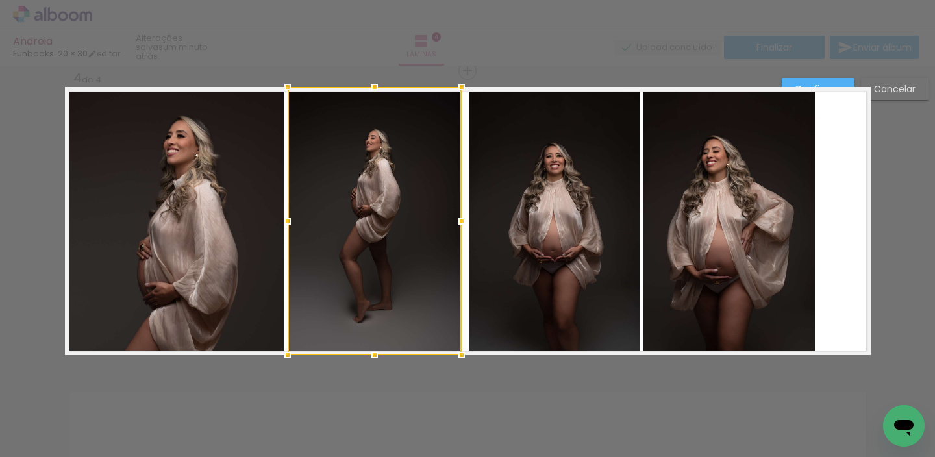
click at [730, 214] on quentale-photo at bounding box center [729, 221] width 172 height 268
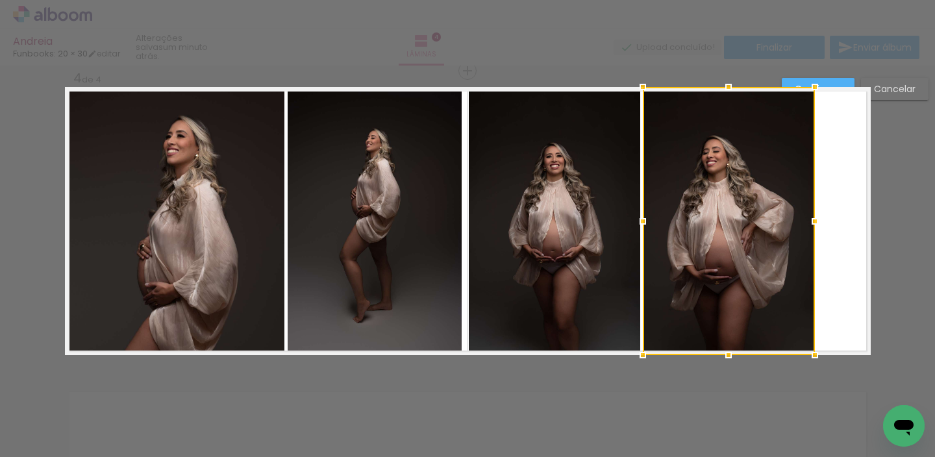
drag, startPoint x: 737, startPoint y: 212, endPoint x: 777, endPoint y: 211, distance: 39.6
click at [739, 212] on div at bounding box center [729, 221] width 172 height 268
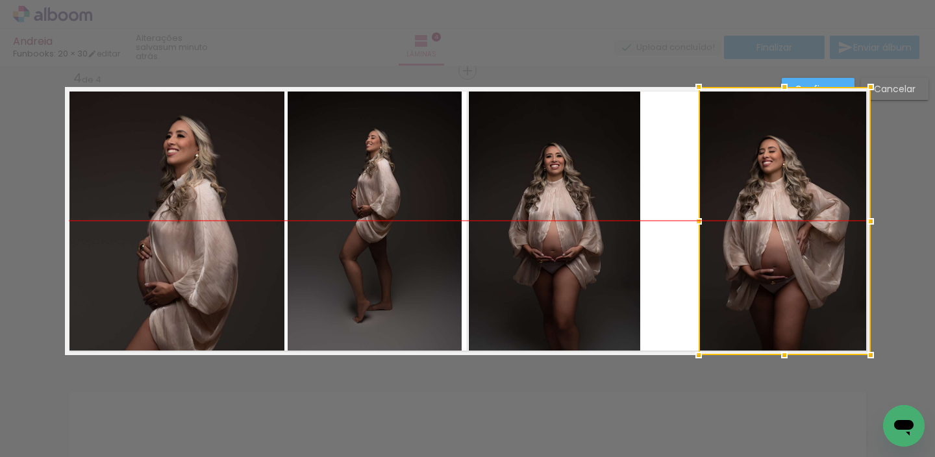
drag, startPoint x: 761, startPoint y: 213, endPoint x: 791, endPoint y: 212, distance: 29.9
click at [817, 212] on div at bounding box center [785, 221] width 172 height 268
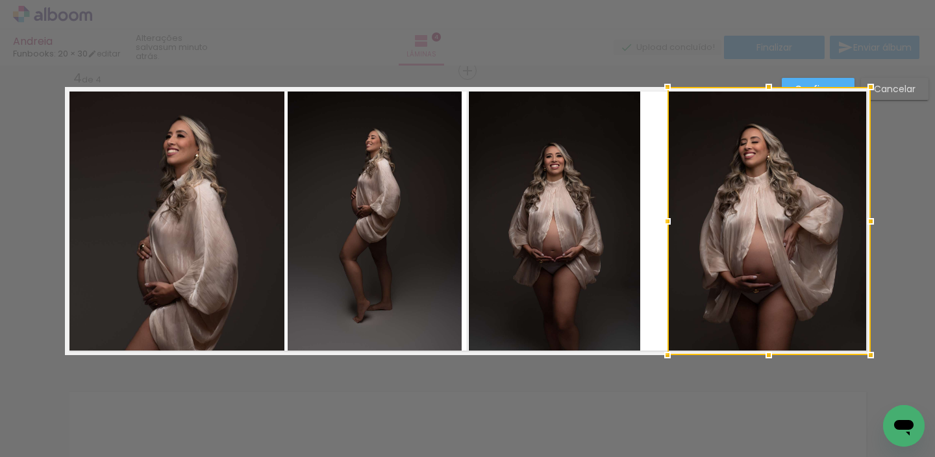
drag, startPoint x: 695, startPoint y: 219, endPoint x: 641, endPoint y: 216, distance: 54.0
click at [661, 220] on div at bounding box center [667, 221] width 26 height 26
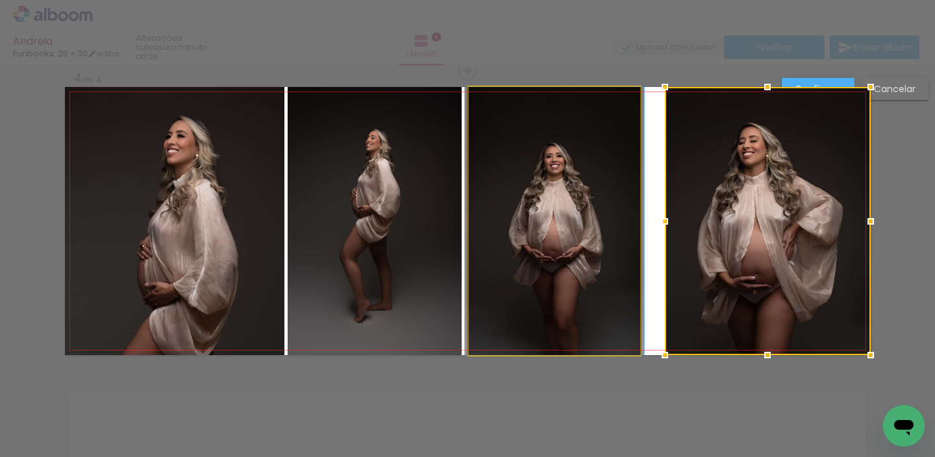
click at [620, 215] on quentale-photo at bounding box center [554, 221] width 171 height 268
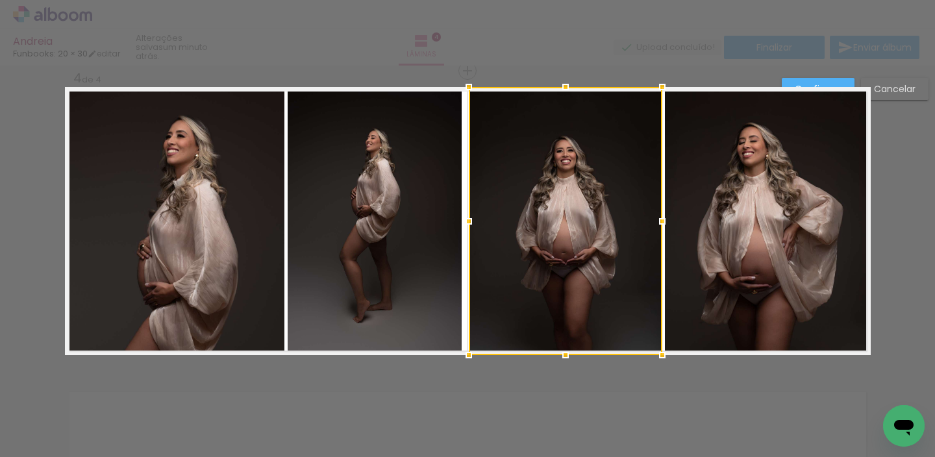
drag, startPoint x: 635, startPoint y: 217, endPoint x: 654, endPoint y: 219, distance: 18.9
click at [655, 219] on div at bounding box center [662, 221] width 26 height 26
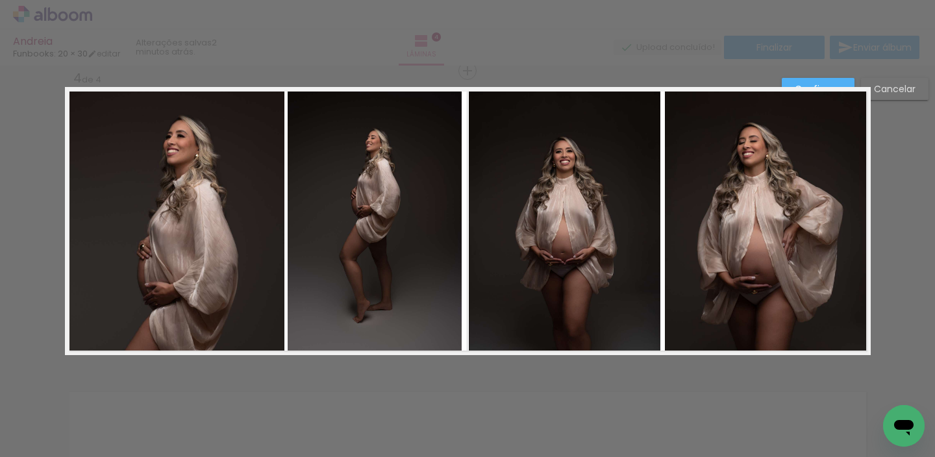
click at [481, 227] on quentale-photo at bounding box center [565, 221] width 192 height 268
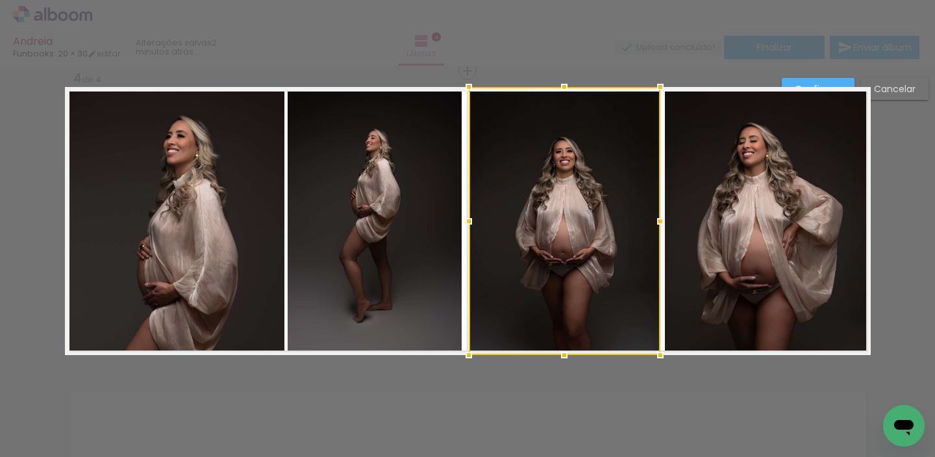
click at [450, 217] on quentale-photo at bounding box center [375, 221] width 174 height 268
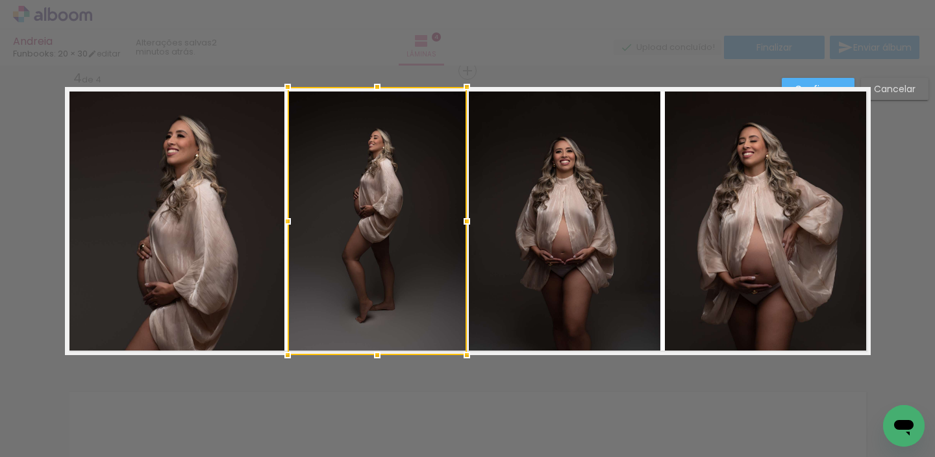
drag, startPoint x: 454, startPoint y: 218, endPoint x: 462, endPoint y: 220, distance: 8.0
click at [458, 219] on div at bounding box center [467, 221] width 26 height 26
drag, startPoint x: 817, startPoint y: 80, endPoint x: 813, endPoint y: 86, distance: 6.7
click at [815, 79] on paper-button "Confirmar" at bounding box center [818, 89] width 73 height 22
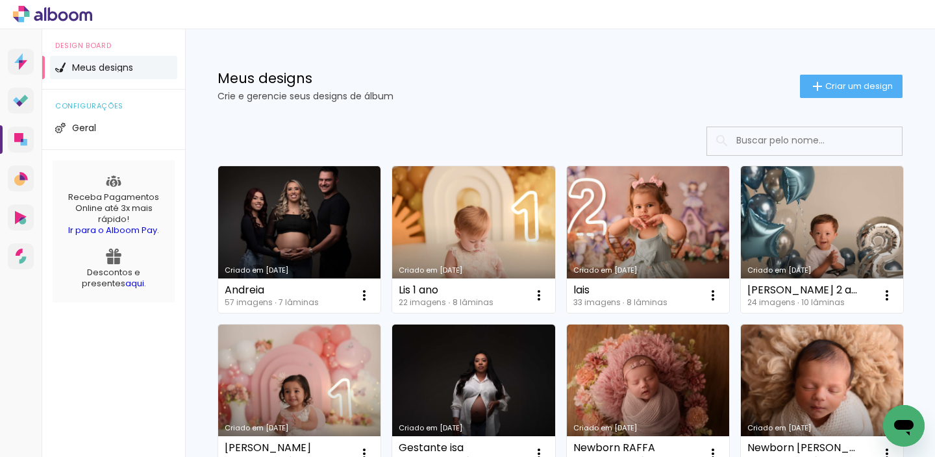
click at [311, 238] on link "Criado em [DATE]" at bounding box center [299, 239] width 162 height 147
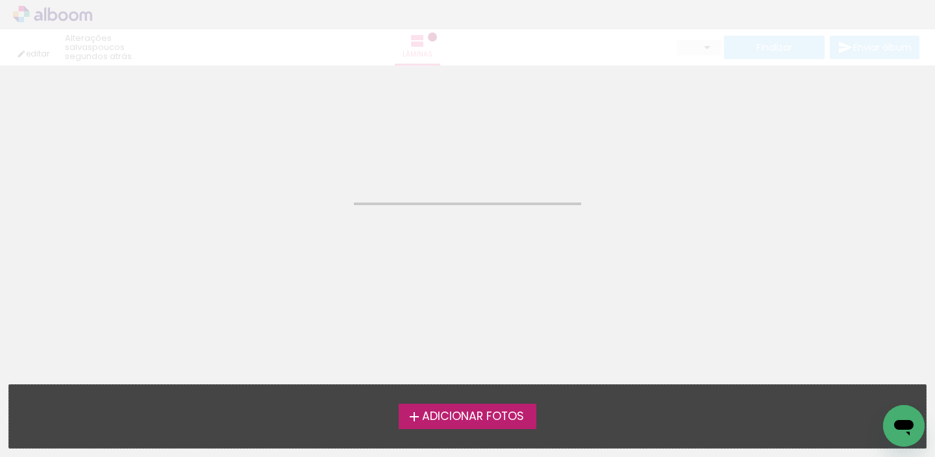
click at [311, 238] on neon-animated-pages "Confirmar Cancelar" at bounding box center [467, 261] width 935 height 391
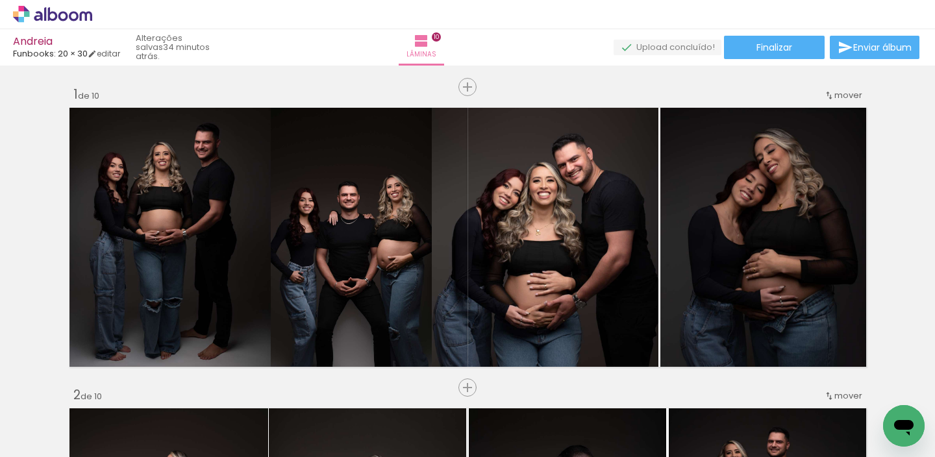
scroll to position [0, 959]
click at [783, 50] on span "Finalizar" at bounding box center [774, 47] width 36 height 9
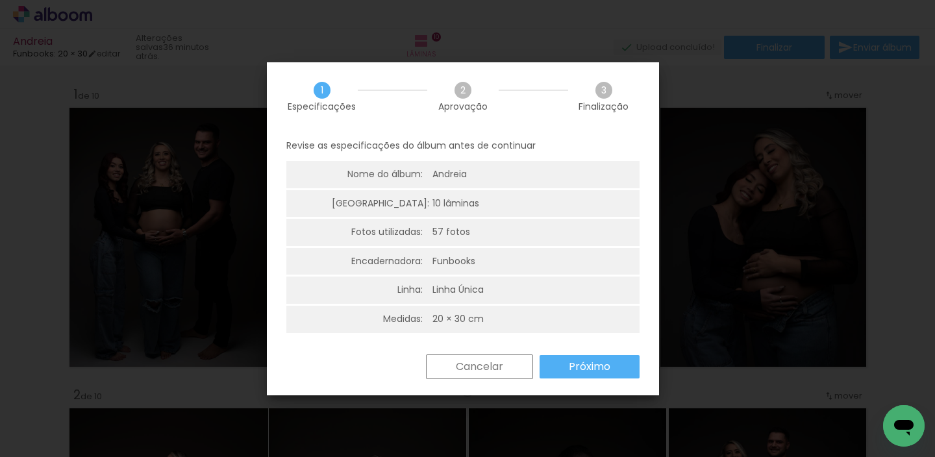
click at [563, 373] on paper-button "Próximo" at bounding box center [589, 366] width 100 height 23
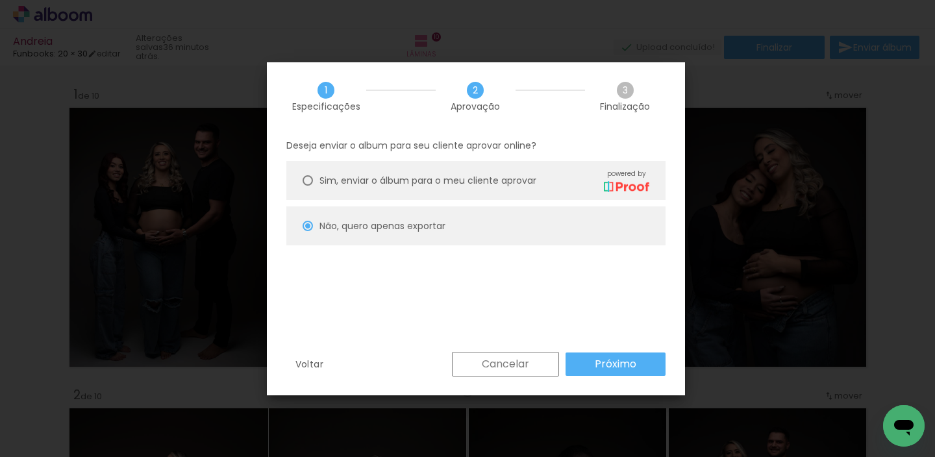
click at [600, 377] on div "Voltar Cancelar Próximo" at bounding box center [476, 374] width 418 height 44
click at [0, 0] on slot "Próximo" at bounding box center [0, 0] width 0 height 0
type input "Alta, 300 DPI"
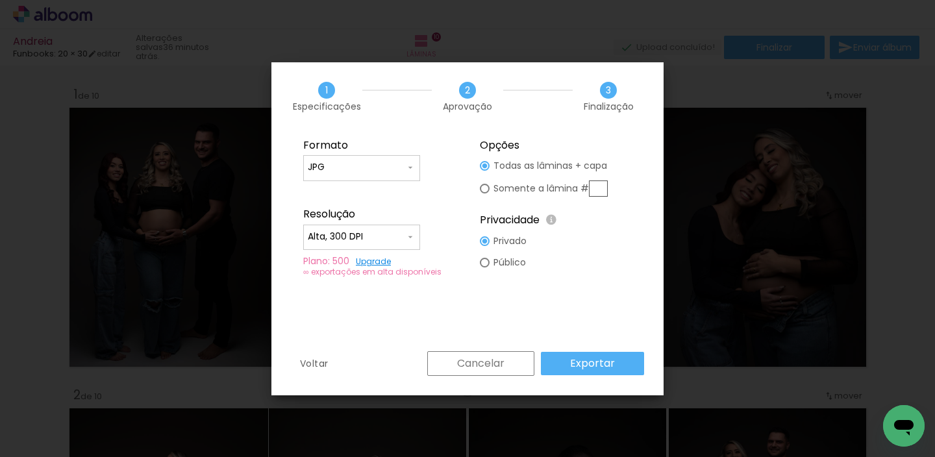
click at [0, 0] on slot "Exportar" at bounding box center [0, 0] width 0 height 0
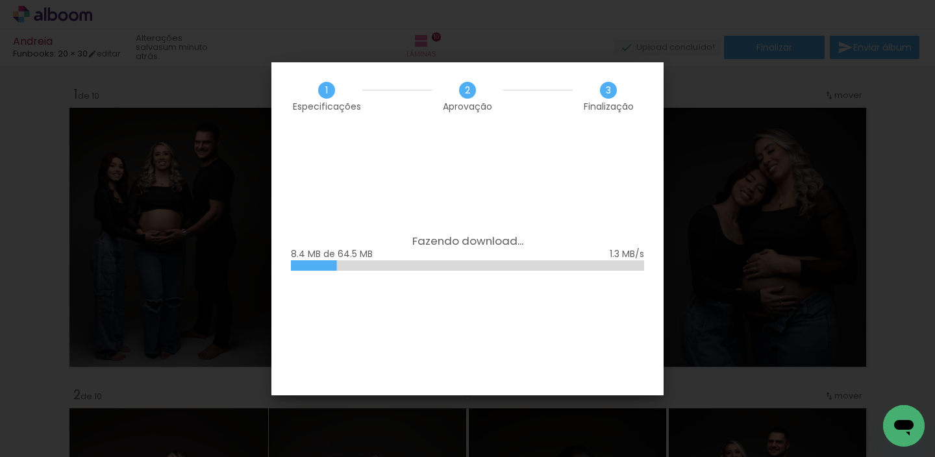
scroll to position [0, 959]
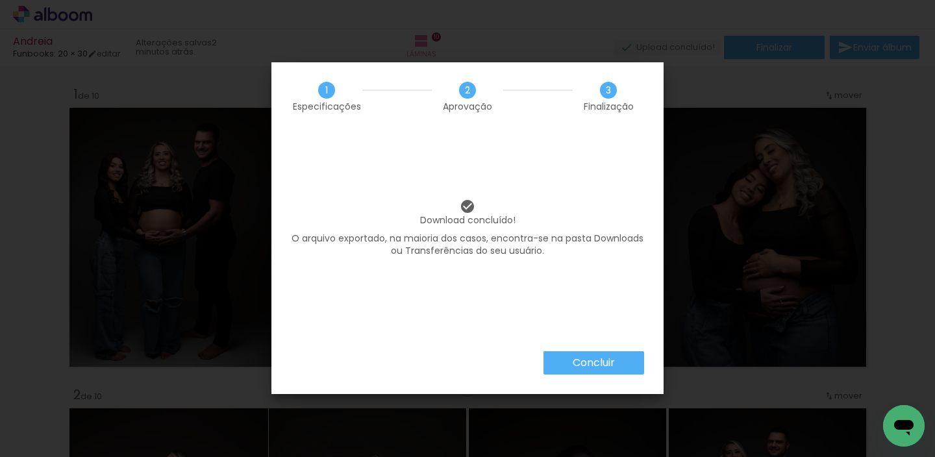
click at [572, 378] on div "Concluir" at bounding box center [467, 372] width 392 height 43
click at [0, 0] on slot "Concluir" at bounding box center [0, 0] width 0 height 0
